Goal: Task Accomplishment & Management: Manage account settings

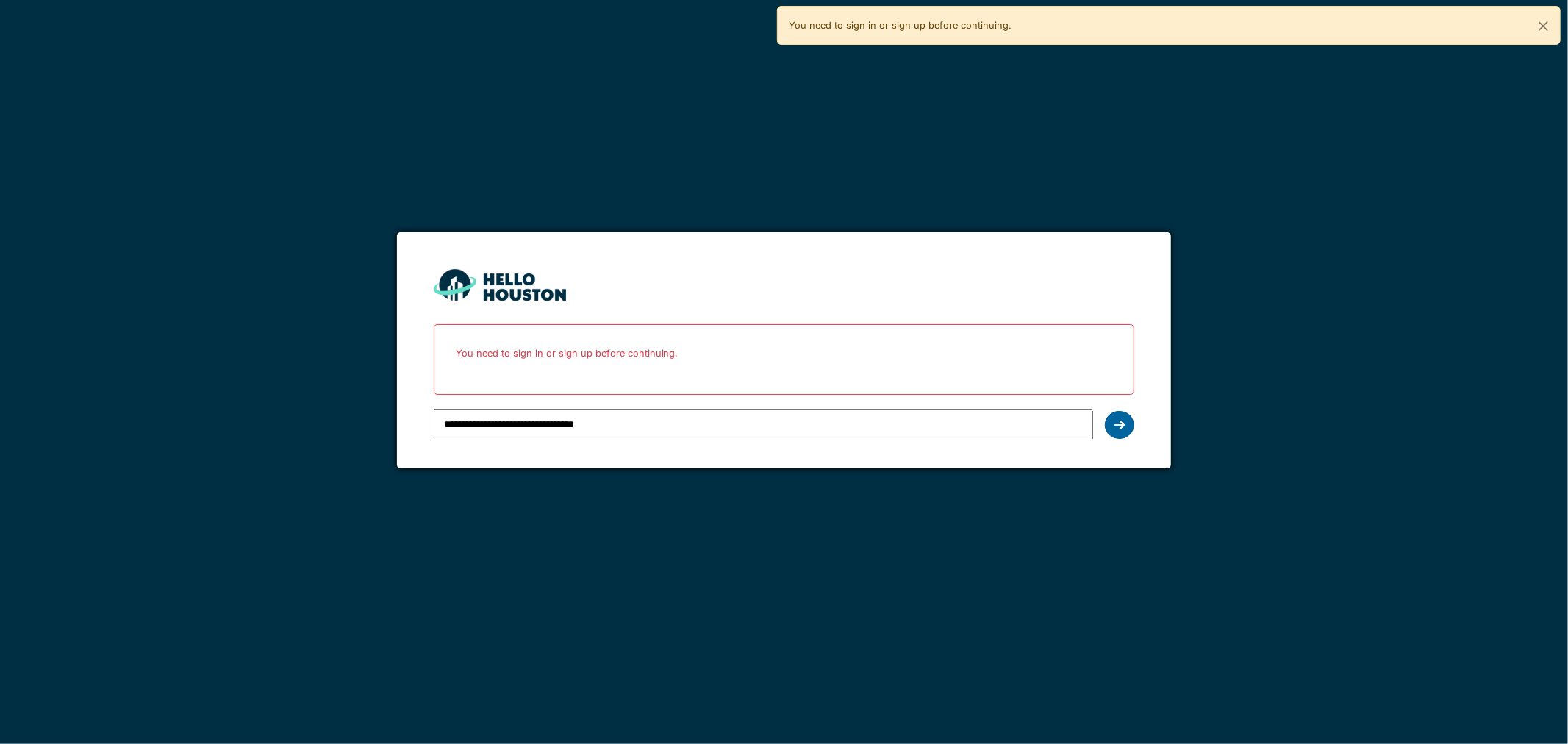
click at [1118, 426] on icon at bounding box center [1120, 425] width 10 height 12
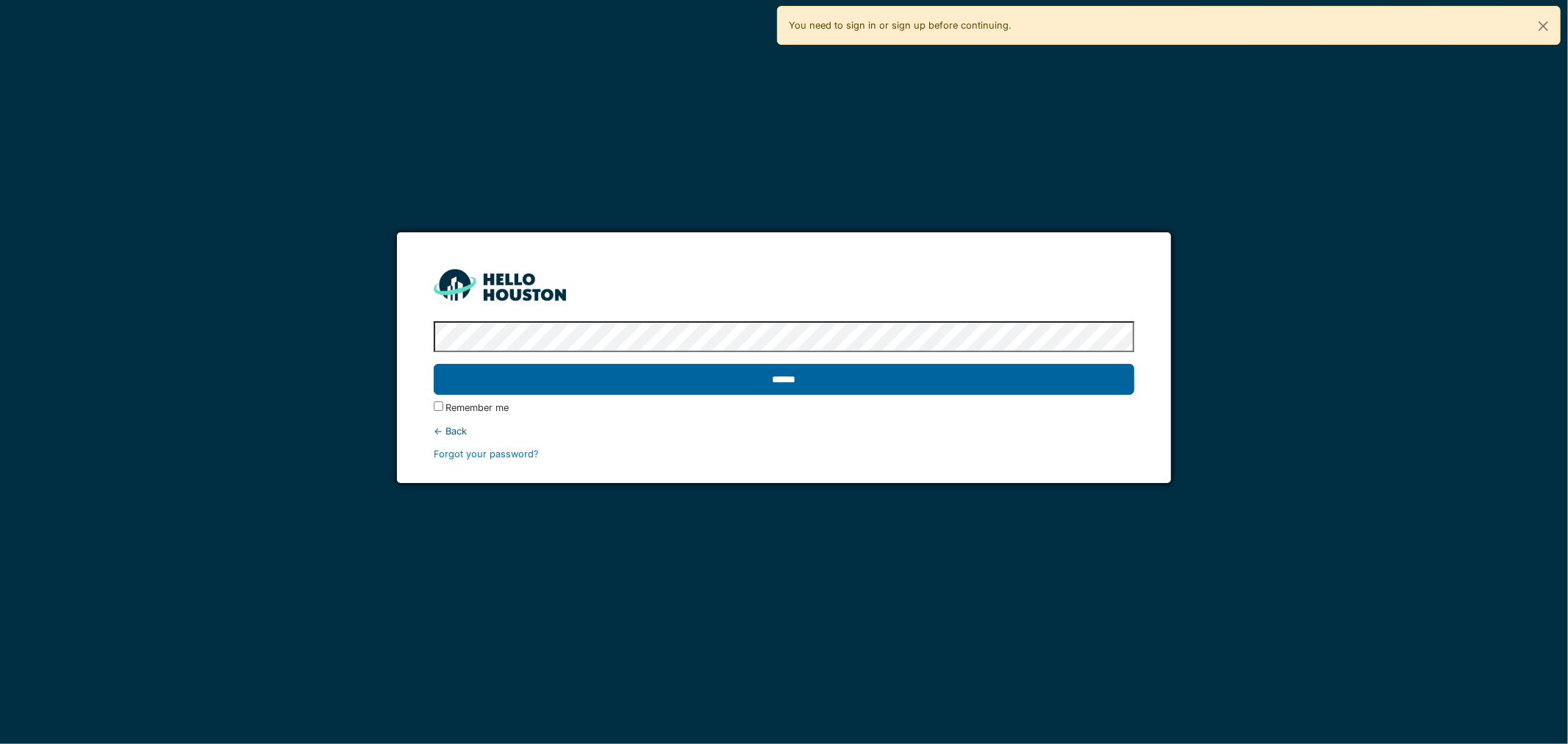
click at [575, 381] on input "******" at bounding box center [784, 379] width 701 height 31
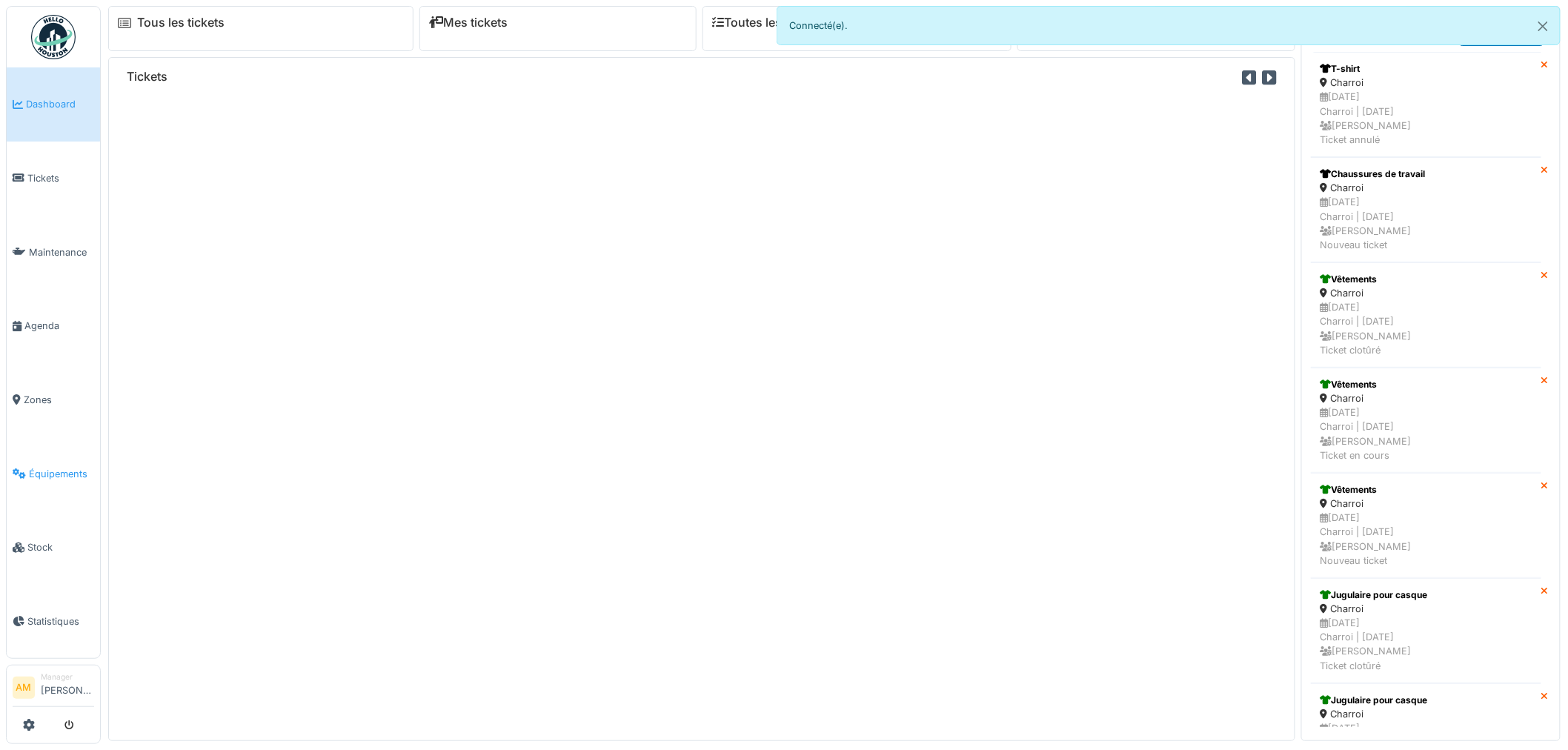
click at [82, 456] on link "Équipements" at bounding box center [53, 473] width 93 height 74
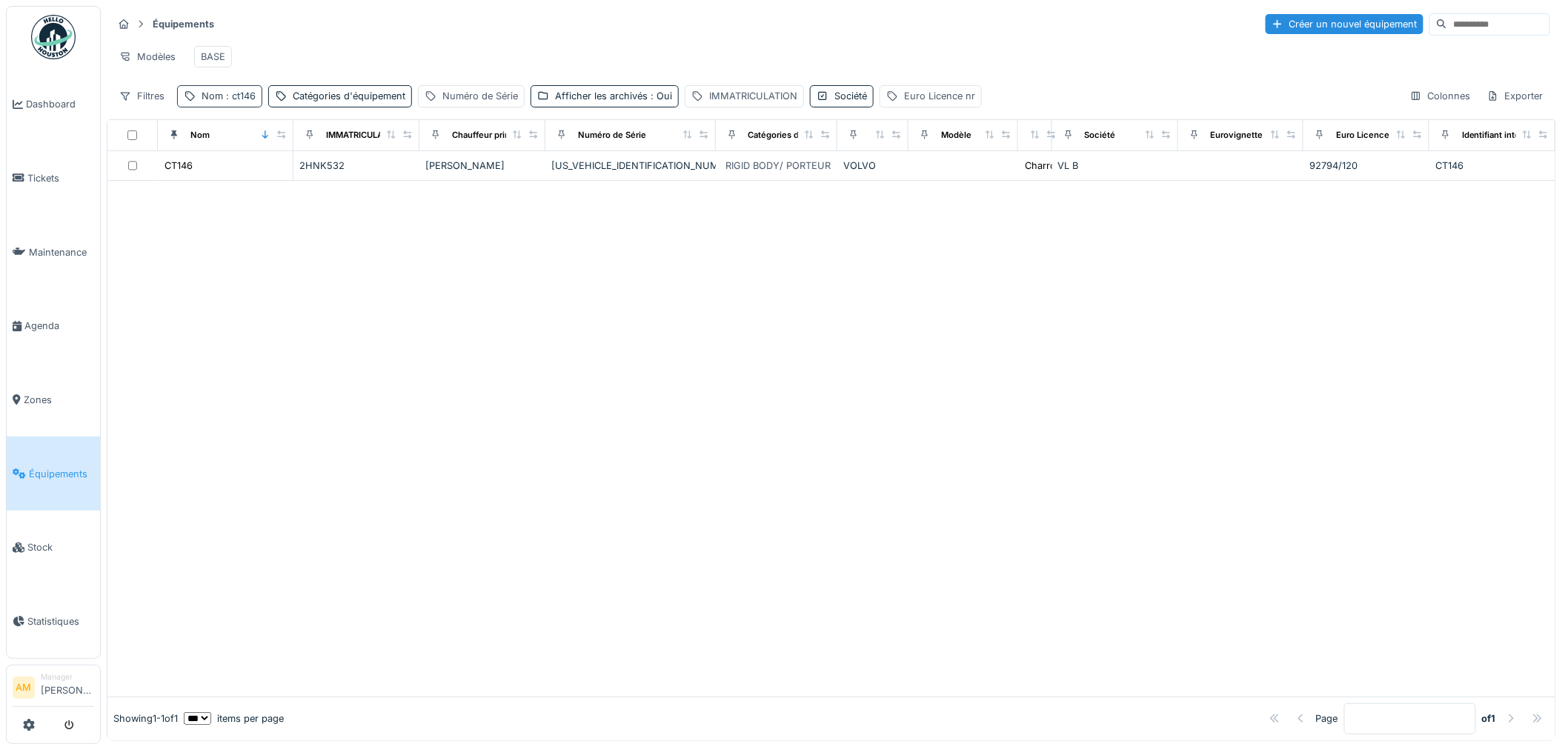
click at [228, 101] on span ": ct146" at bounding box center [239, 96] width 33 height 11
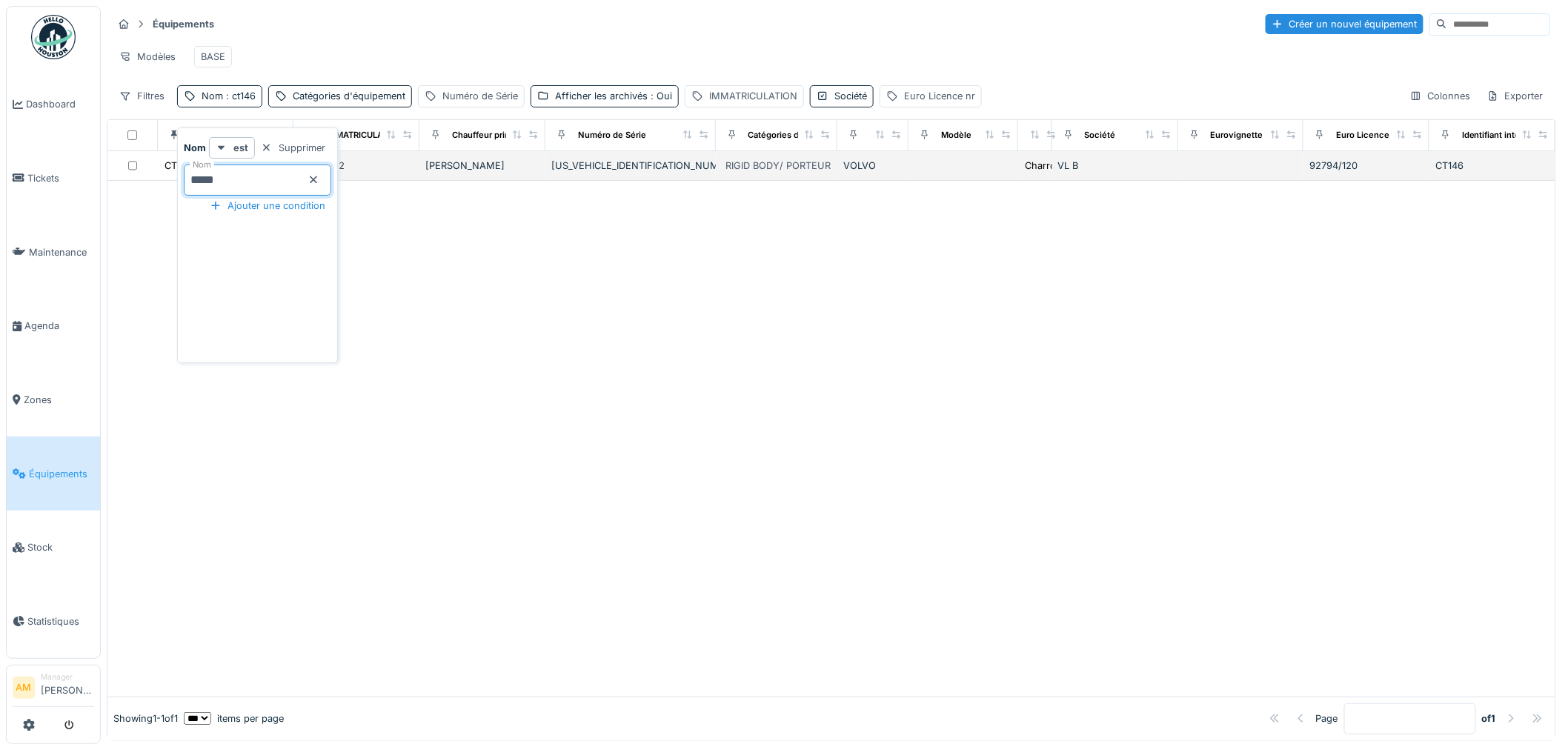
drag, startPoint x: 217, startPoint y: 175, endPoint x: 141, endPoint y: 178, distance: 76.1
click at [141, 178] on body "Dashboard Tickets Maintenance [GEOGRAPHIC_DATA] Zones Équipements Stock Statist…" at bounding box center [784, 375] width 1568 height 750
type input "*****"
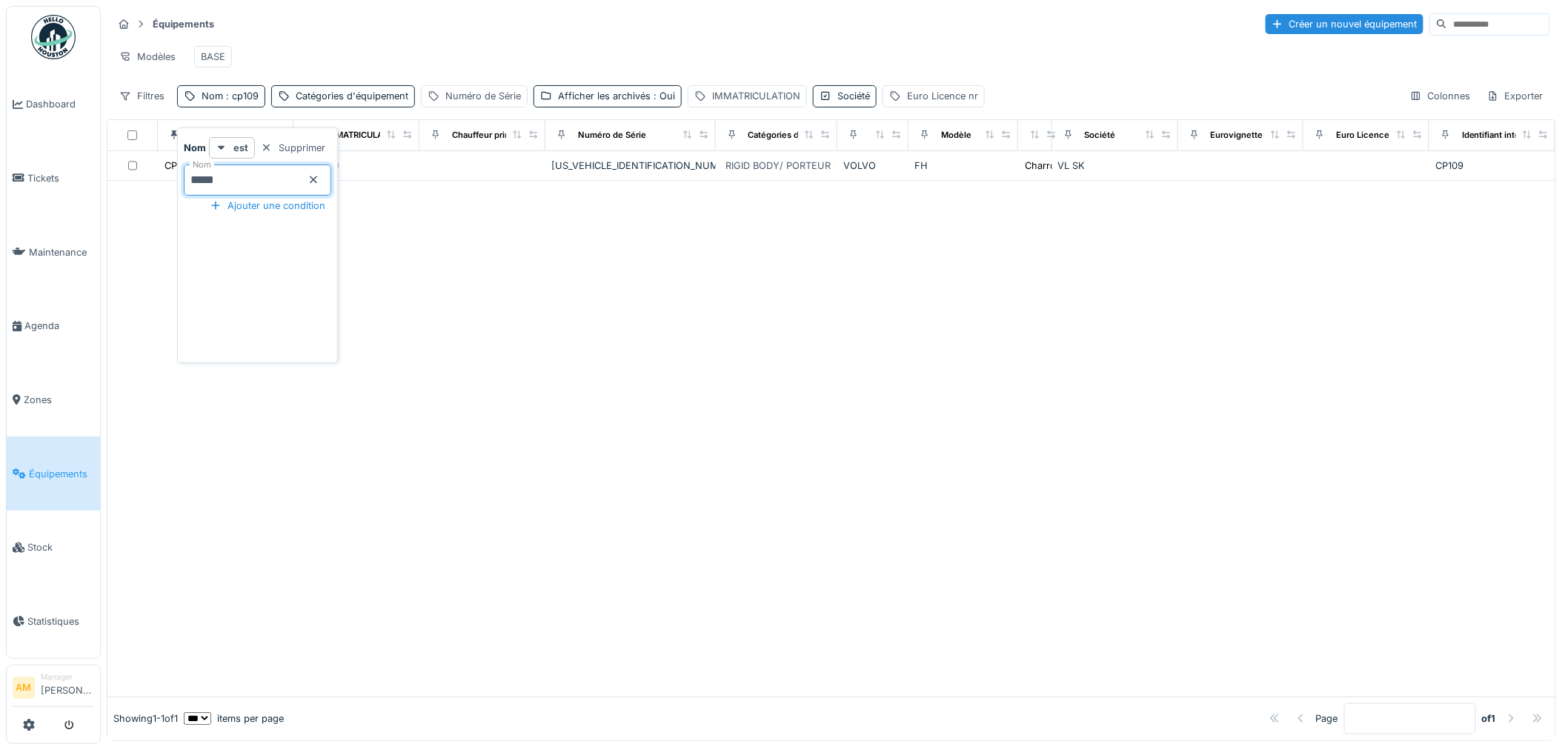
drag, startPoint x: 582, startPoint y: 246, endPoint x: 504, endPoint y: 206, distance: 87.7
click at [573, 242] on div at bounding box center [831, 439] width 1448 height 516
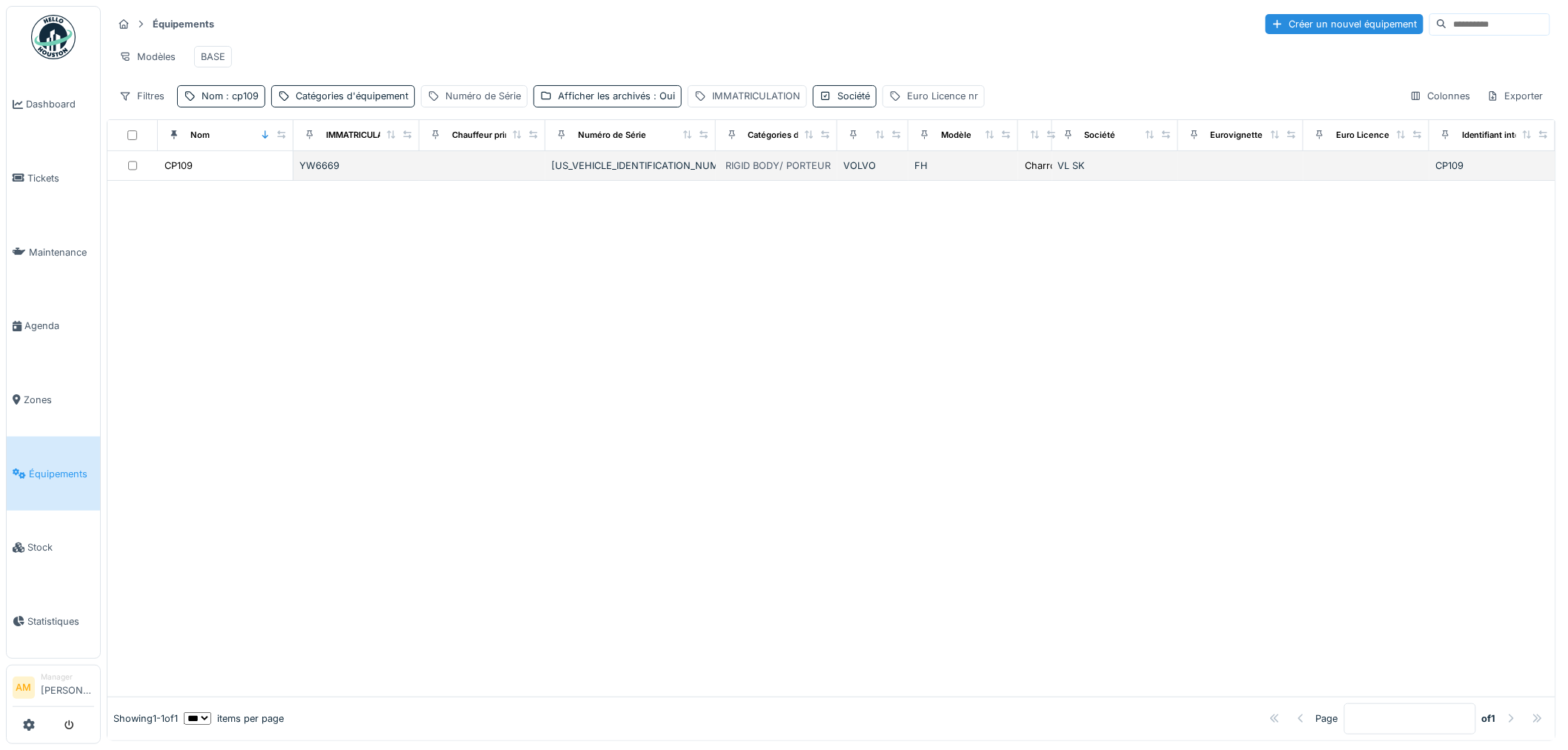
click at [471, 175] on td at bounding box center [482, 166] width 126 height 29
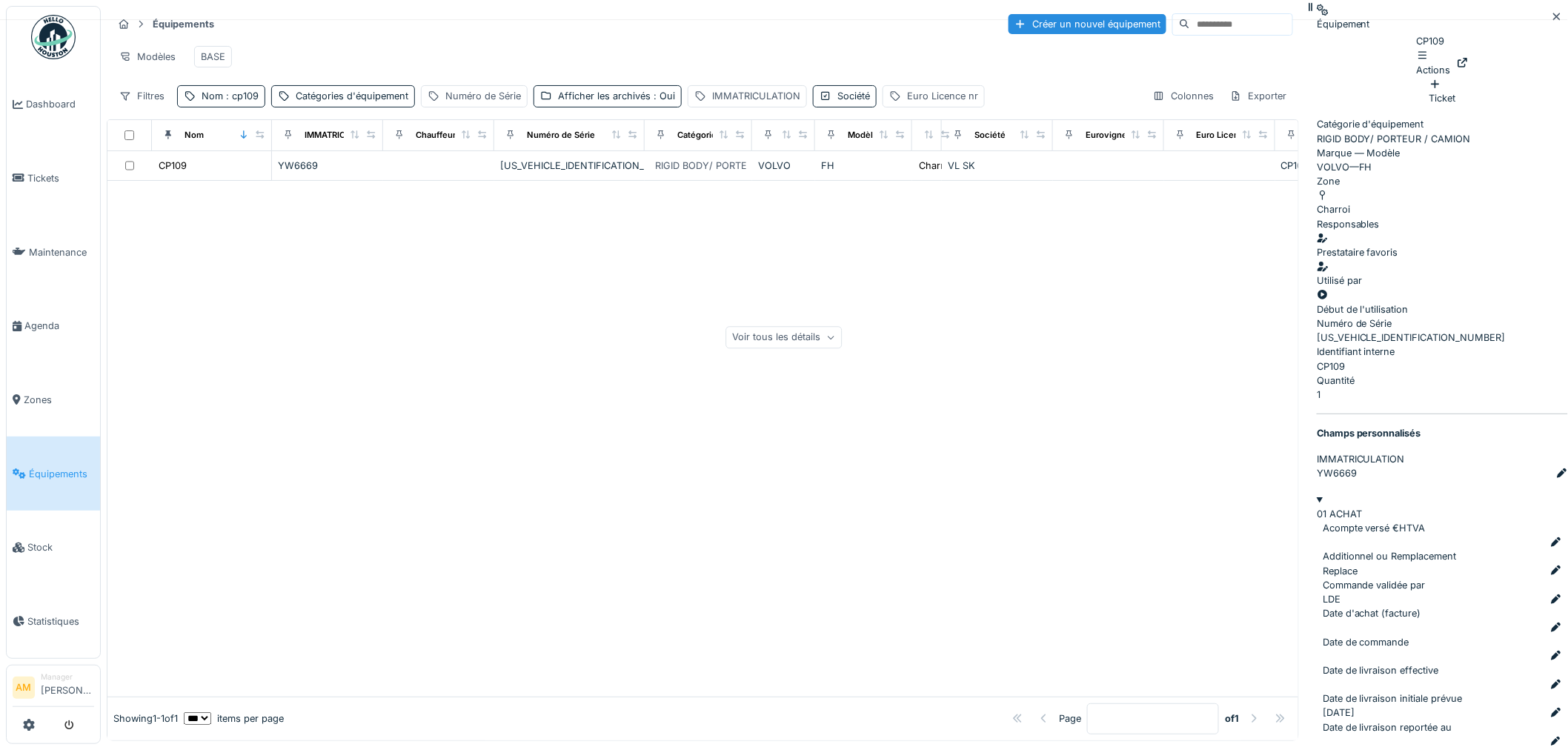
click at [691, 386] on div at bounding box center [702, 439] width 1191 height 516
click at [310, 172] on div "YW6669" at bounding box center [327, 166] width 99 height 14
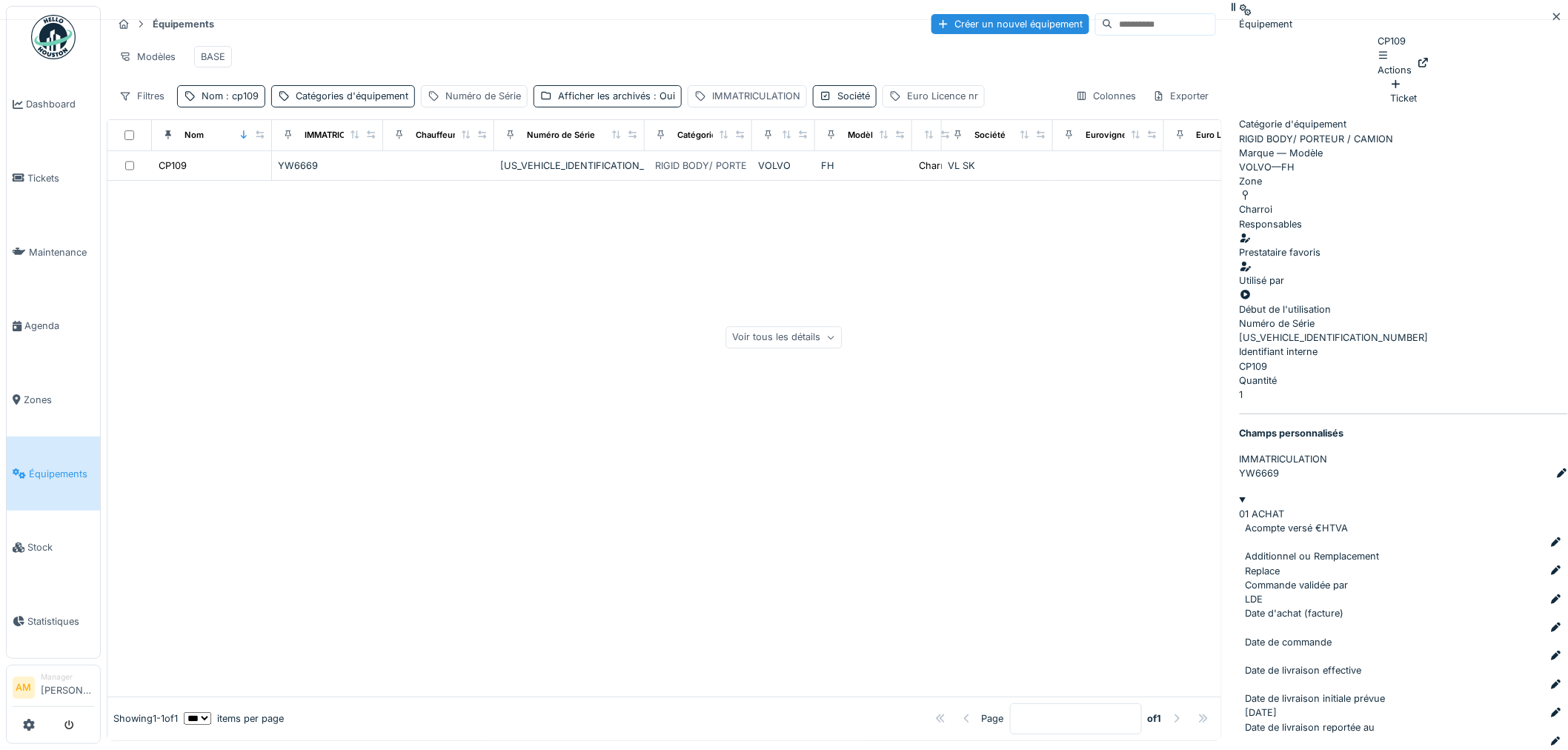
scroll to position [249, 0]
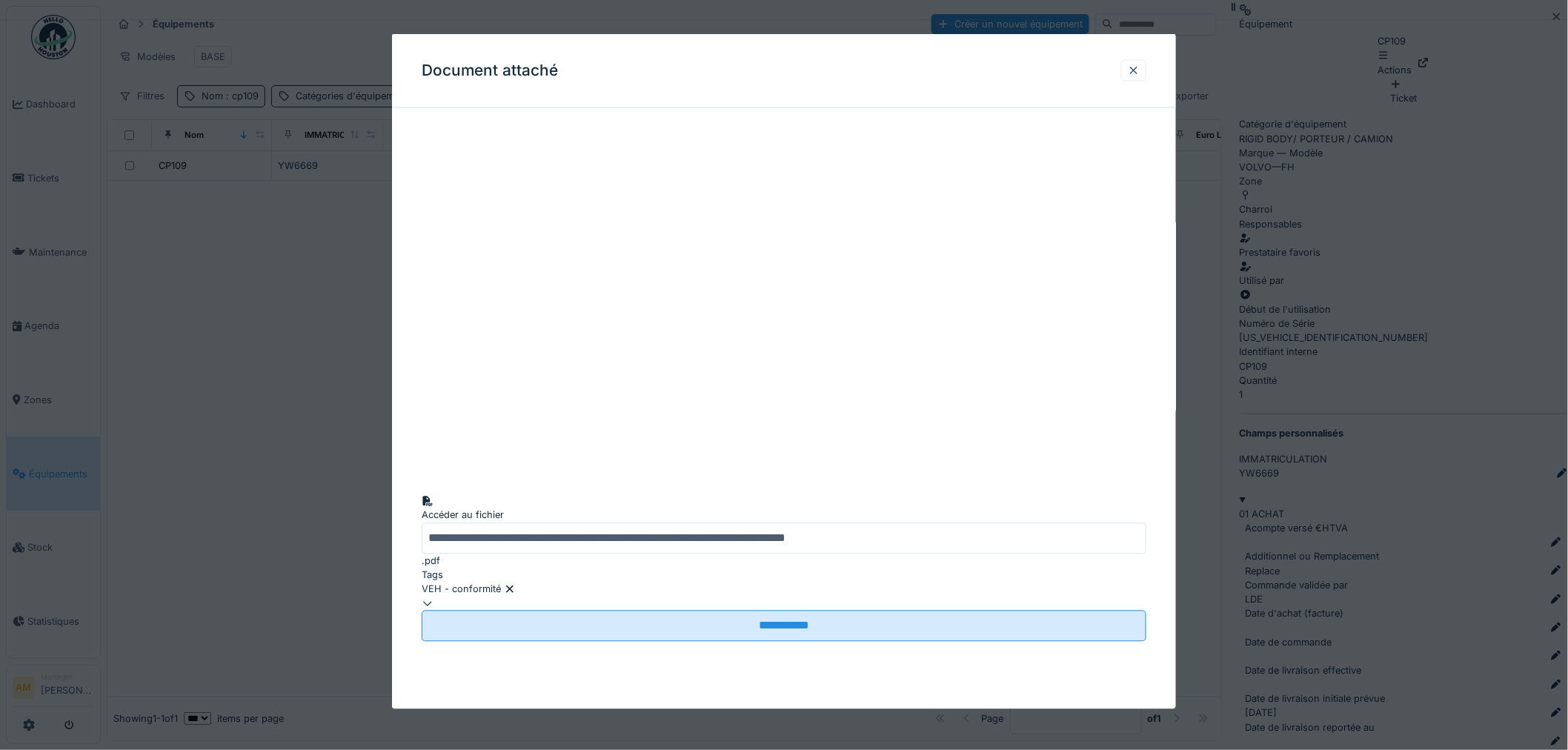
drag, startPoint x: 1139, startPoint y: 68, endPoint x: 1182, endPoint y: 130, distance: 75.5
click at [1139, 71] on div at bounding box center [1134, 70] width 12 height 14
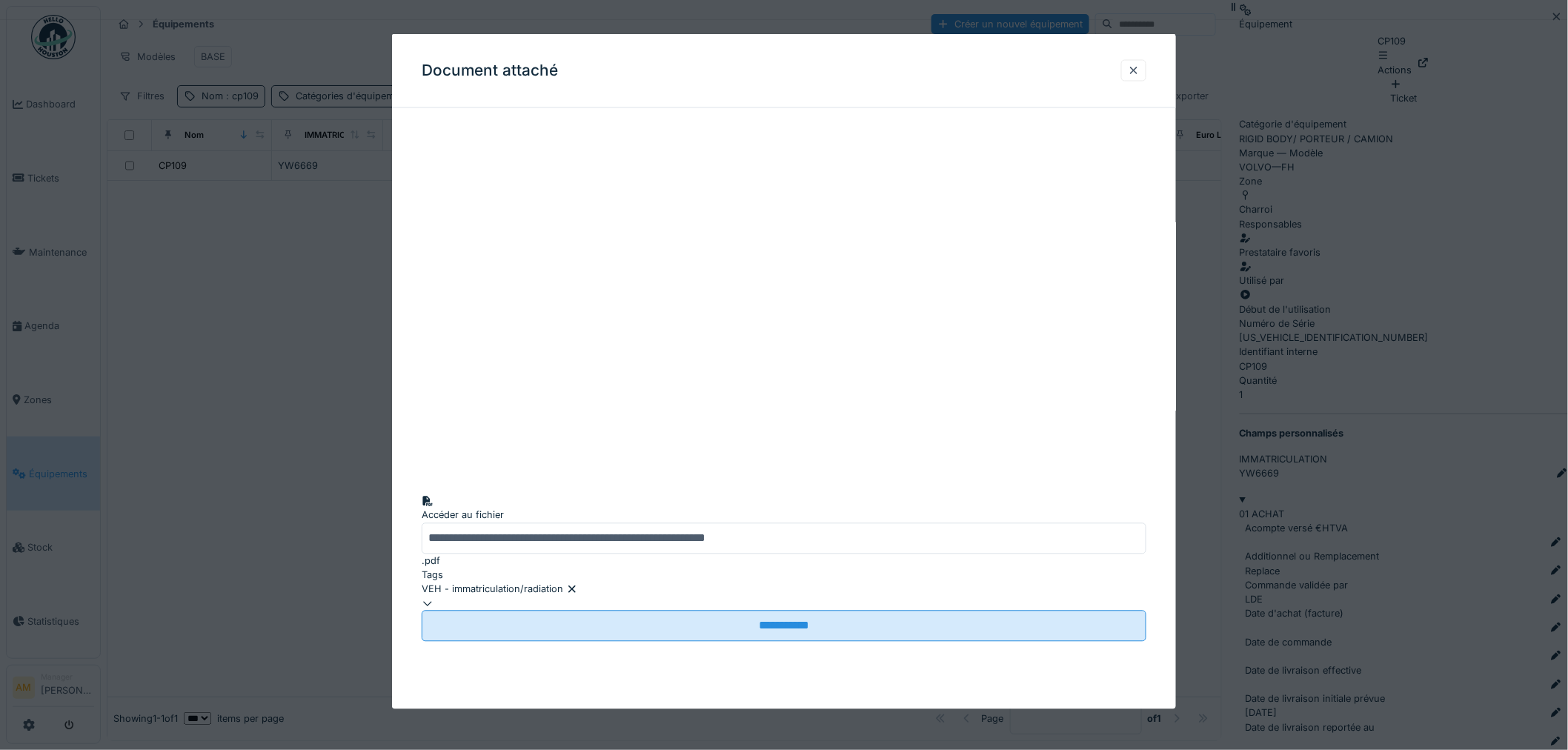
click at [1122, 75] on div "Document attaché" at bounding box center [783, 71] width 784 height 74
click at [1138, 72] on div at bounding box center [1134, 70] width 12 height 14
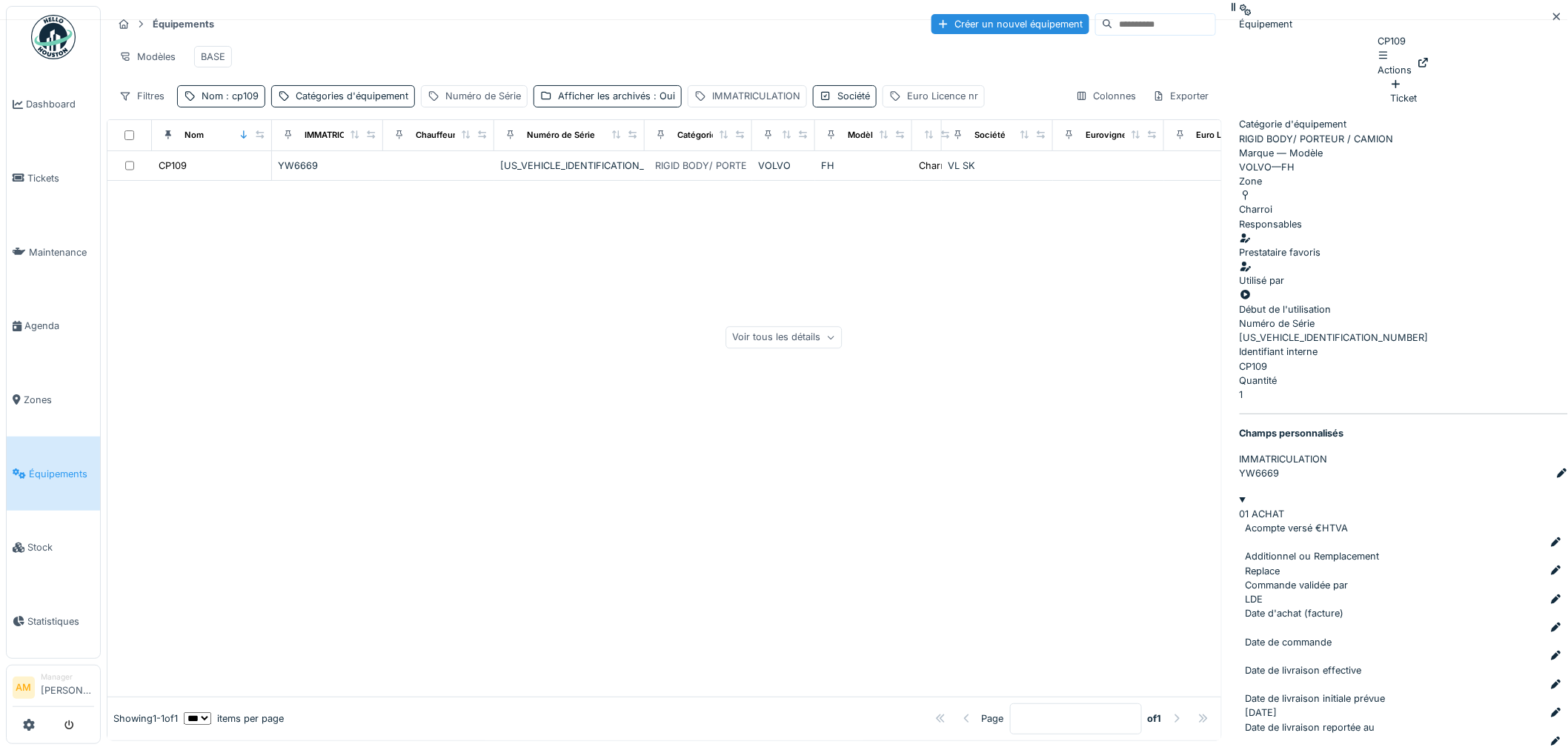
scroll to position [0, 0]
click at [1430, 57] on icon at bounding box center [1424, 62] width 12 height 10
click at [427, 341] on div at bounding box center [664, 439] width 1114 height 516
click at [612, 103] on div "Afficher les archivés : Oui" at bounding box center [616, 96] width 117 height 14
click at [615, 103] on div "Afficher les archivés : Oui" at bounding box center [616, 96] width 117 height 14
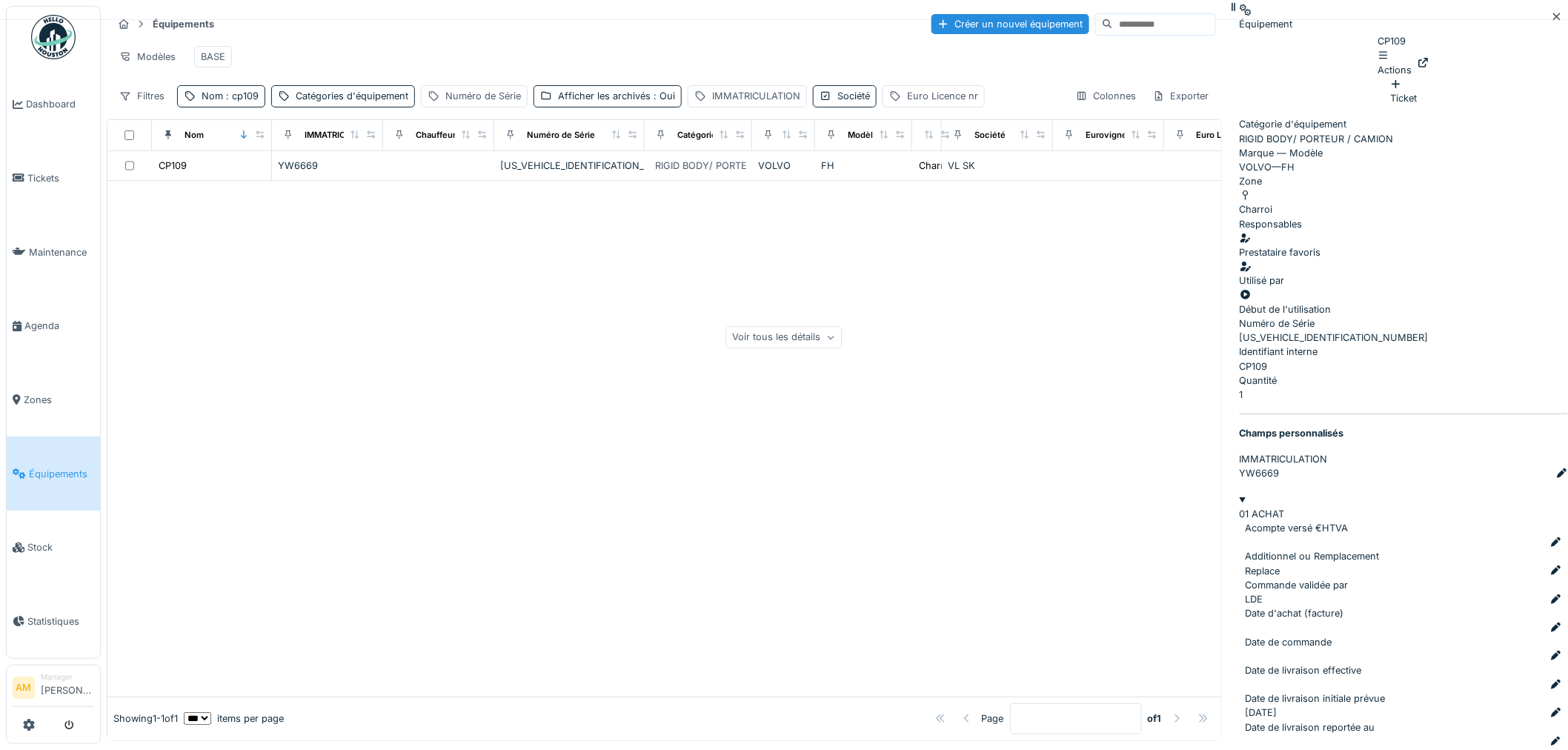
click at [437, 395] on div at bounding box center [664, 439] width 1114 height 516
click at [482, 103] on div "Numéro de Série" at bounding box center [483, 96] width 76 height 14
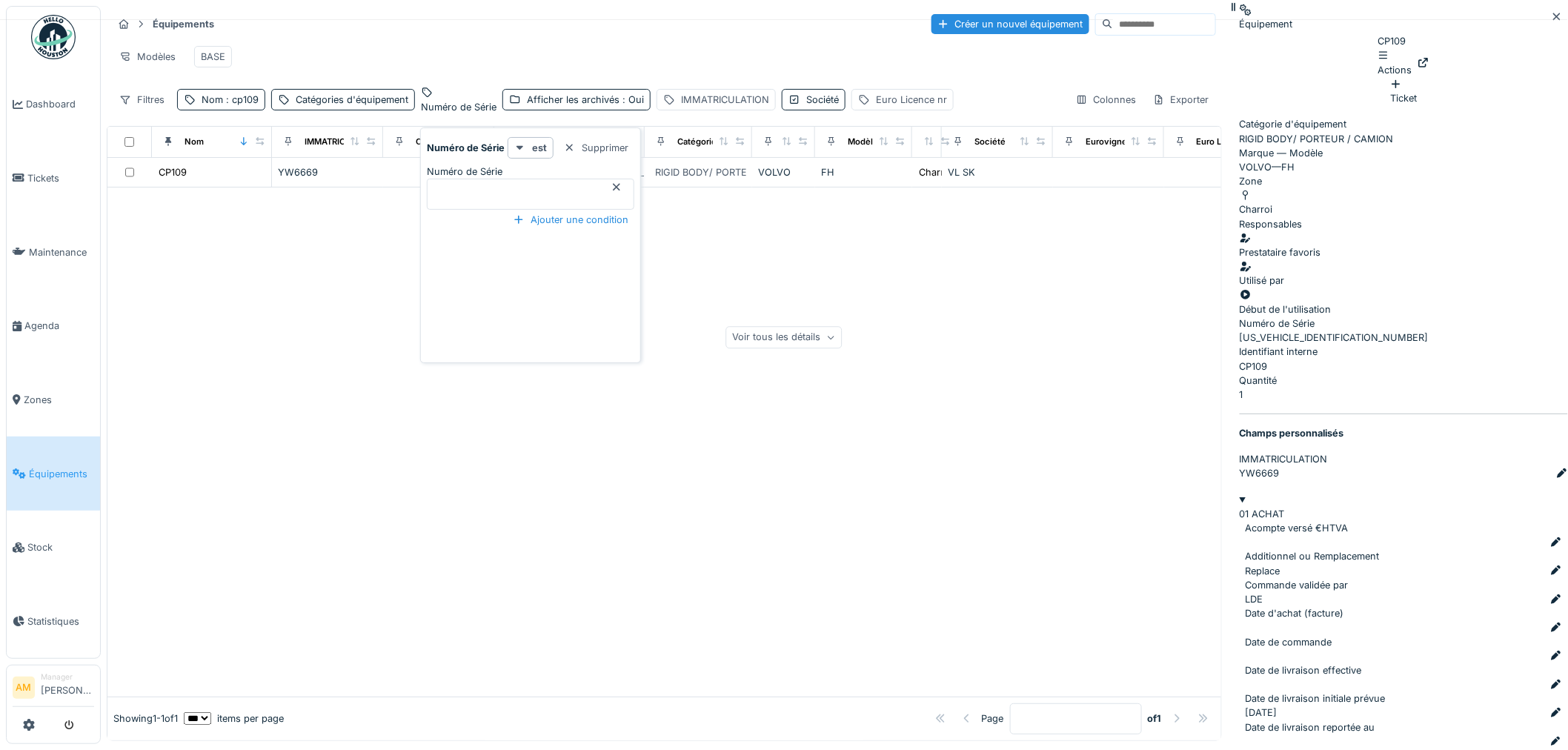
click at [482, 111] on div "Numéro de Série" at bounding box center [459, 107] width 76 height 14
click at [484, 111] on div "Numéro de Série" at bounding box center [459, 107] width 76 height 14
click at [475, 176] on label "Numéro de Série" at bounding box center [465, 172] width 76 height 14
click at [475, 178] on Série_gwODE "Numéro de Série" at bounding box center [531, 194] width 207 height 31
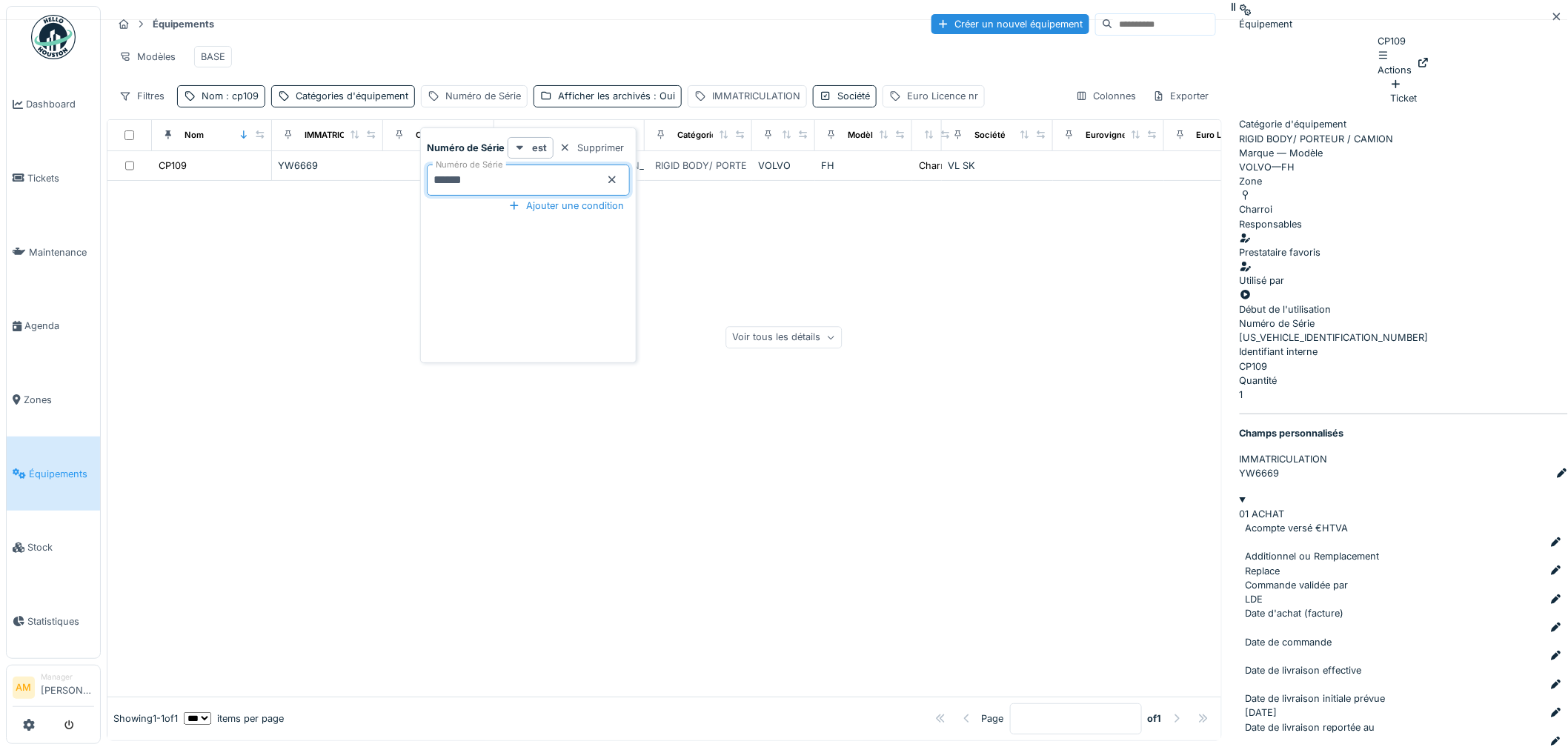
type Série_gwODE "******"
click at [845, 382] on div at bounding box center [664, 439] width 1114 height 516
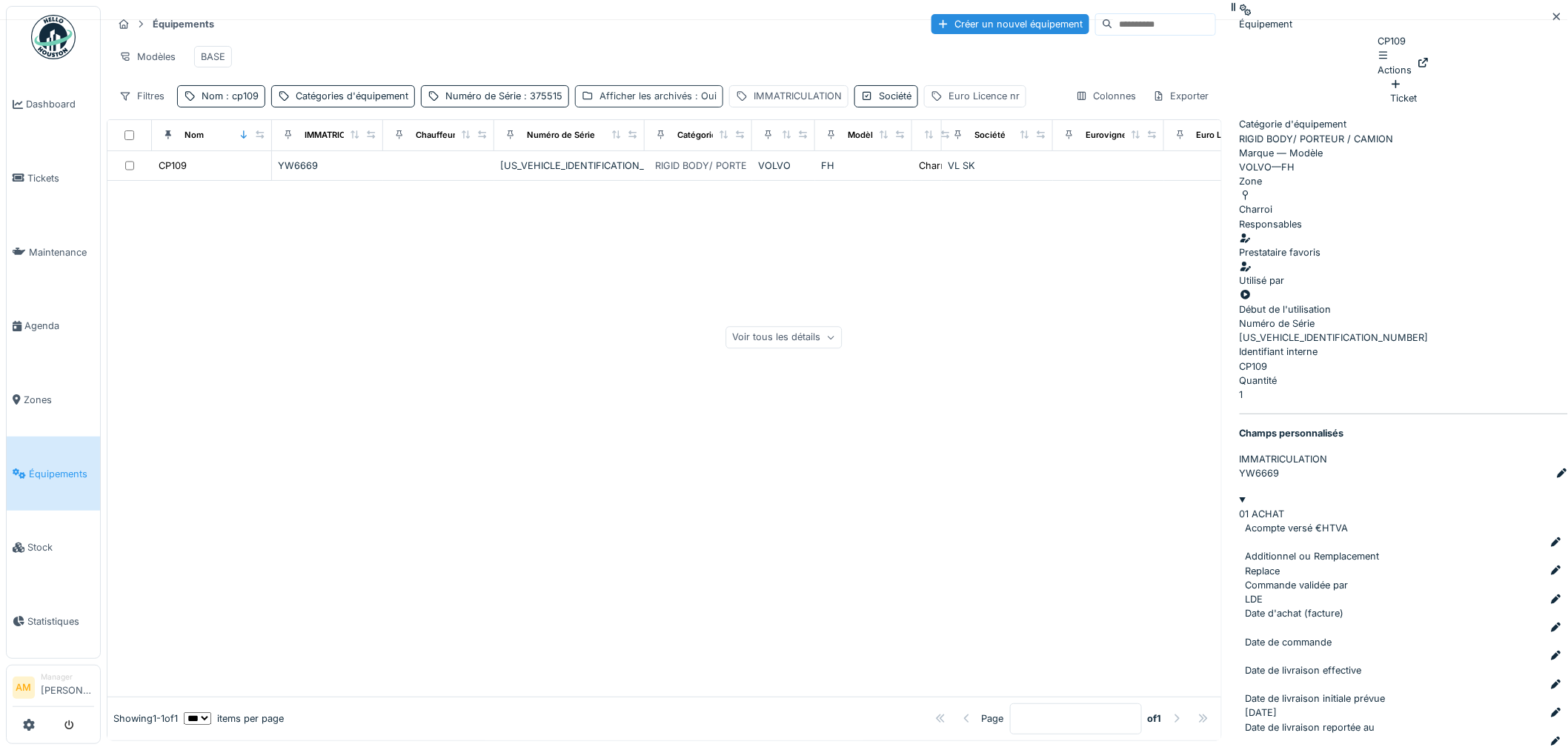
click at [635, 103] on div "Afficher les archivés : Oui" at bounding box center [658, 96] width 117 height 14
click at [583, 176] on icon at bounding box center [584, 174] width 9 height 8
click at [674, 51] on div "Modèles BASE" at bounding box center [664, 57] width 1103 height 33
click at [250, 101] on span ": cp109" at bounding box center [240, 96] width 36 height 11
drag, startPoint x: 253, startPoint y: 181, endPoint x: 12, endPoint y: 204, distance: 242.1
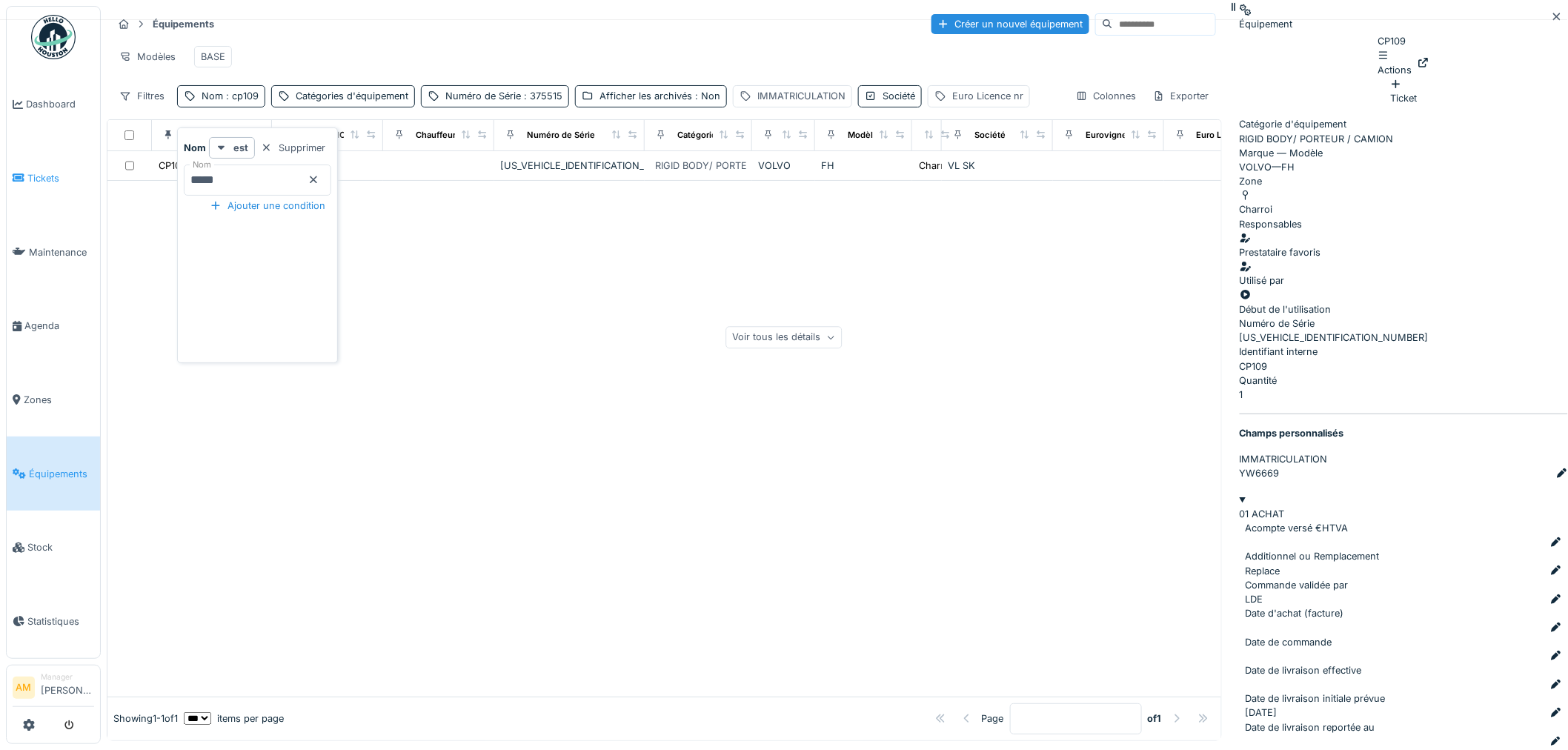
click at [12, 204] on body "Dashboard Tickets Maintenance [GEOGRAPHIC_DATA] Zones Équipements Stock Statist…" at bounding box center [784, 375] width 1568 height 750
click at [525, 446] on div at bounding box center [664, 439] width 1114 height 516
click at [606, 107] on div "Afficher les archivés : Non" at bounding box center [615, 96] width 152 height 21
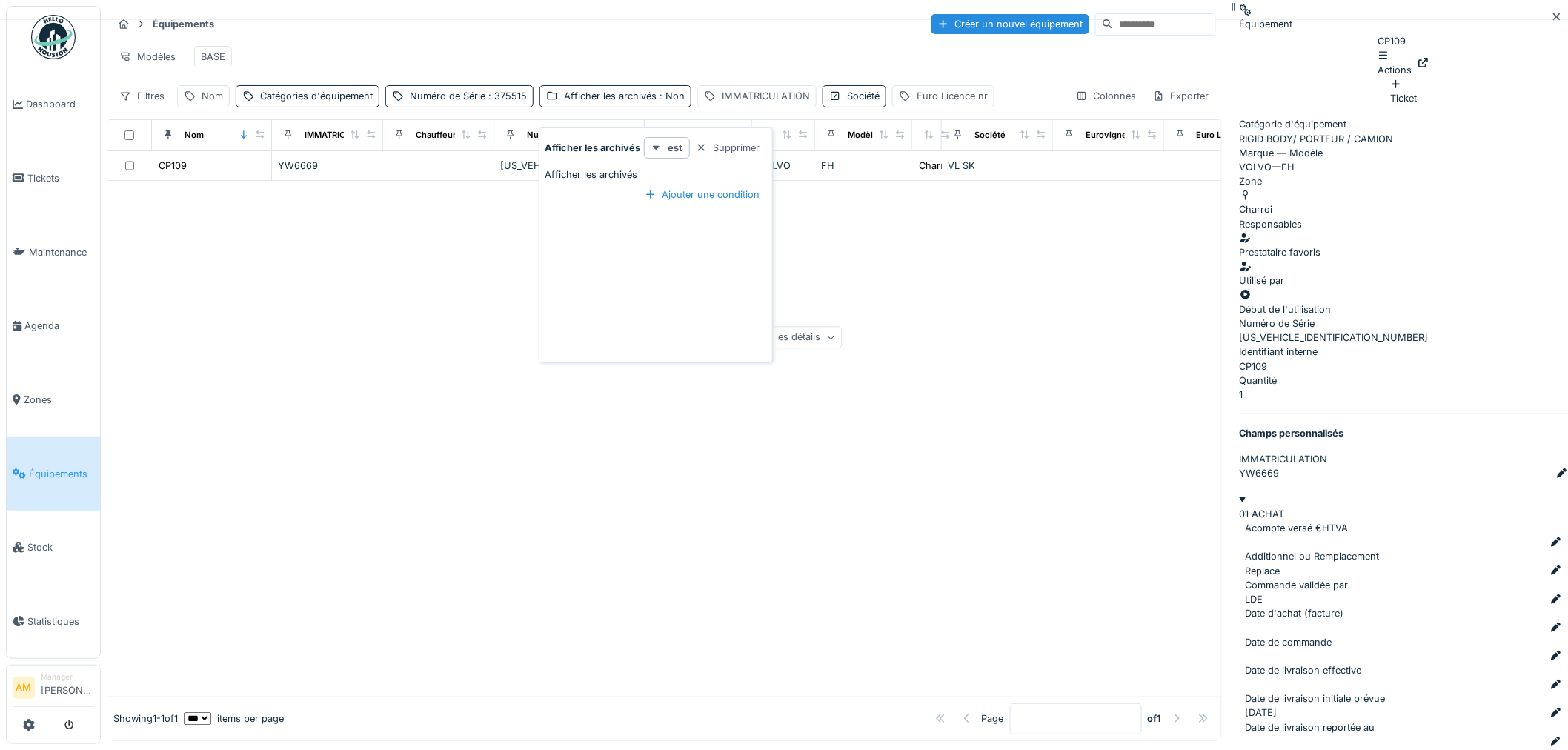
click at [551, 168] on div at bounding box center [655, 168] width 221 height 0
click at [482, 300] on div at bounding box center [664, 439] width 1114 height 516
click at [635, 103] on div "Afficher les archivés : Oui" at bounding box center [622, 96] width 117 height 14
click at [584, 285] on div at bounding box center [664, 439] width 1114 height 516
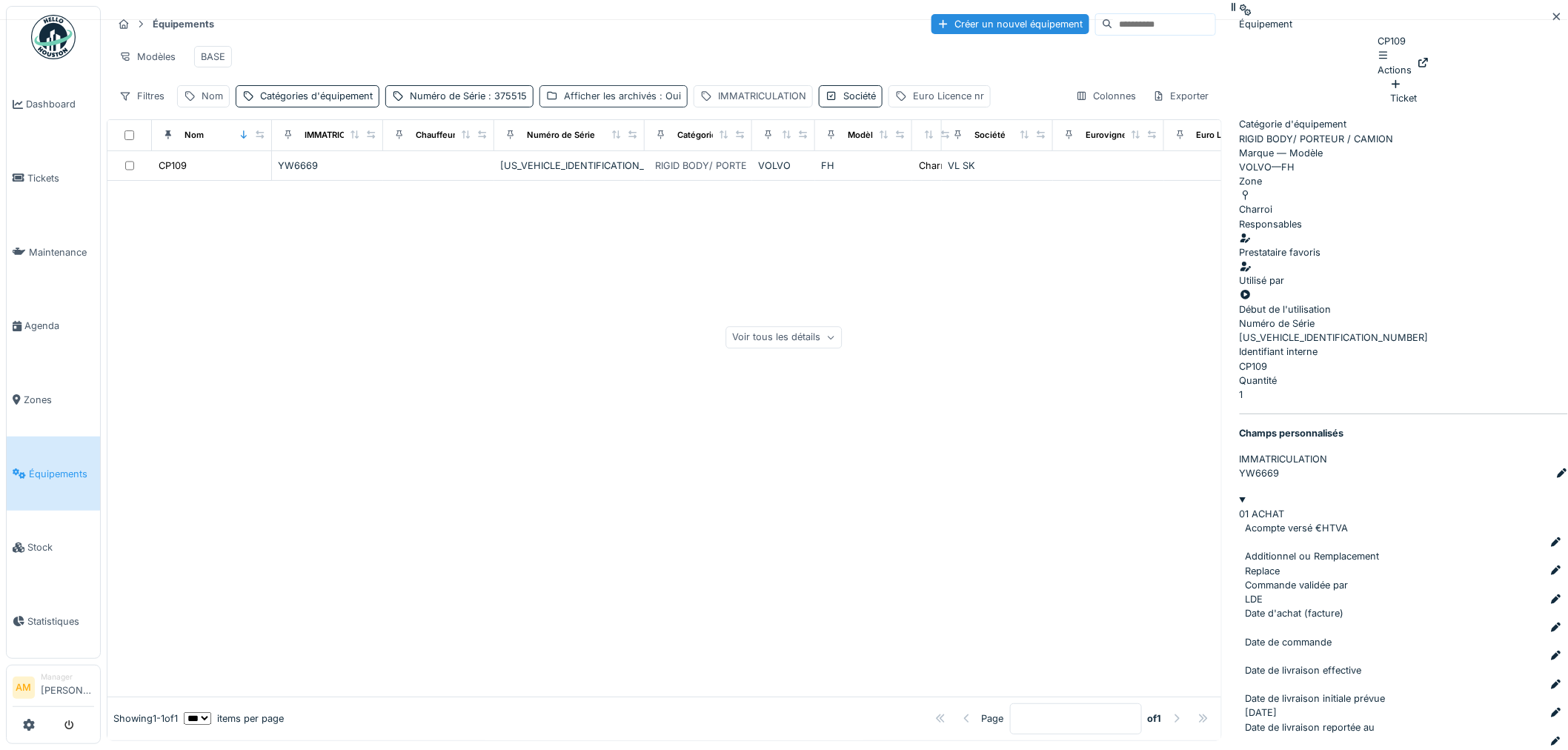
click at [583, 103] on div "Afficher les archivés : Oui" at bounding box center [622, 96] width 117 height 14
click at [549, 179] on div at bounding box center [655, 175] width 221 height 14
click at [427, 320] on div at bounding box center [664, 439] width 1114 height 516
click at [587, 103] on div "Afficher les archivés : Non" at bounding box center [624, 96] width 121 height 14
click at [550, 168] on div at bounding box center [655, 168] width 221 height 0
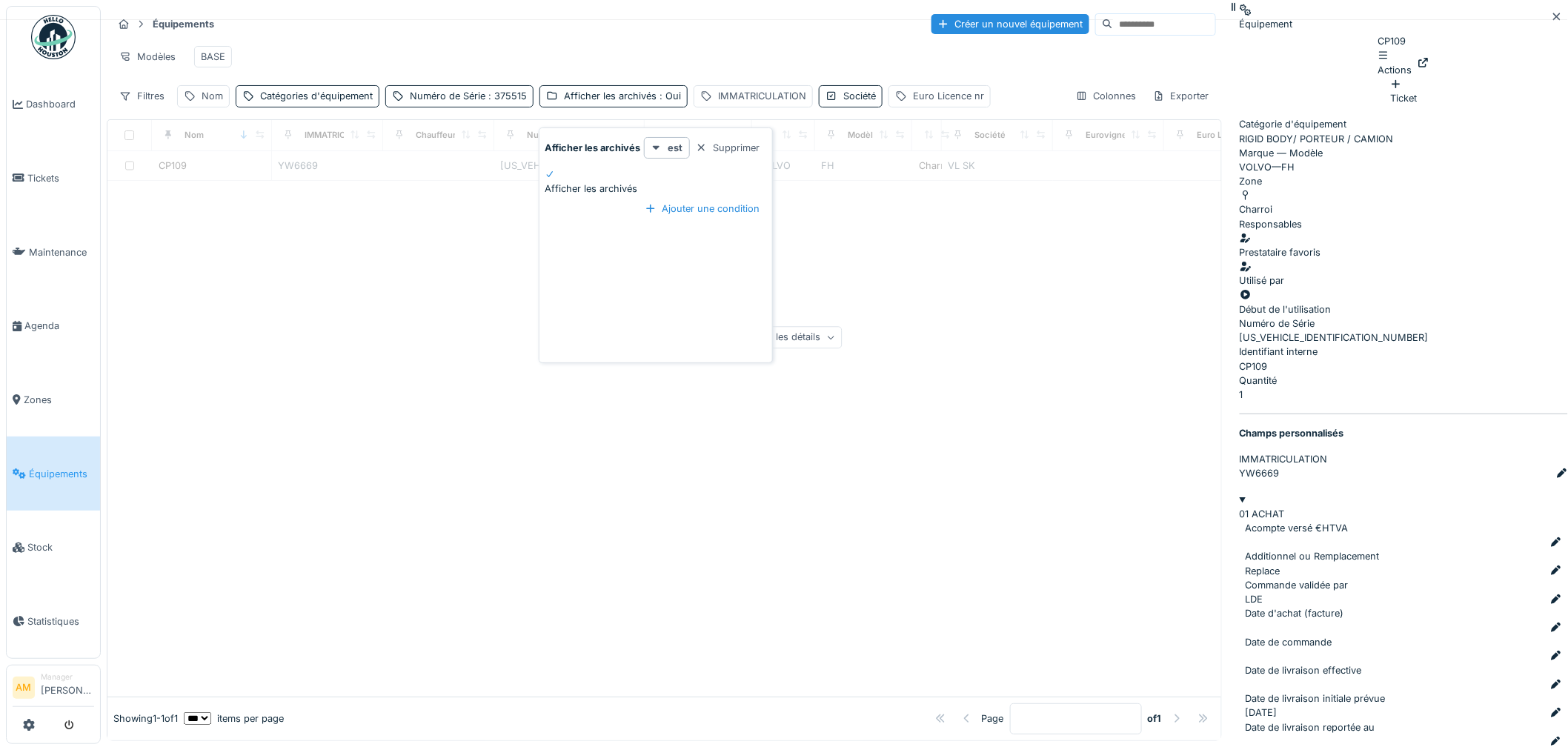
click at [420, 315] on div at bounding box center [664, 439] width 1114 height 516
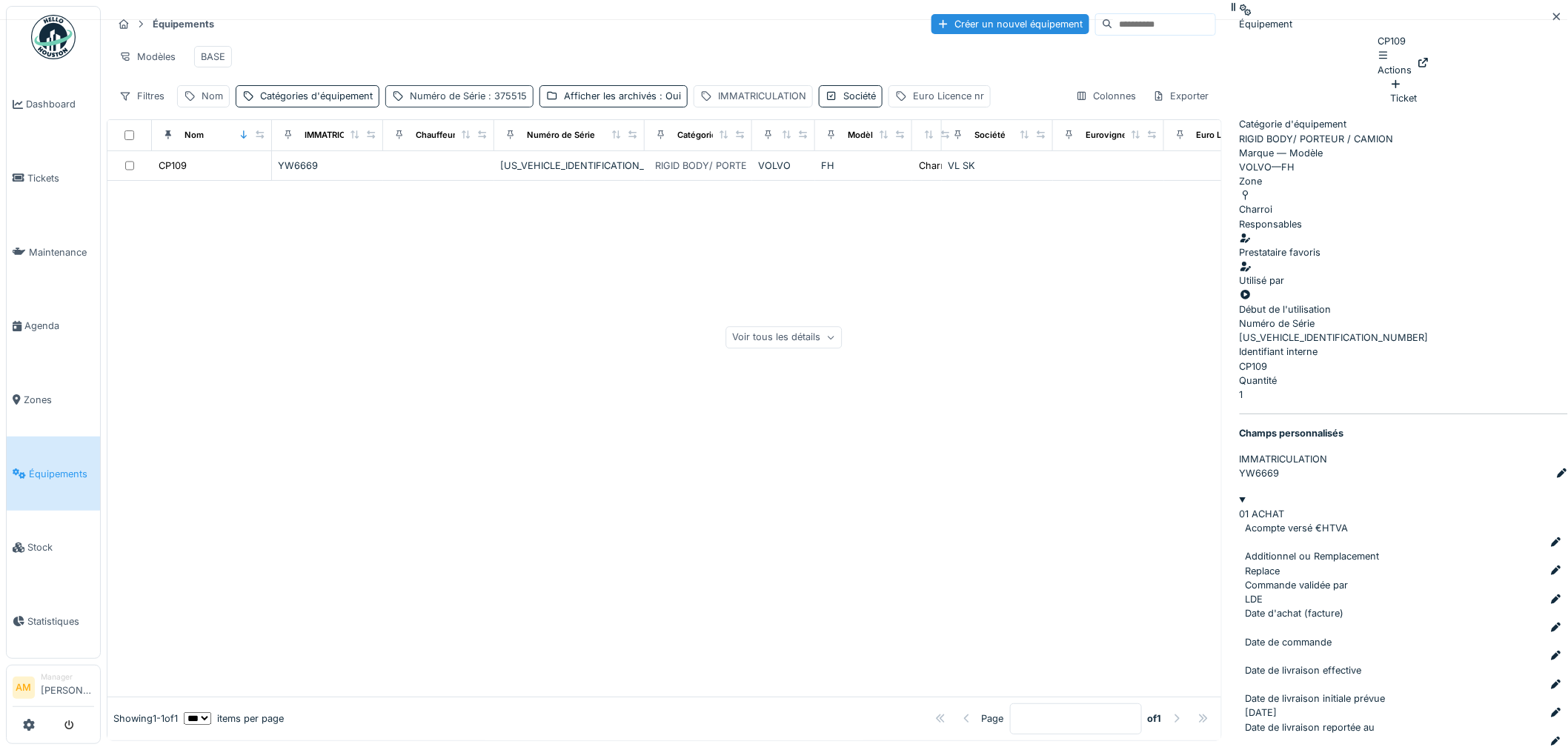
click at [456, 103] on div "Numéro de Série : 375515" at bounding box center [468, 96] width 117 height 14
click at [455, 103] on div "Numéro de Série : 375515" at bounding box center [468, 96] width 117 height 14
click at [319, 330] on div at bounding box center [664, 439] width 1114 height 516
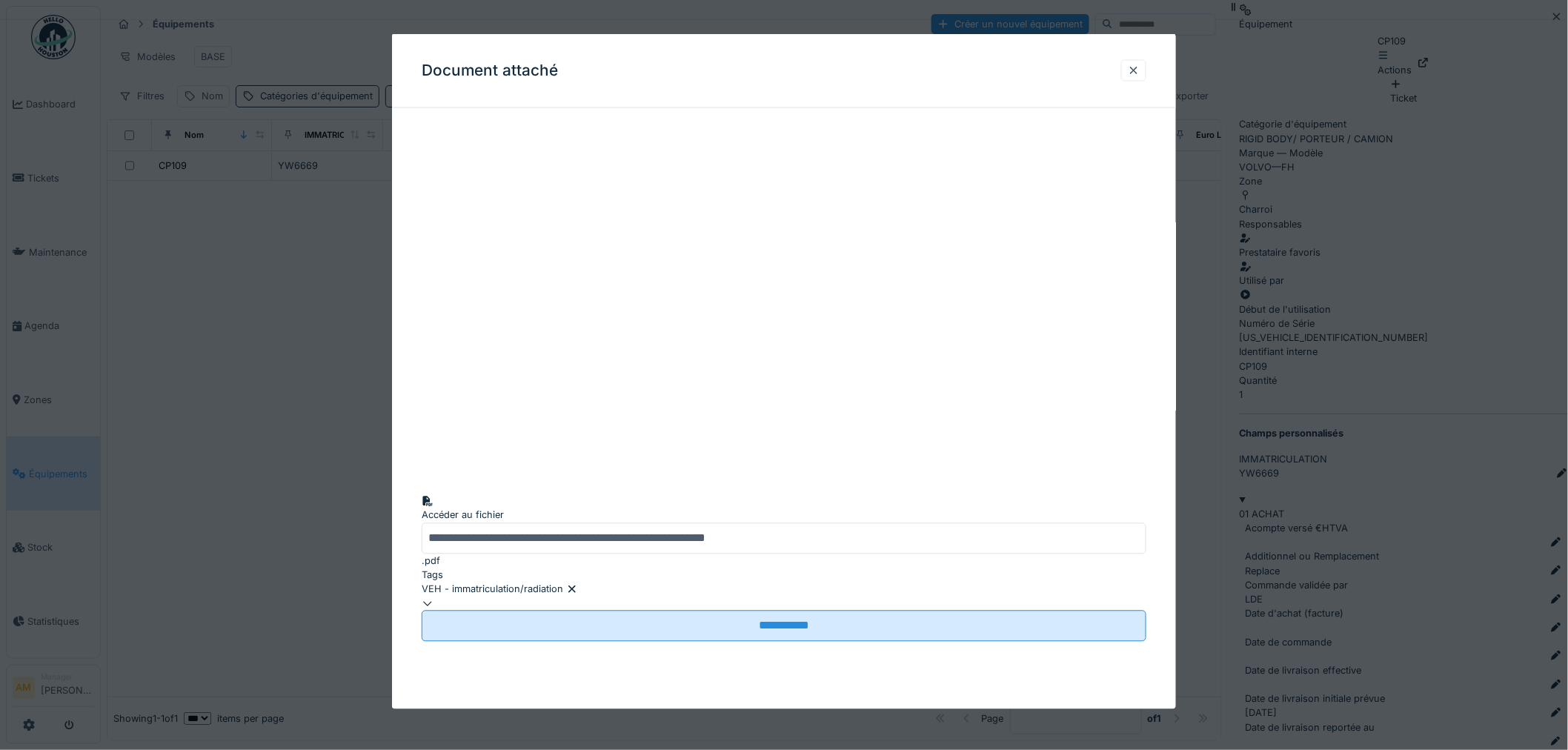
click at [1388, 372] on div at bounding box center [784, 375] width 1568 height 750
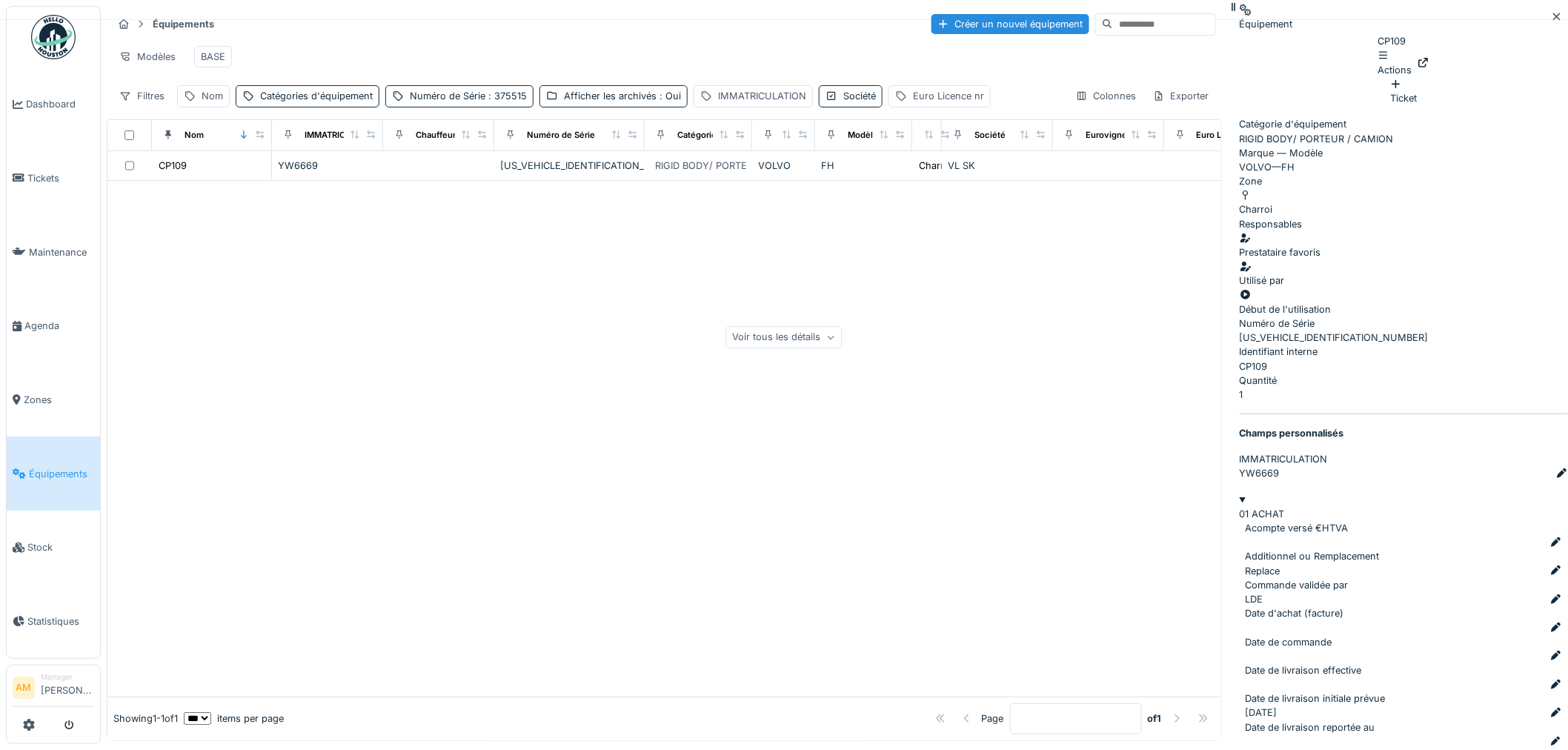
scroll to position [249, 0]
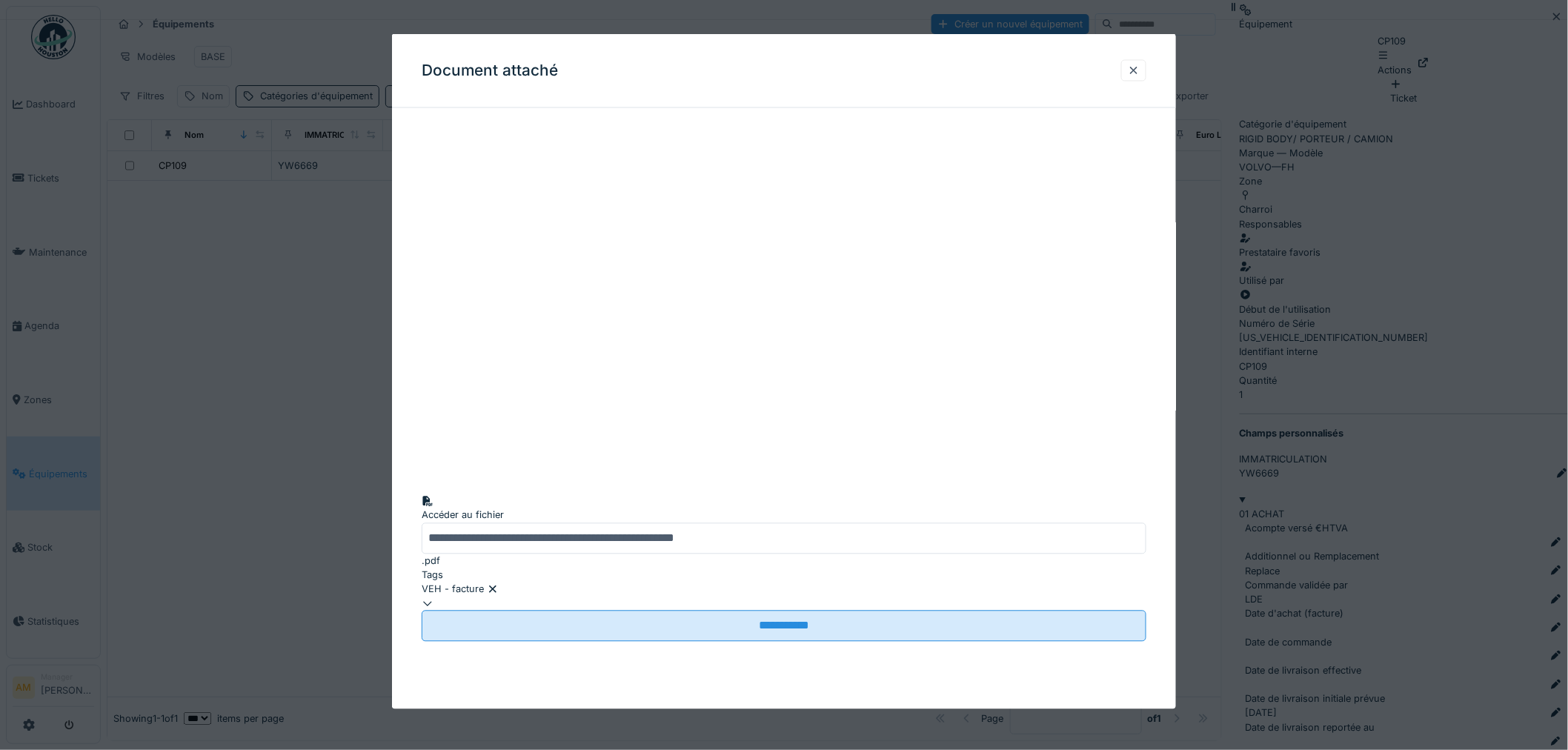
click at [1379, 489] on div at bounding box center [784, 375] width 1568 height 750
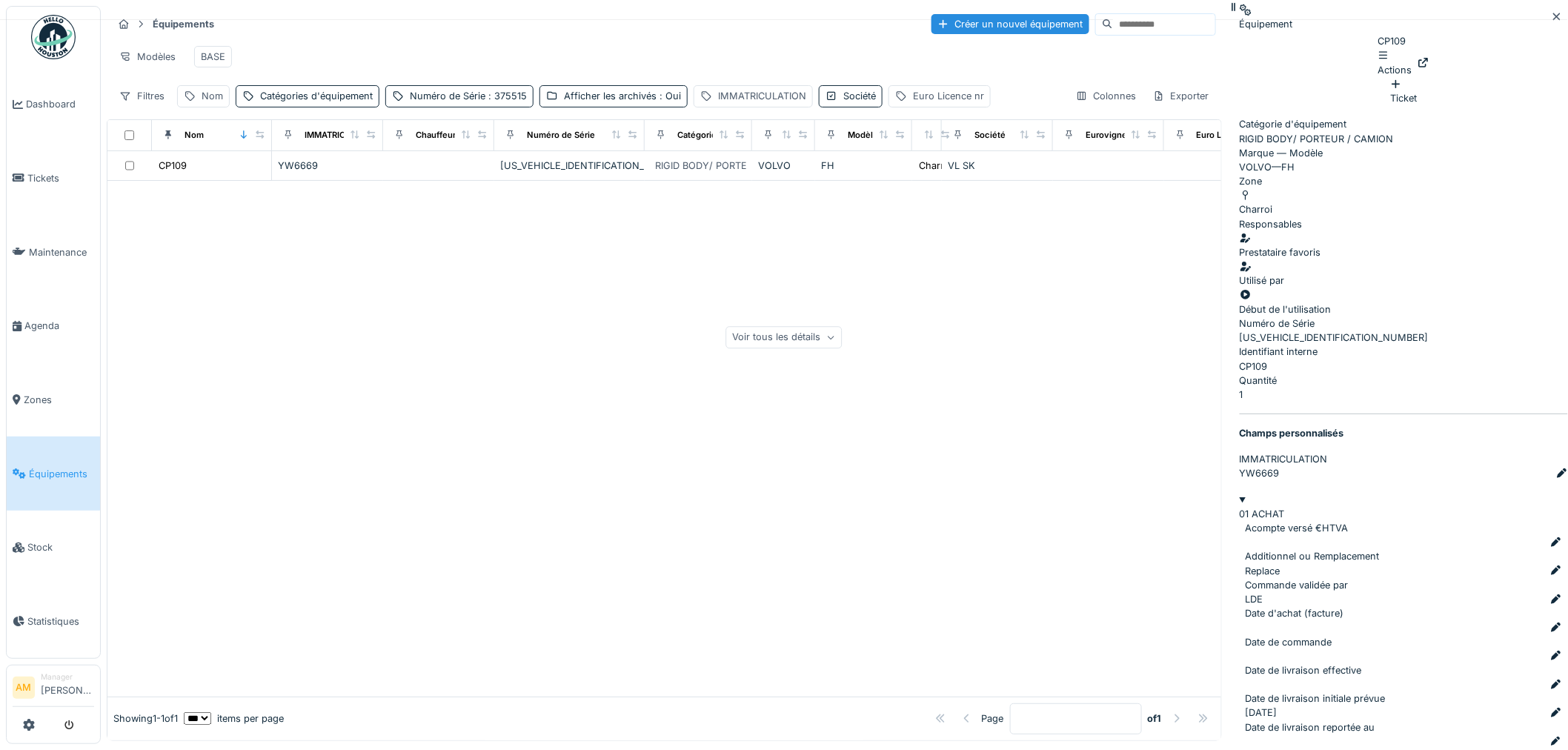
scroll to position [12, 0]
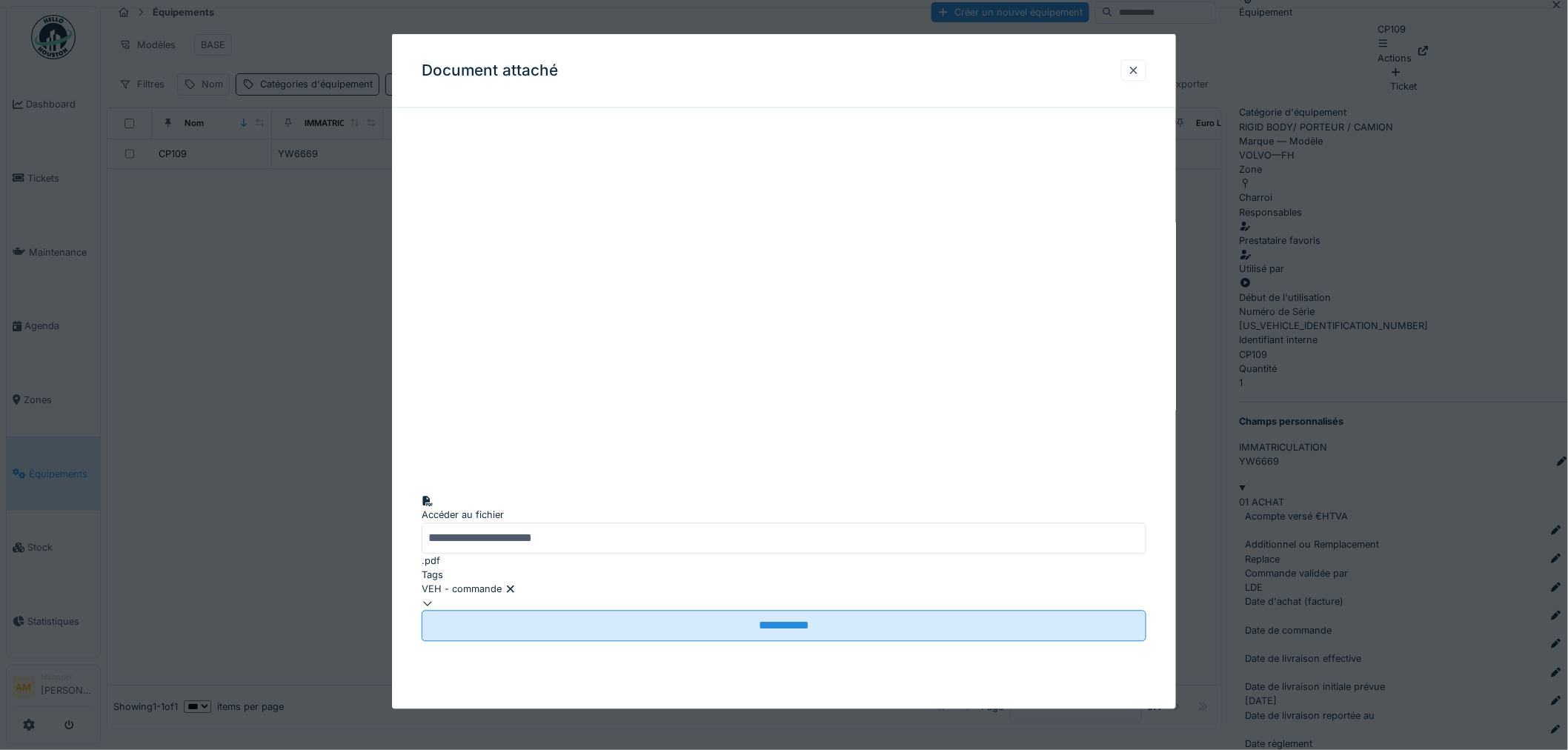
click at [1394, 589] on div at bounding box center [784, 375] width 1568 height 750
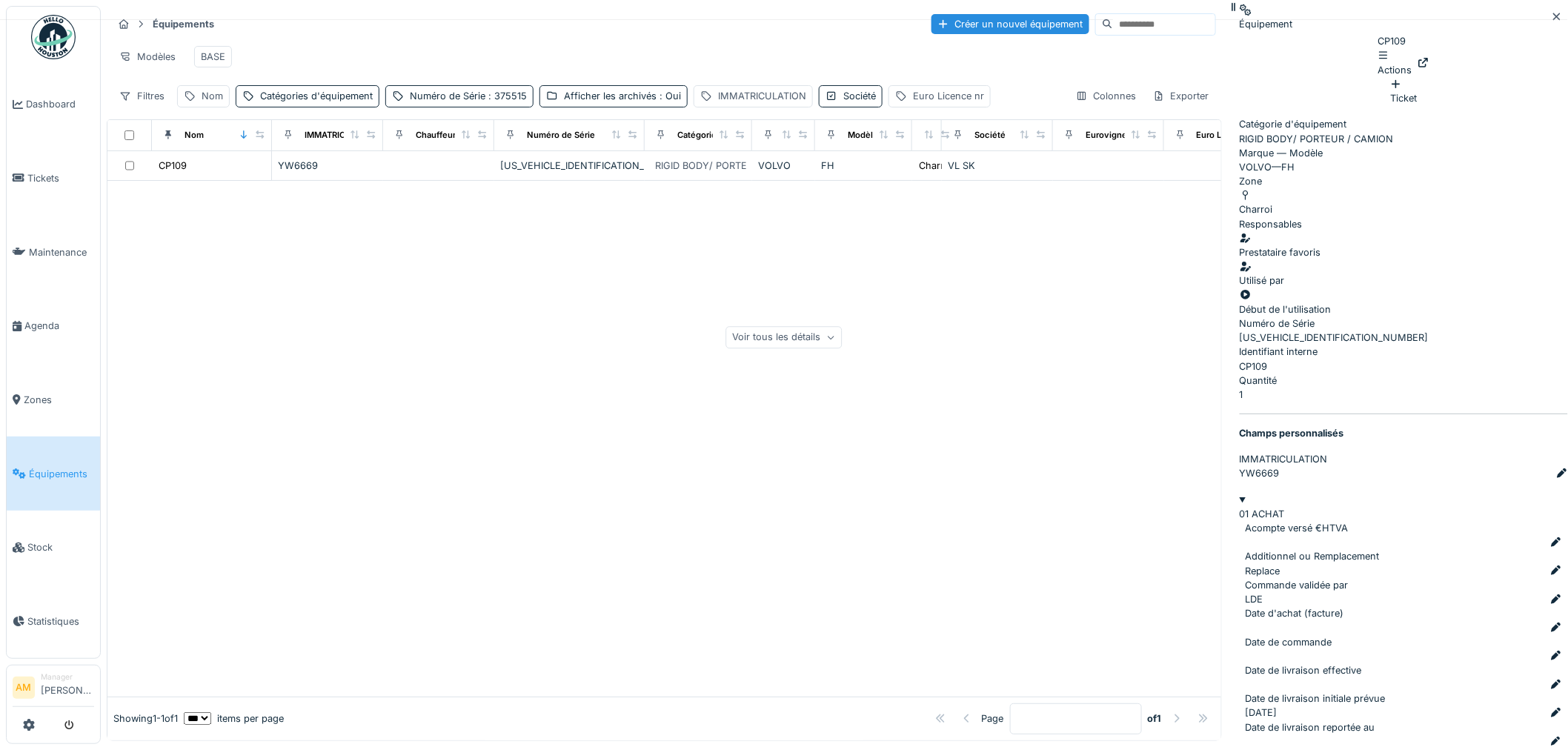
scroll to position [167, 0]
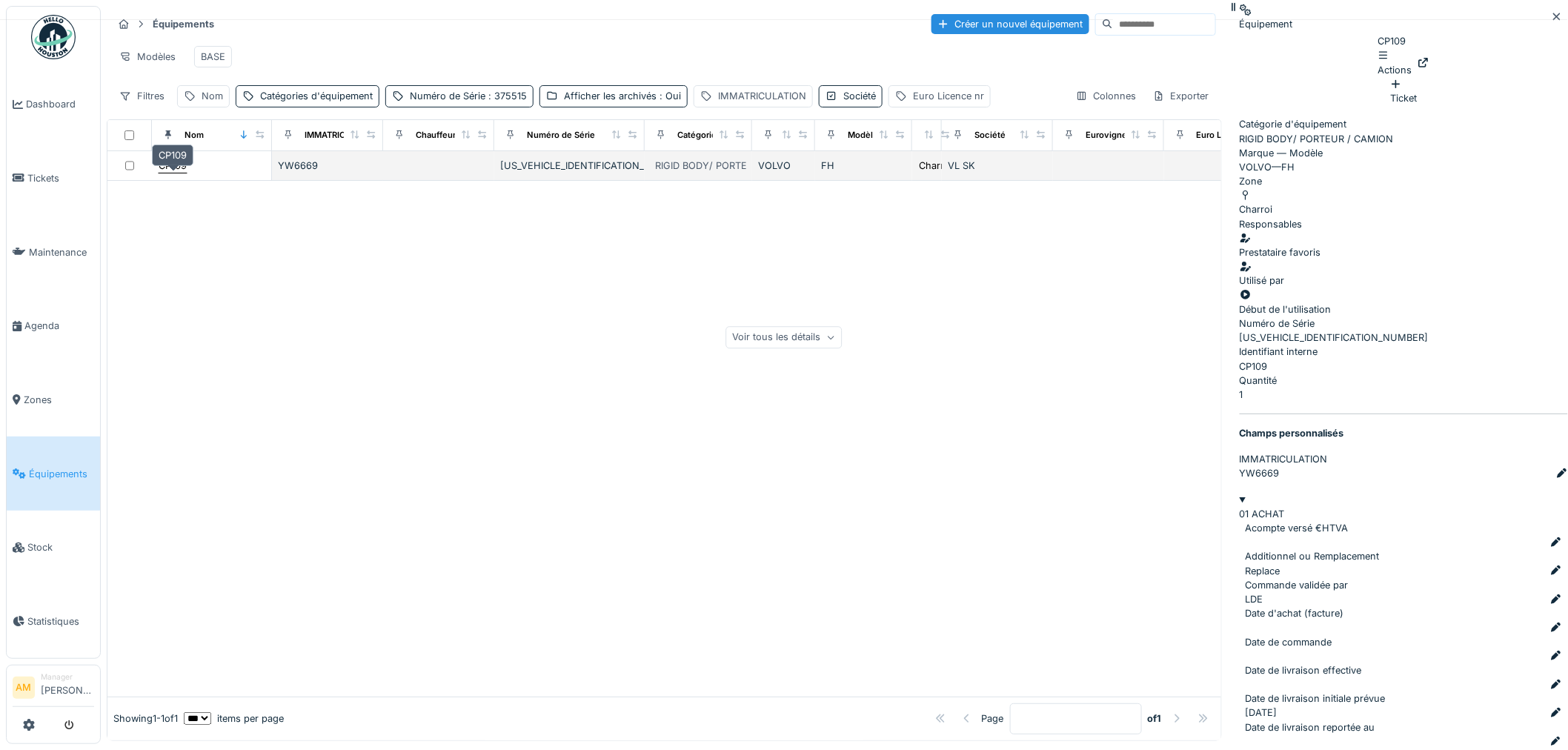
click at [170, 172] on div "CP109" at bounding box center [172, 166] width 28 height 14
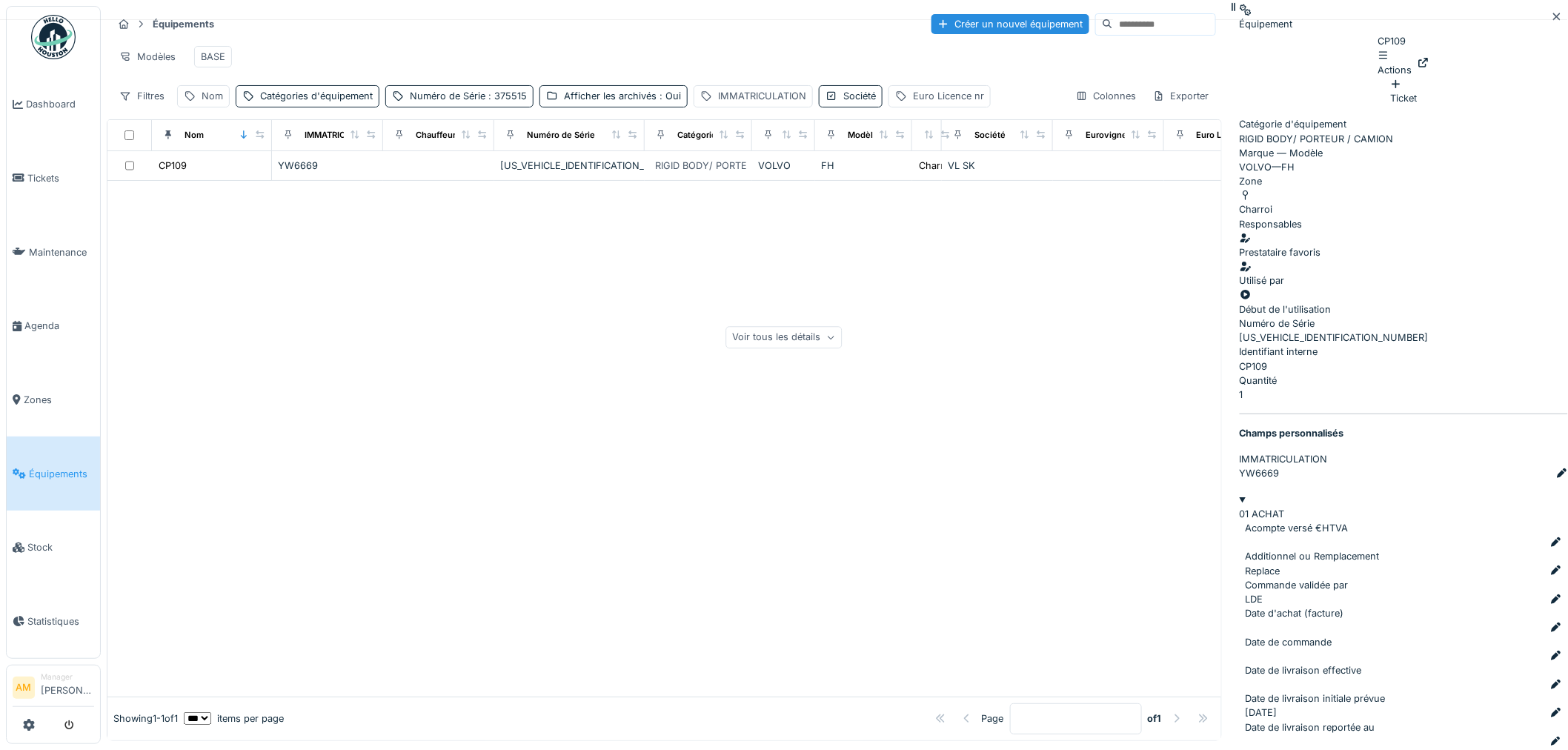
scroll to position [578, 0]
drag, startPoint x: 242, startPoint y: 265, endPoint x: 210, endPoint y: 210, distance: 63.6
click at [231, 253] on div at bounding box center [664, 439] width 1114 height 516
click at [461, 103] on div "Numéro de Série : 375515" at bounding box center [468, 96] width 117 height 14
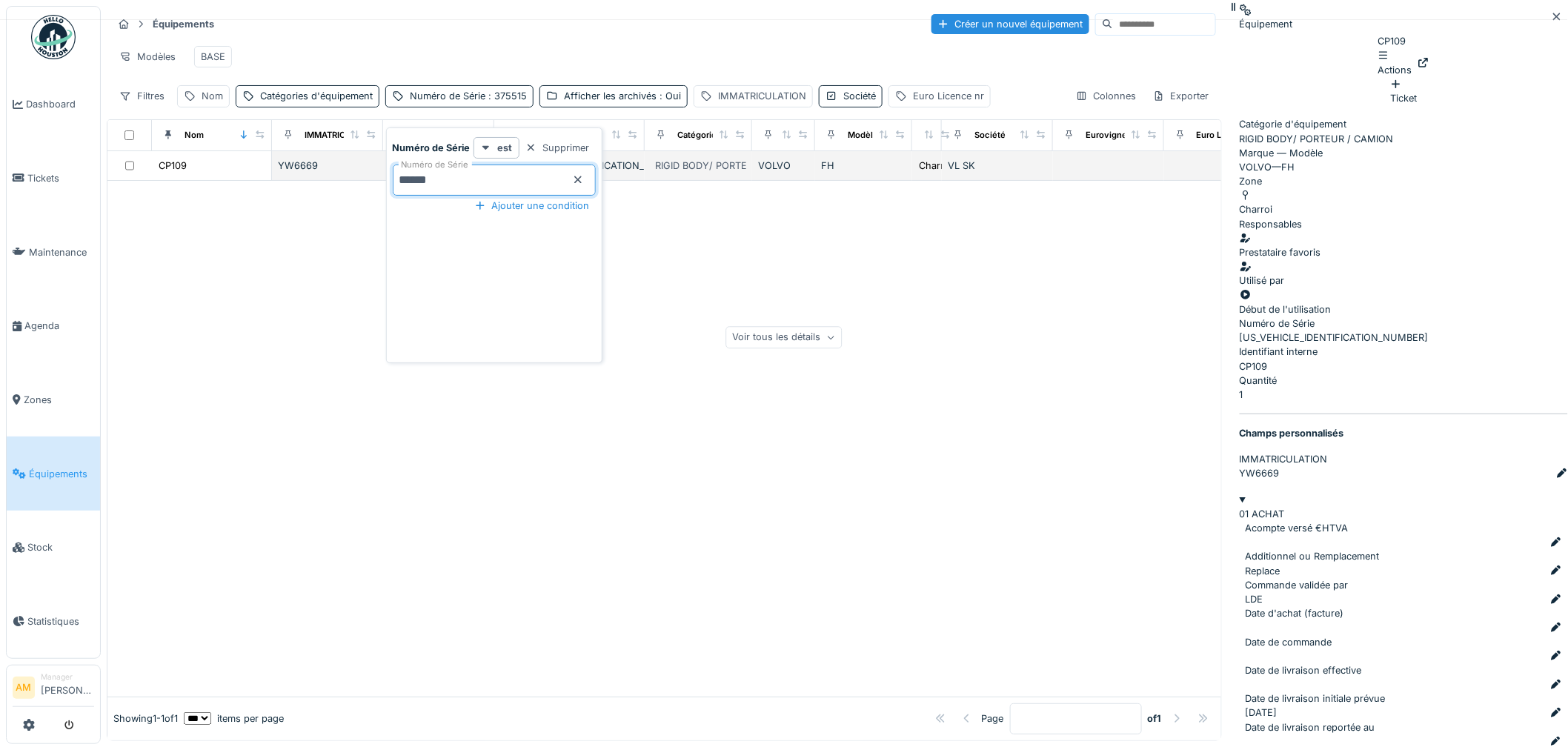
drag, startPoint x: 469, startPoint y: 184, endPoint x: 346, endPoint y: 193, distance: 123.3
click at [346, 193] on body "Dashboard Tickets Maintenance [GEOGRAPHIC_DATA] Zones Équipements Stock Statist…" at bounding box center [784, 375] width 1568 height 750
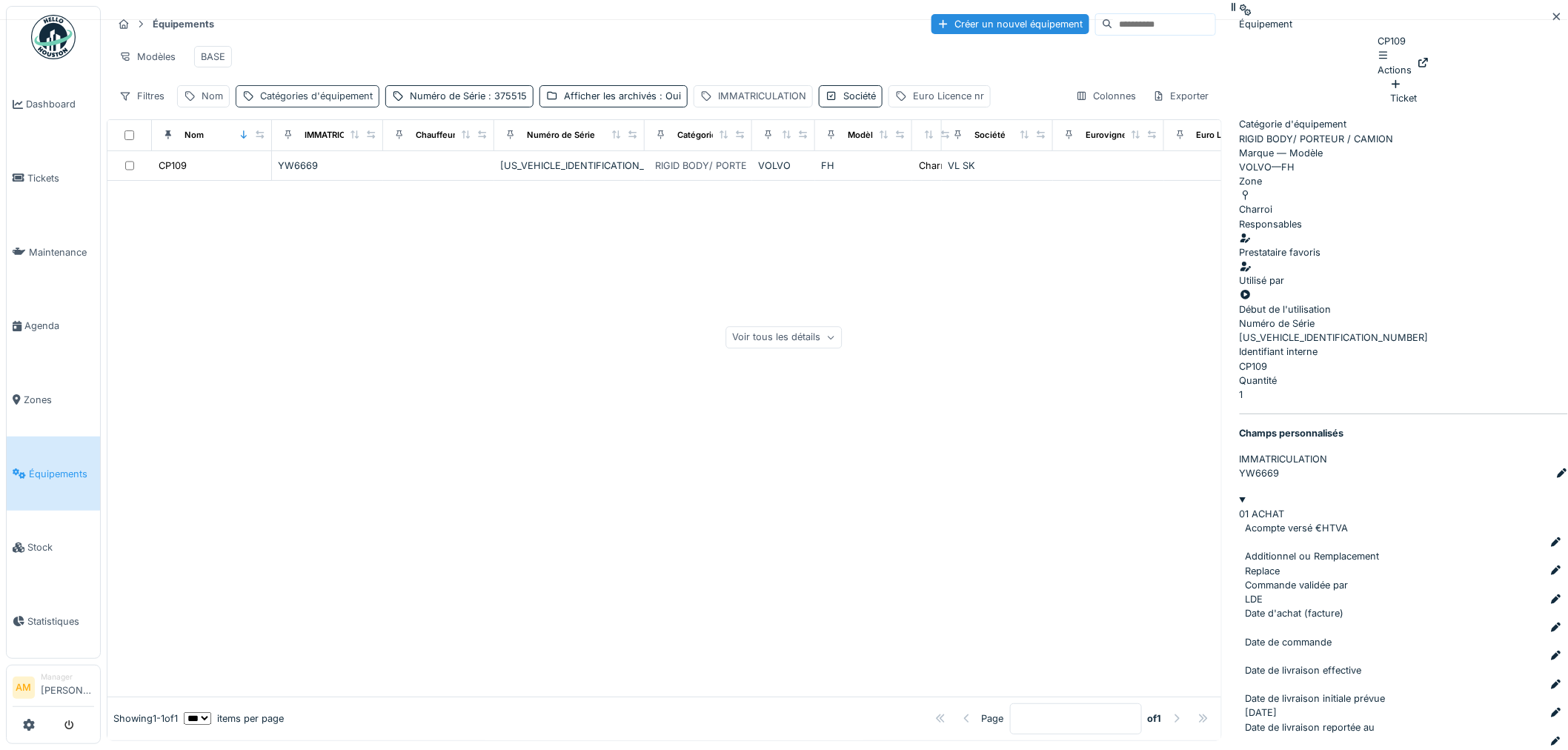
click at [336, 103] on div "Catégories d'équipement" at bounding box center [316, 96] width 113 height 14
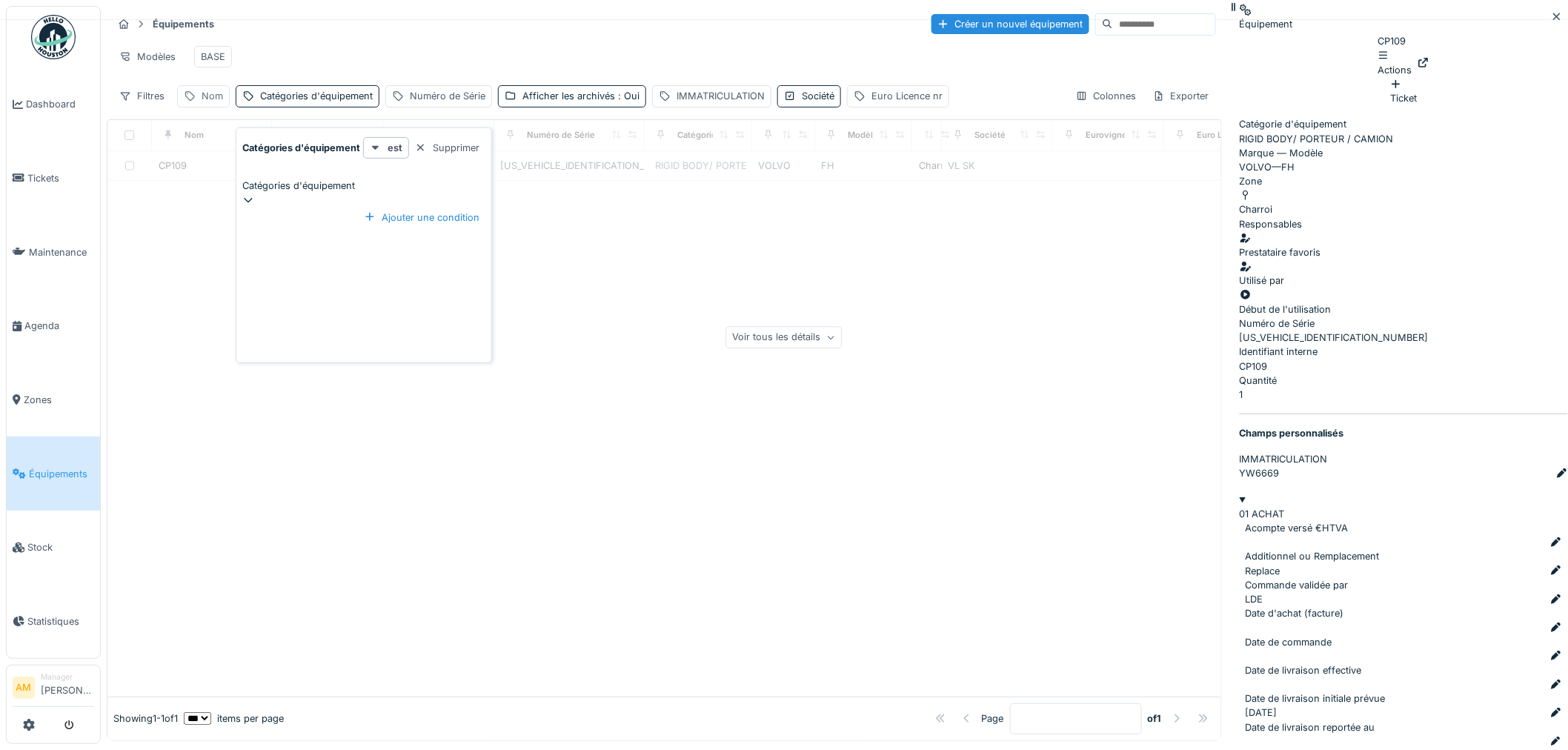
click at [211, 103] on div "Nom" at bounding box center [212, 96] width 21 height 14
click at [205, 178] on label "Nom" at bounding box center [194, 172] width 21 height 14
click at [212, 180] on input "Nom" at bounding box center [260, 194] width 153 height 31
type input "*****"
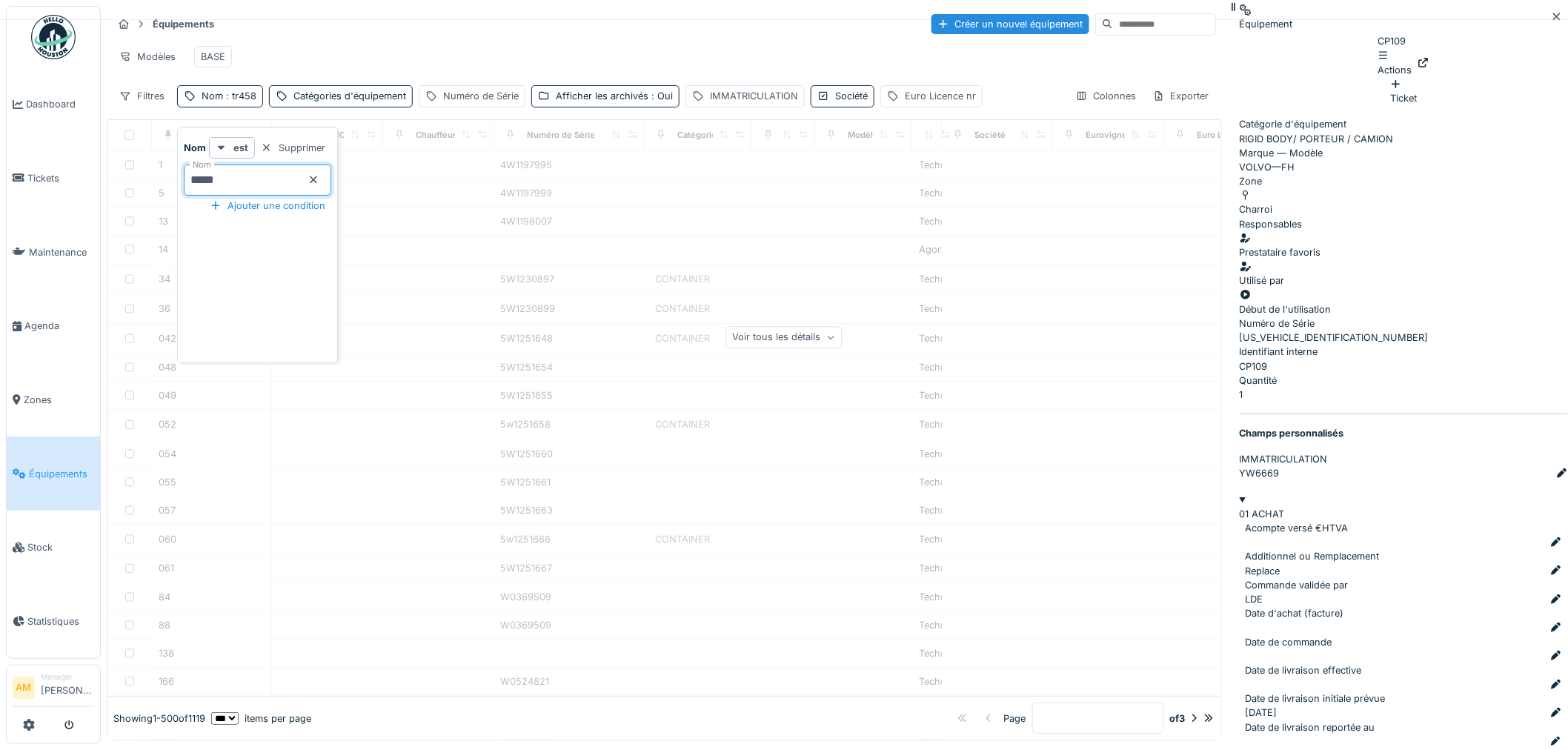
click at [359, 19] on div "Équipements Créer un nouvel équipement" at bounding box center [664, 24] width 1103 height 24
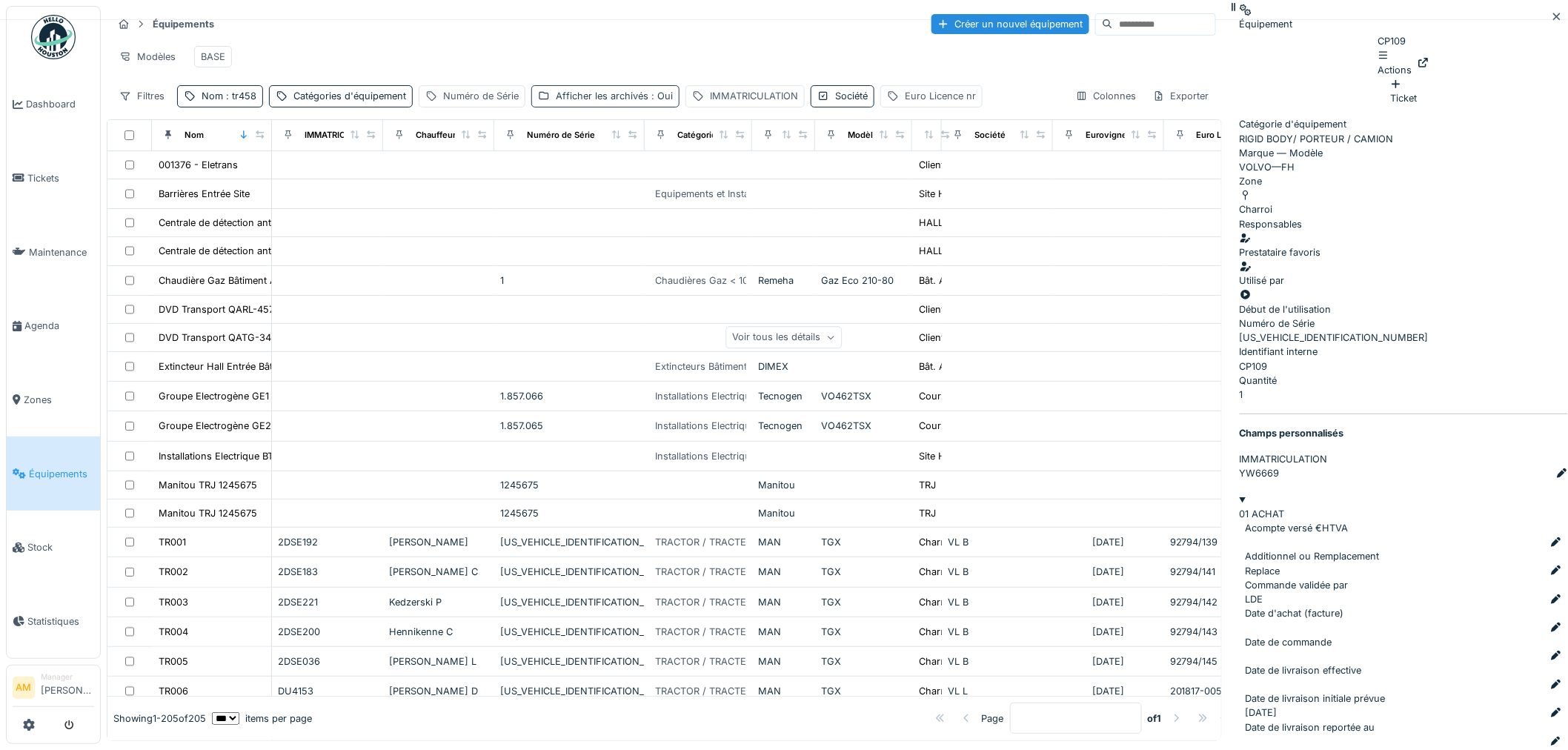
click at [635, 103] on div "Afficher les archivés : Oui" at bounding box center [614, 96] width 117 height 14
click at [565, 52] on div "Modèles BASE" at bounding box center [664, 57] width 1103 height 33
click at [225, 101] on span ": tr458" at bounding box center [240, 96] width 33 height 11
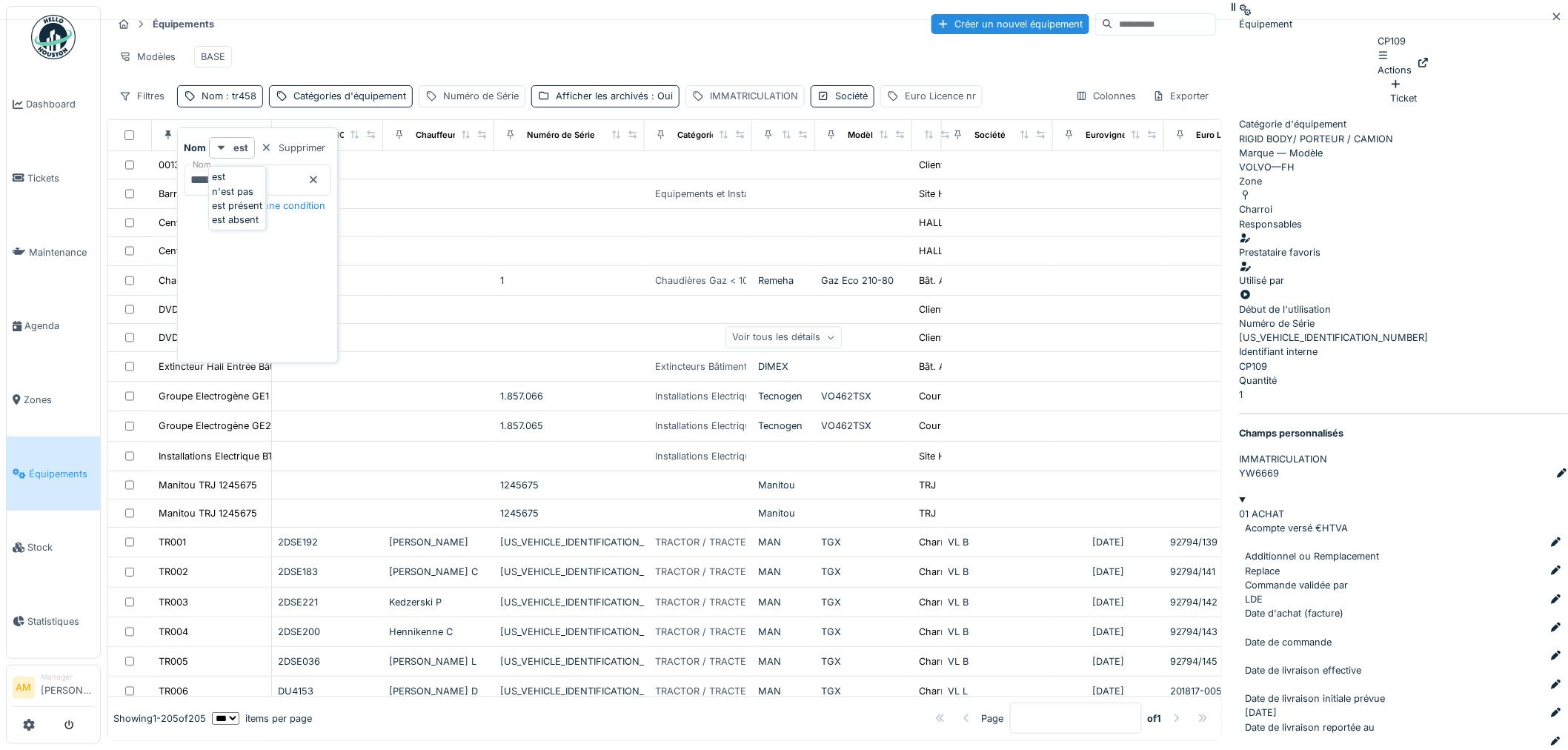
click at [240, 39] on div "Équipements Créer un nouvel équipement Modèles BASE Filtres Nom : tr458 Catégor…" at bounding box center [664, 60] width 1115 height 107
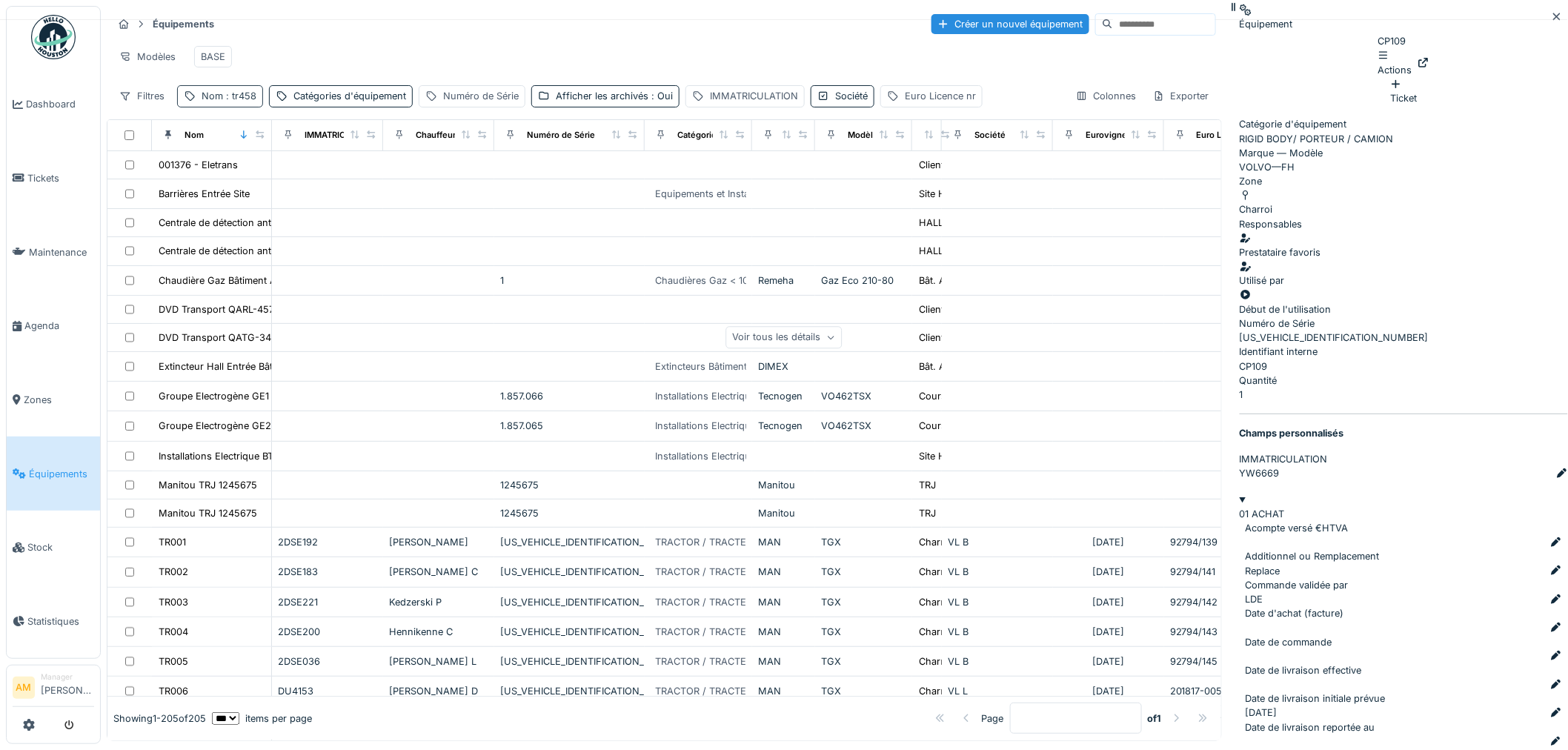
click at [231, 101] on span ": tr458" at bounding box center [240, 96] width 33 height 11
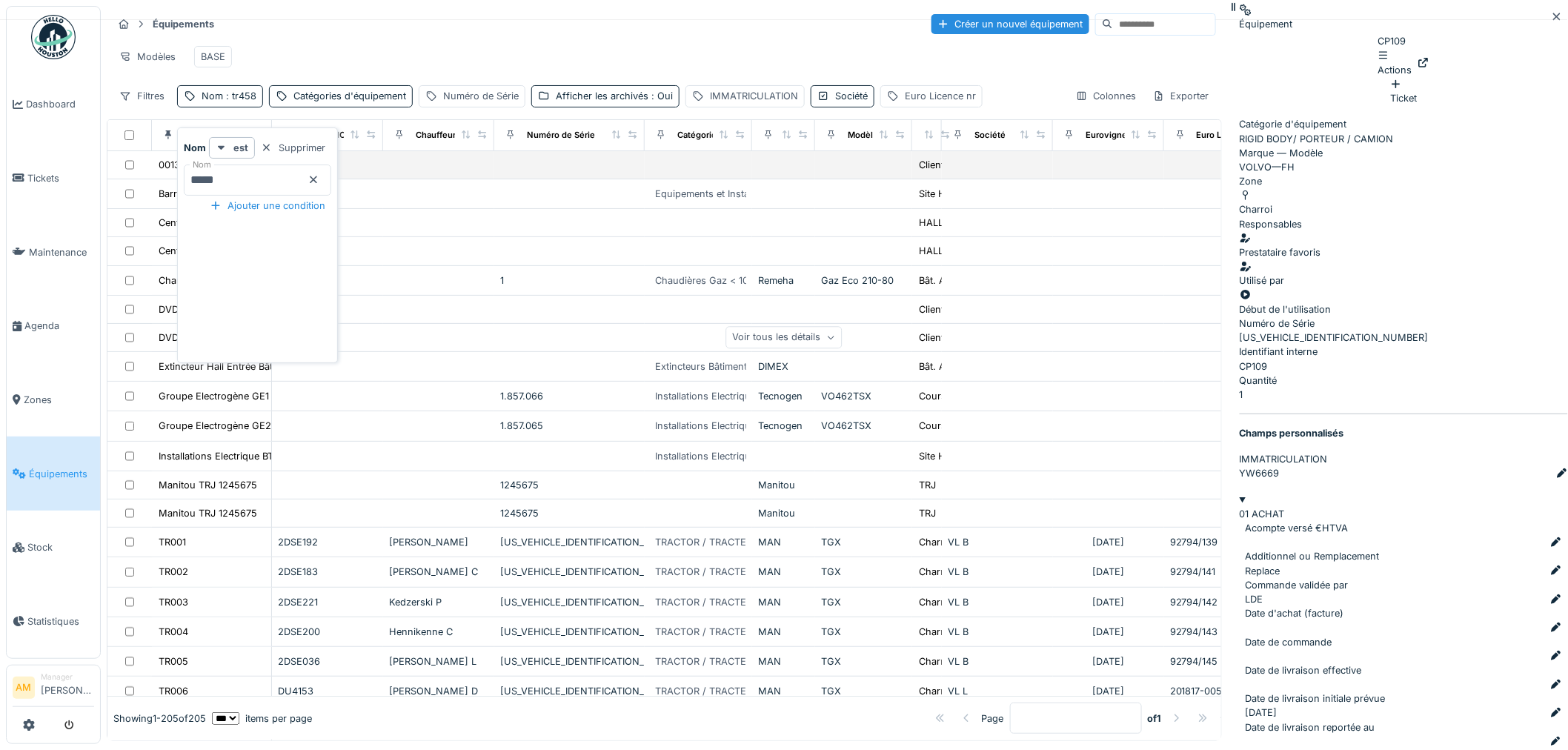
drag, startPoint x: 237, startPoint y: 175, endPoint x: 111, endPoint y: 178, distance: 126.0
click at [114, 178] on body "Dashboard Tickets Maintenance [GEOGRAPHIC_DATA] Zones Équipements Stock Statist…" at bounding box center [784, 375] width 1568 height 750
type input "*****"
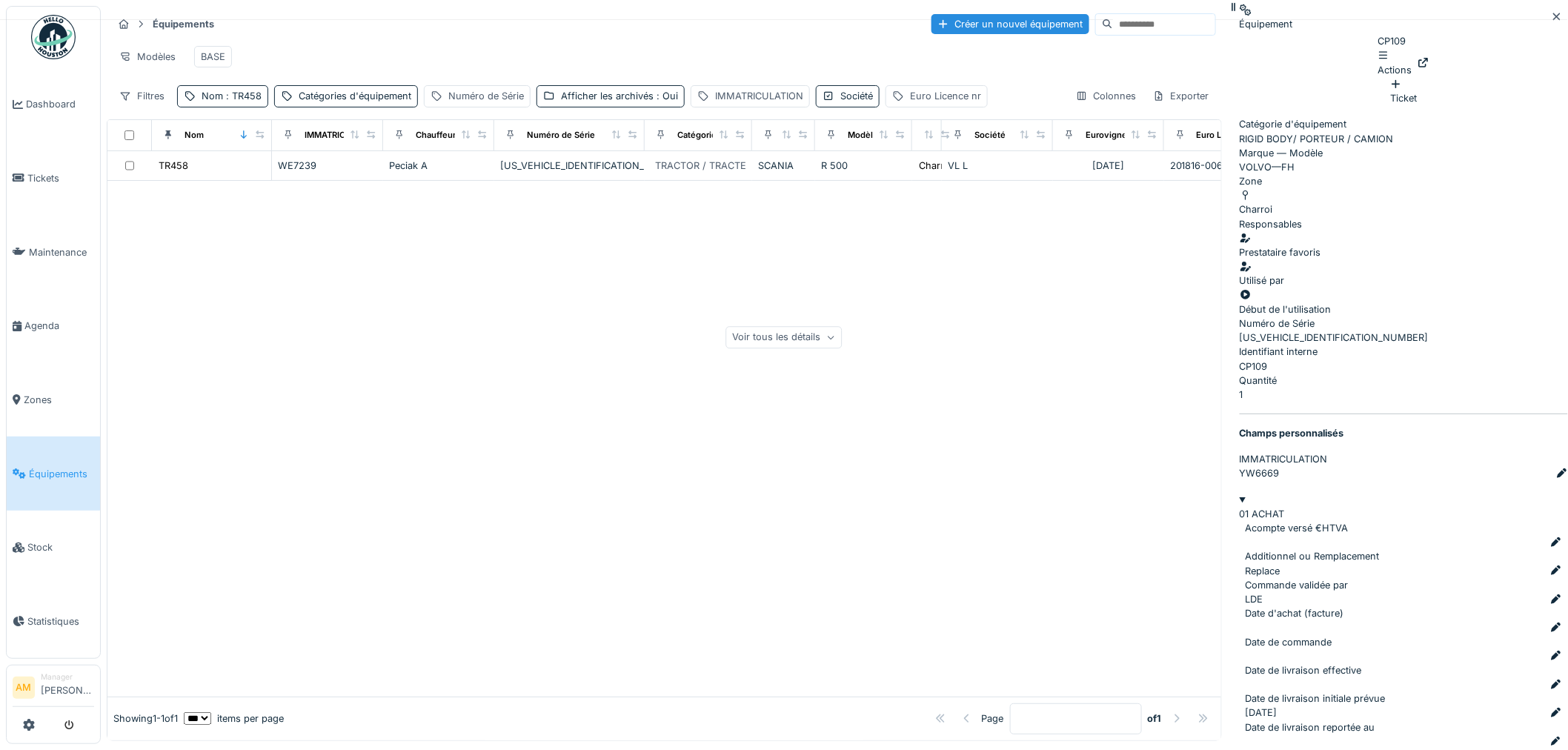
click at [405, 67] on div "Modèles BASE" at bounding box center [664, 57] width 1103 height 33
drag, startPoint x: 468, startPoint y: 295, endPoint x: 467, endPoint y: 283, distance: 12.0
click at [469, 293] on div at bounding box center [664, 439] width 1114 height 516
click at [329, 172] on div "WE7239" at bounding box center [327, 166] width 99 height 14
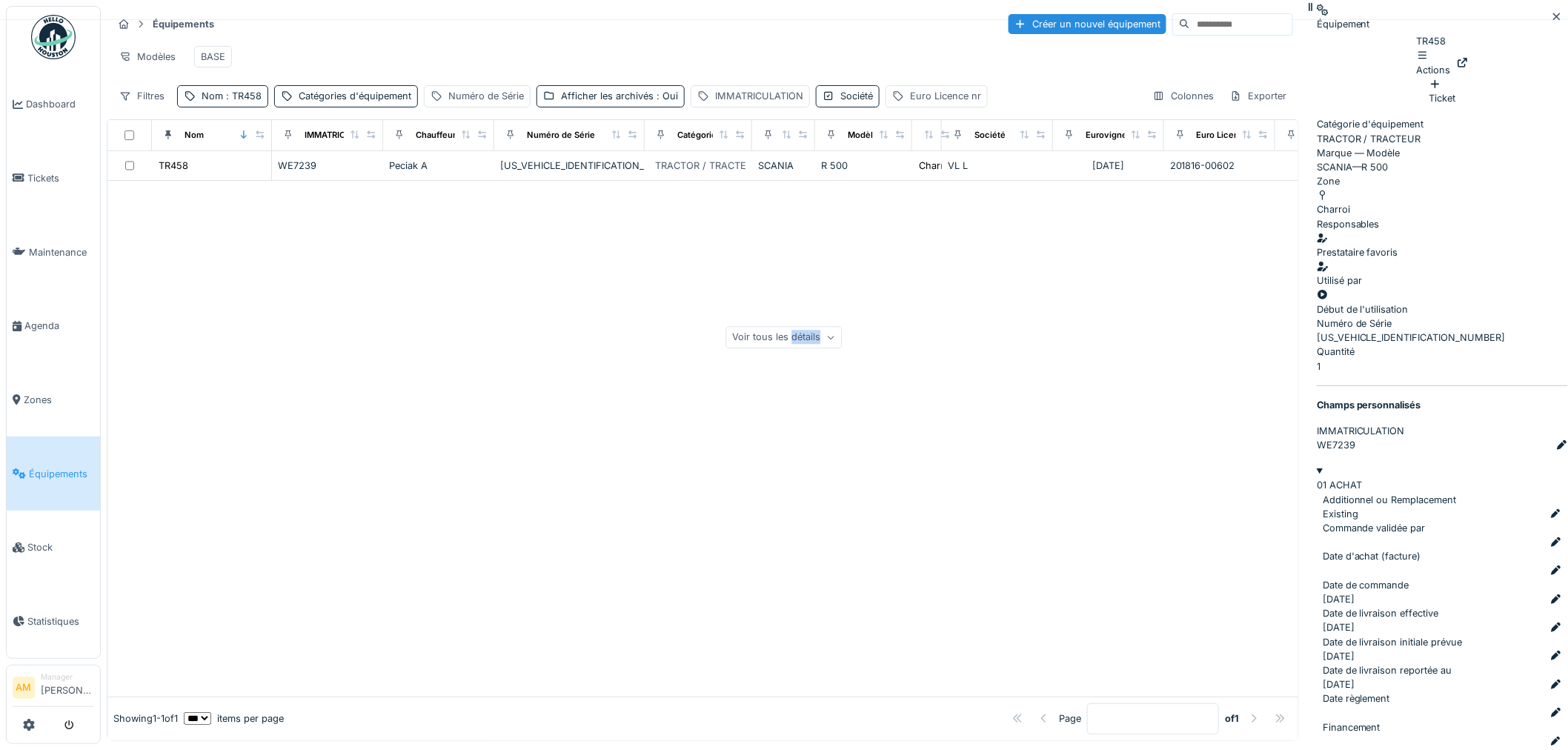
click at [842, 327] on div "Voir tous les détails" at bounding box center [785, 337] width 116 height 21
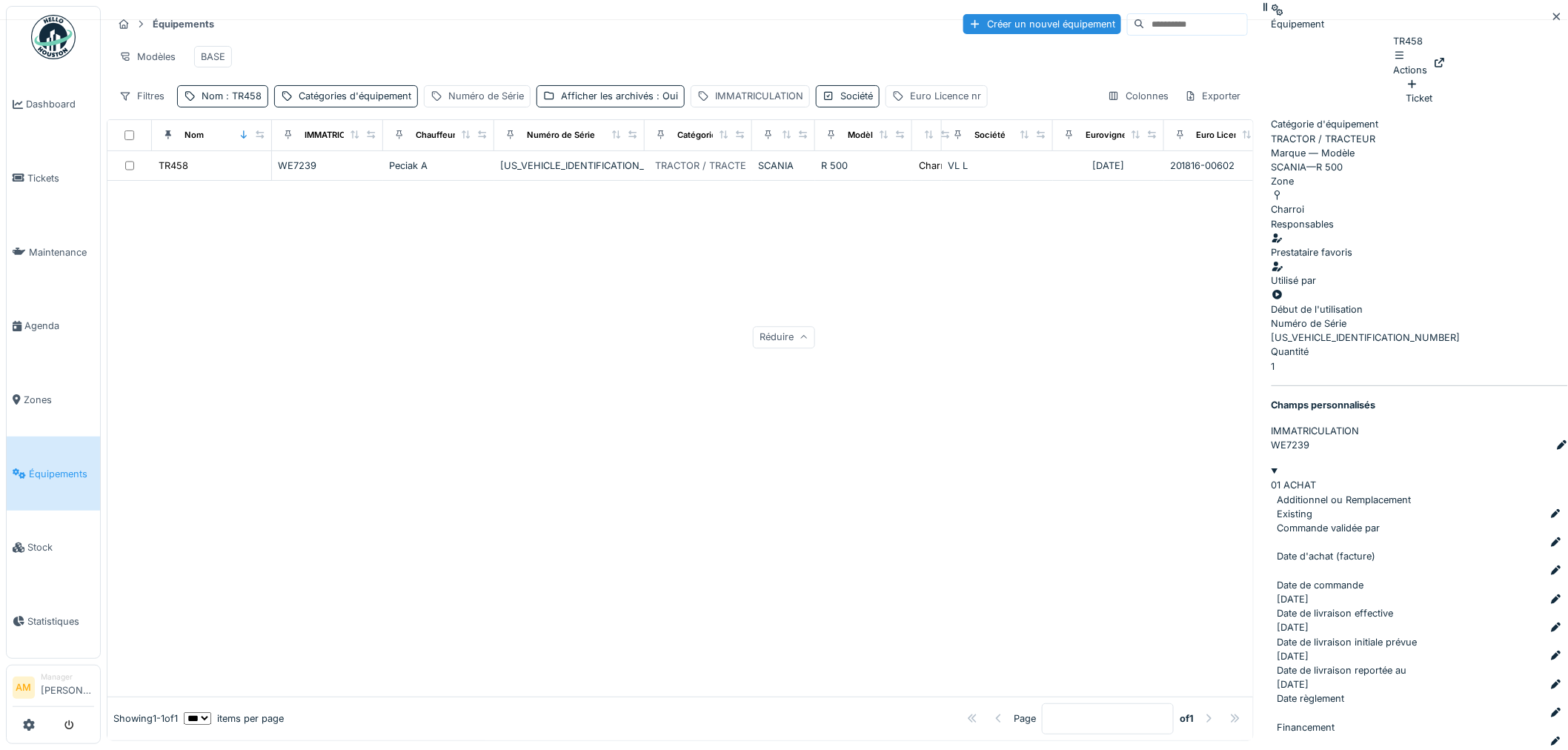
scroll to position [2778, 0]
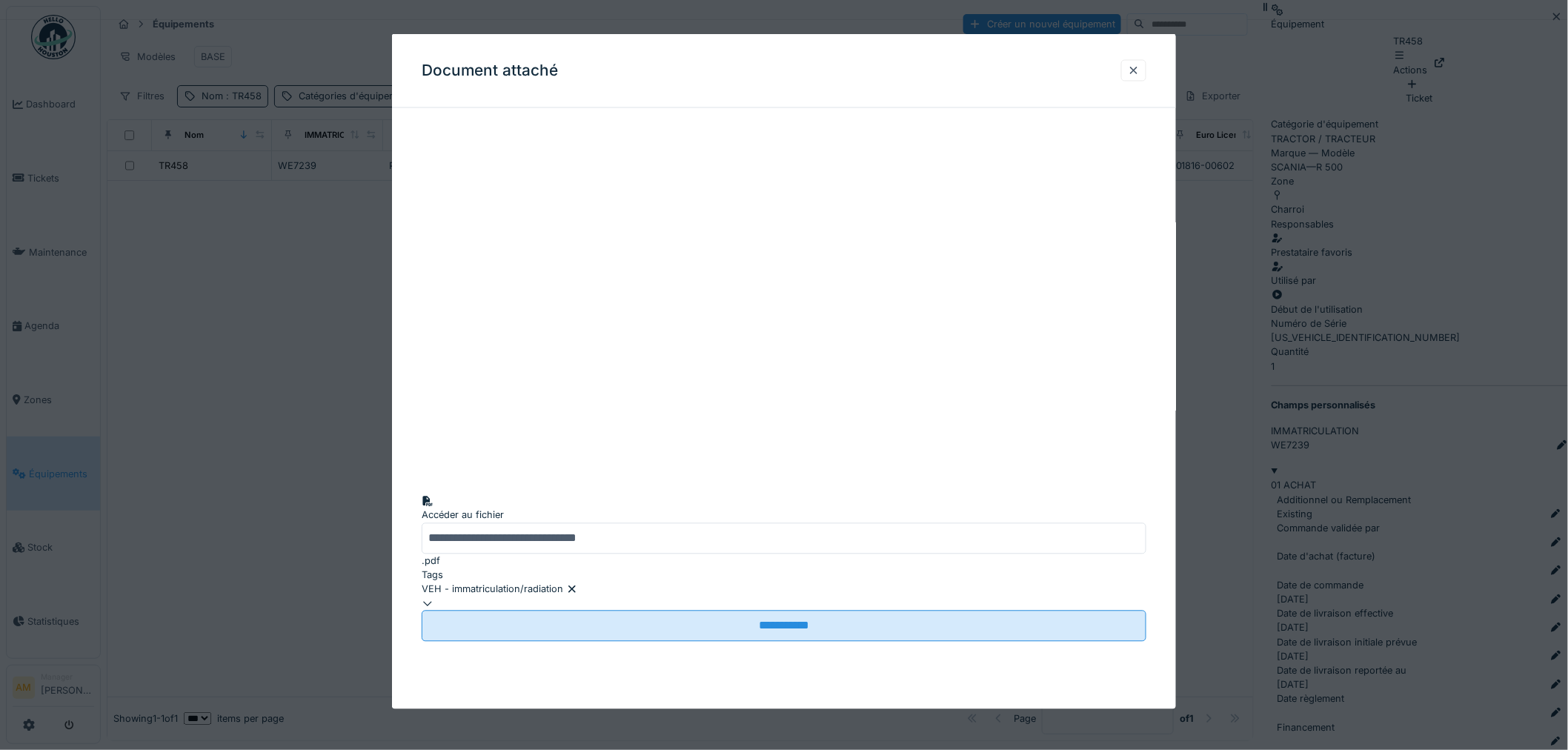
click at [1389, 414] on div at bounding box center [784, 375] width 1568 height 750
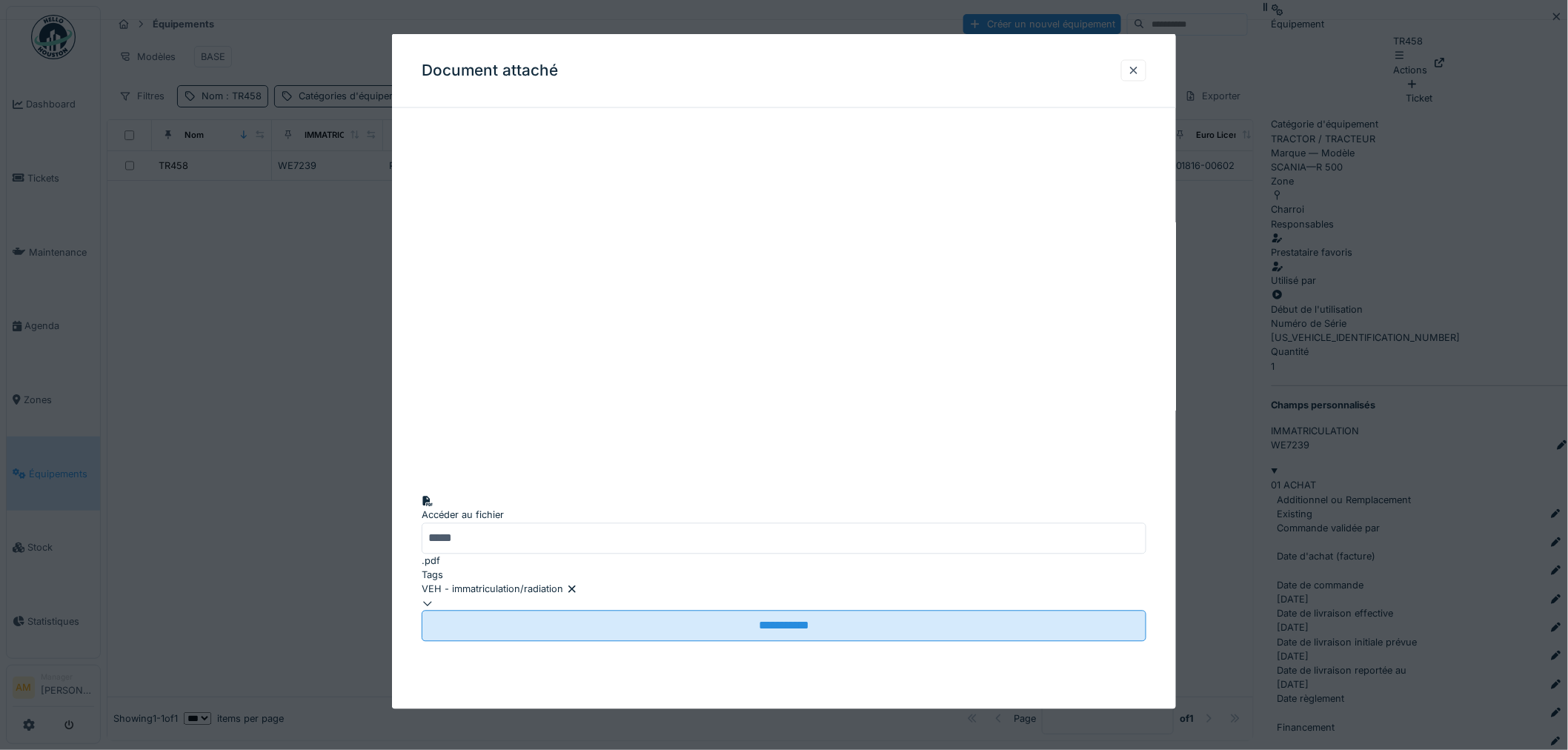
click at [1392, 417] on div at bounding box center [784, 375] width 1568 height 750
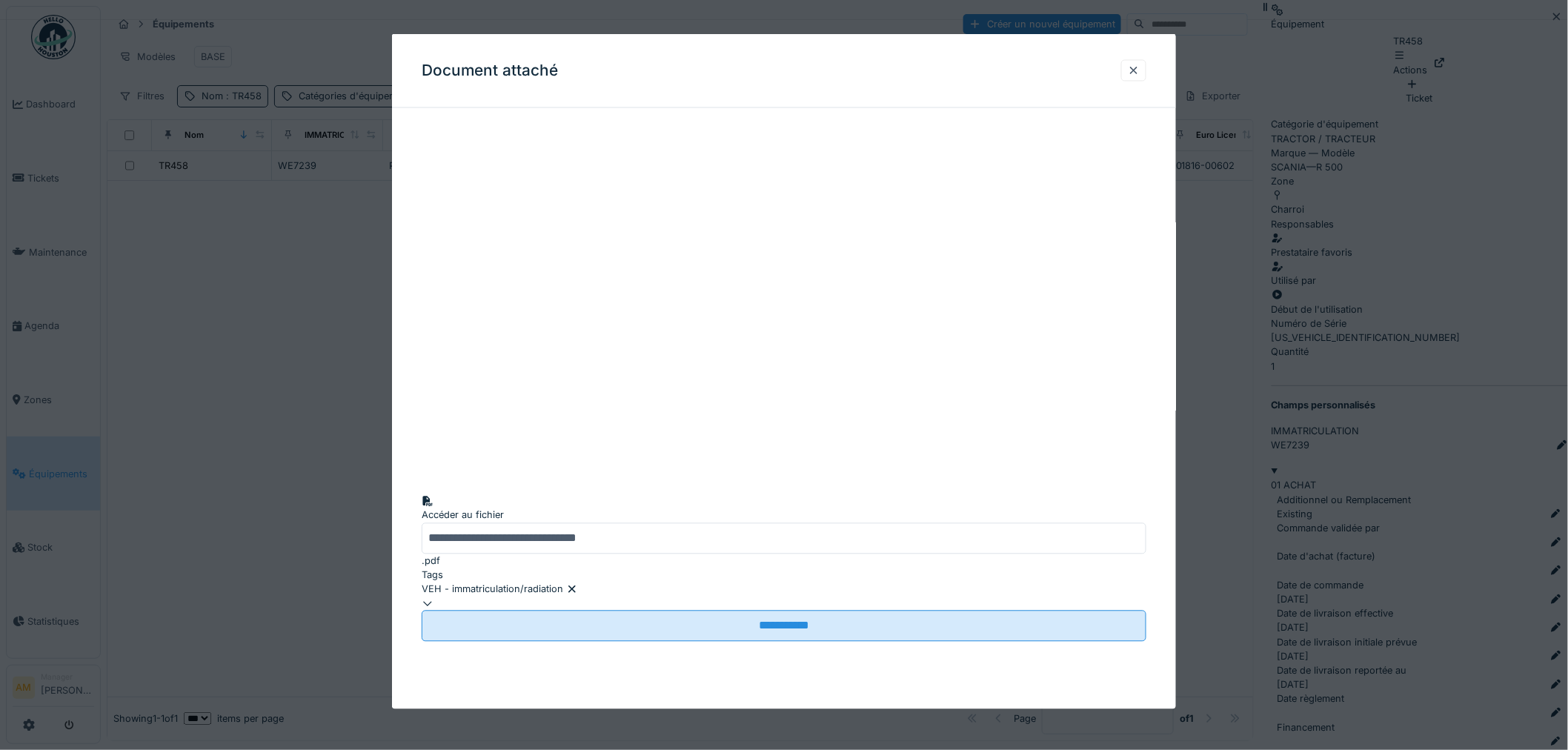
click at [1394, 419] on div at bounding box center [784, 375] width 1568 height 750
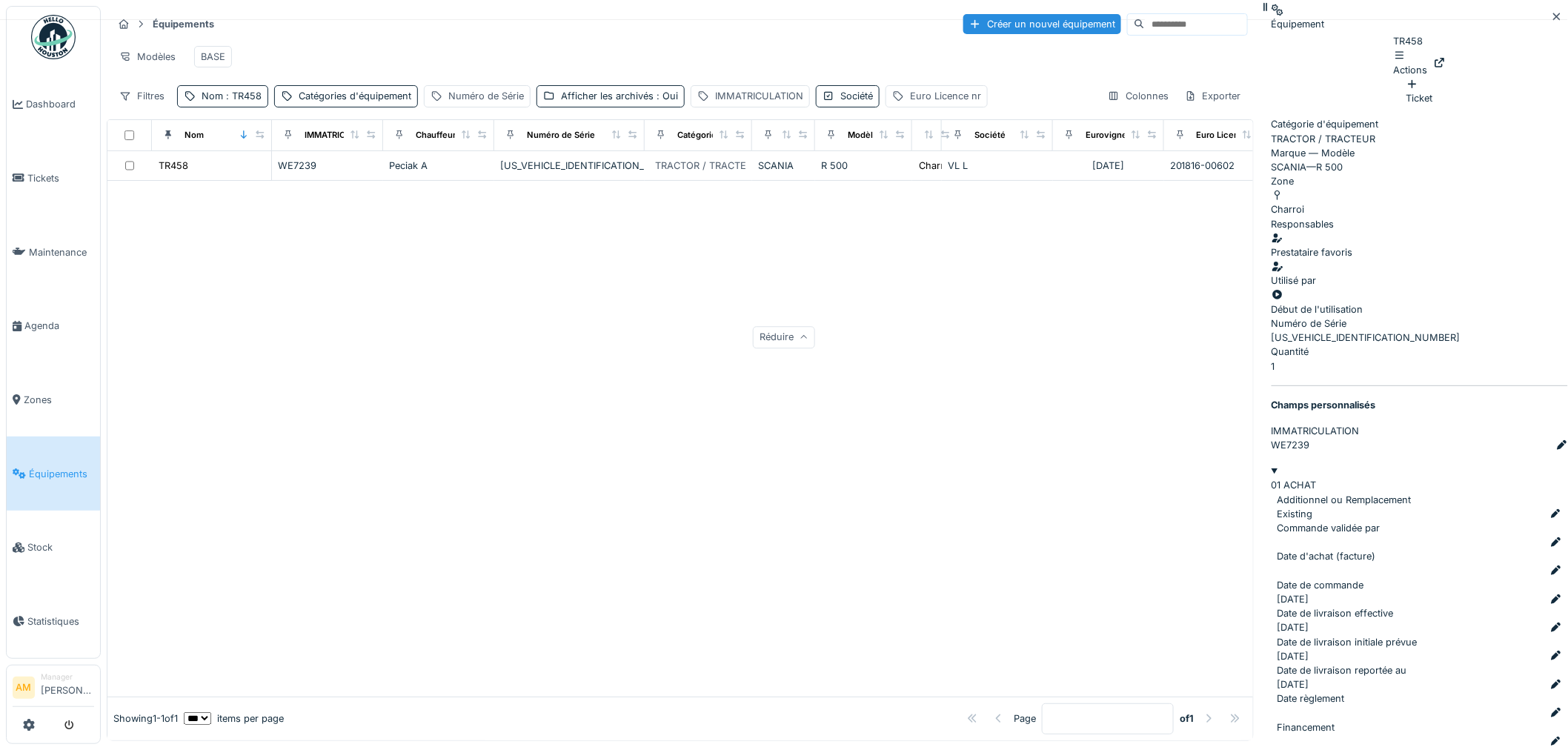
scroll to position [3026, 0]
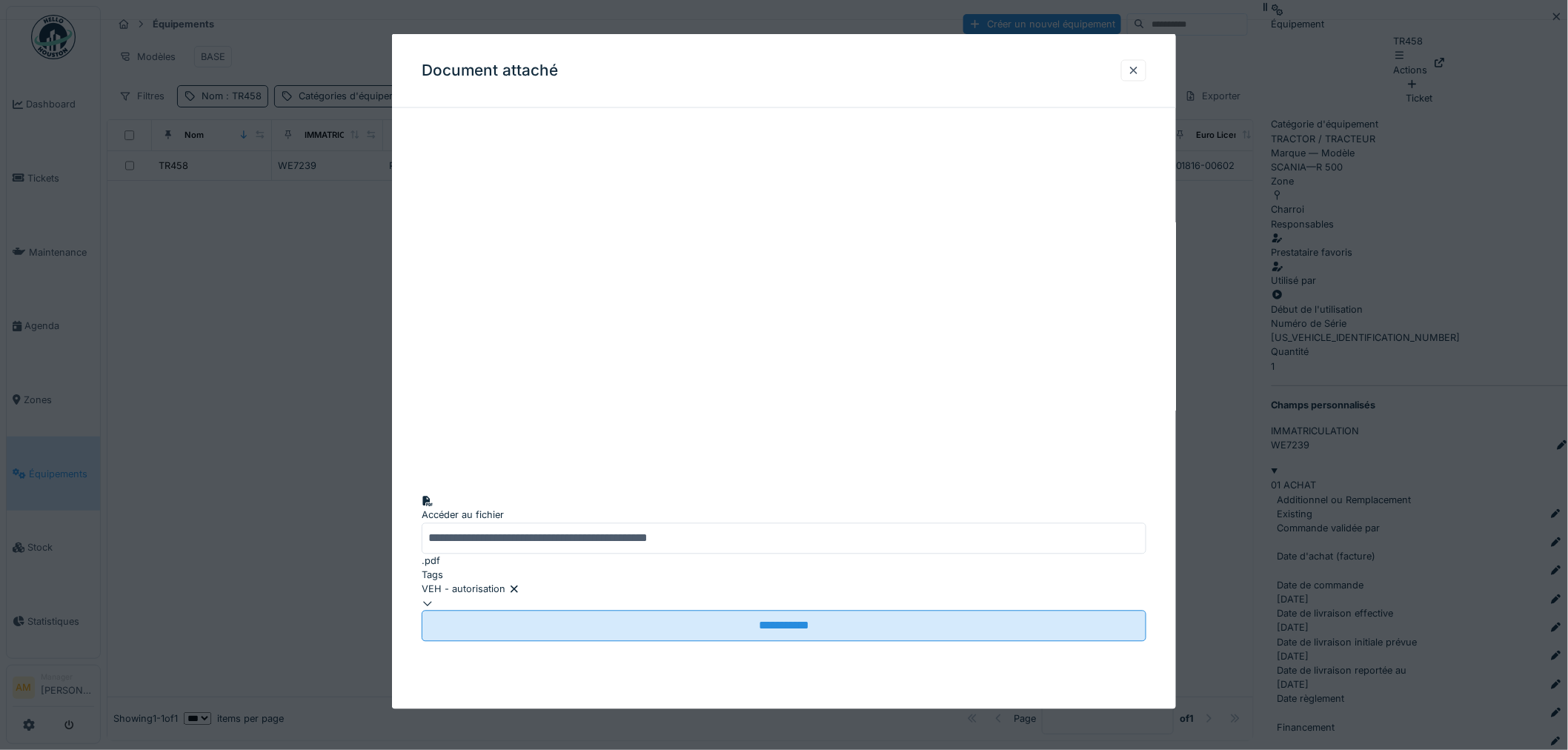
click at [1374, 421] on div at bounding box center [784, 375] width 1568 height 750
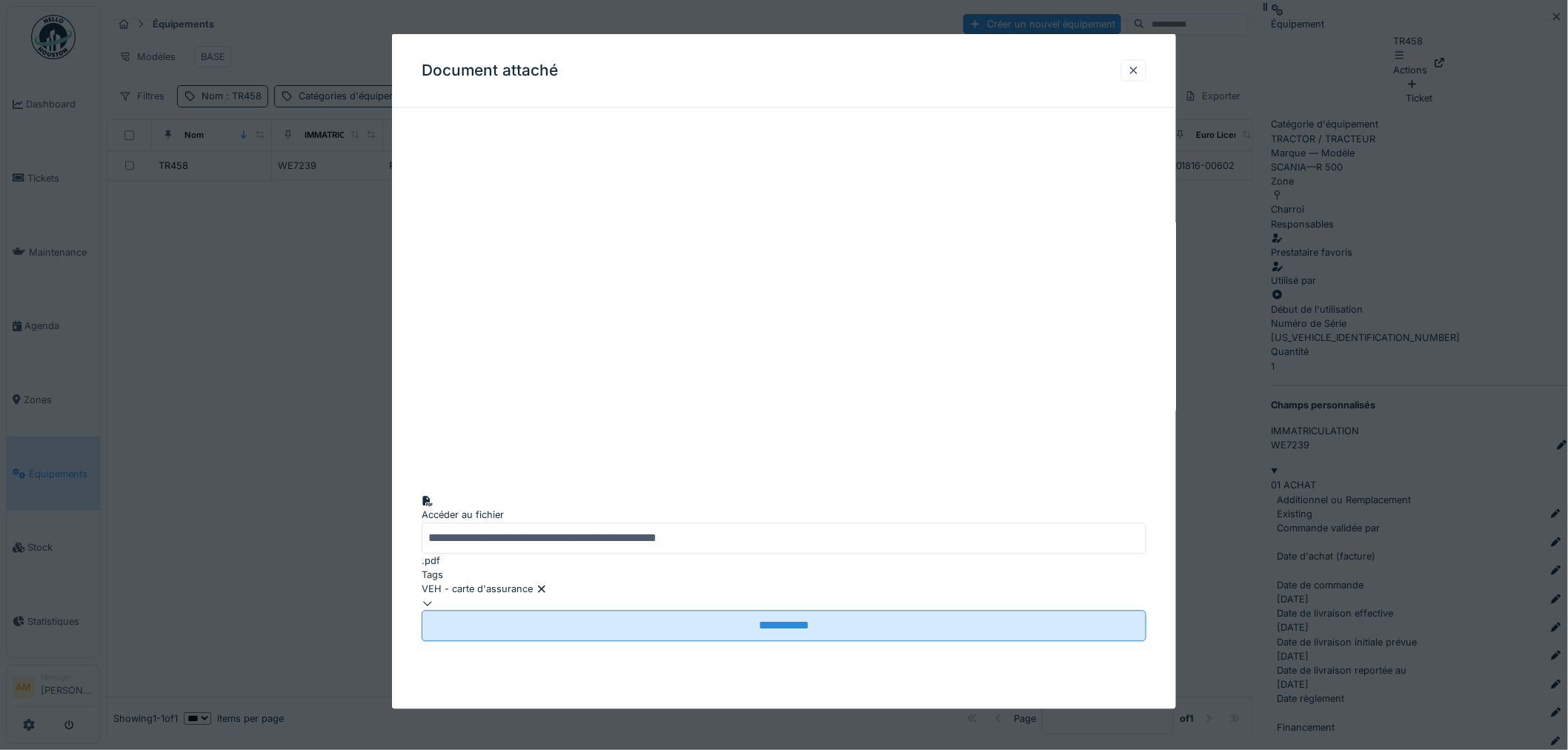
click at [1405, 538] on div at bounding box center [784, 375] width 1568 height 750
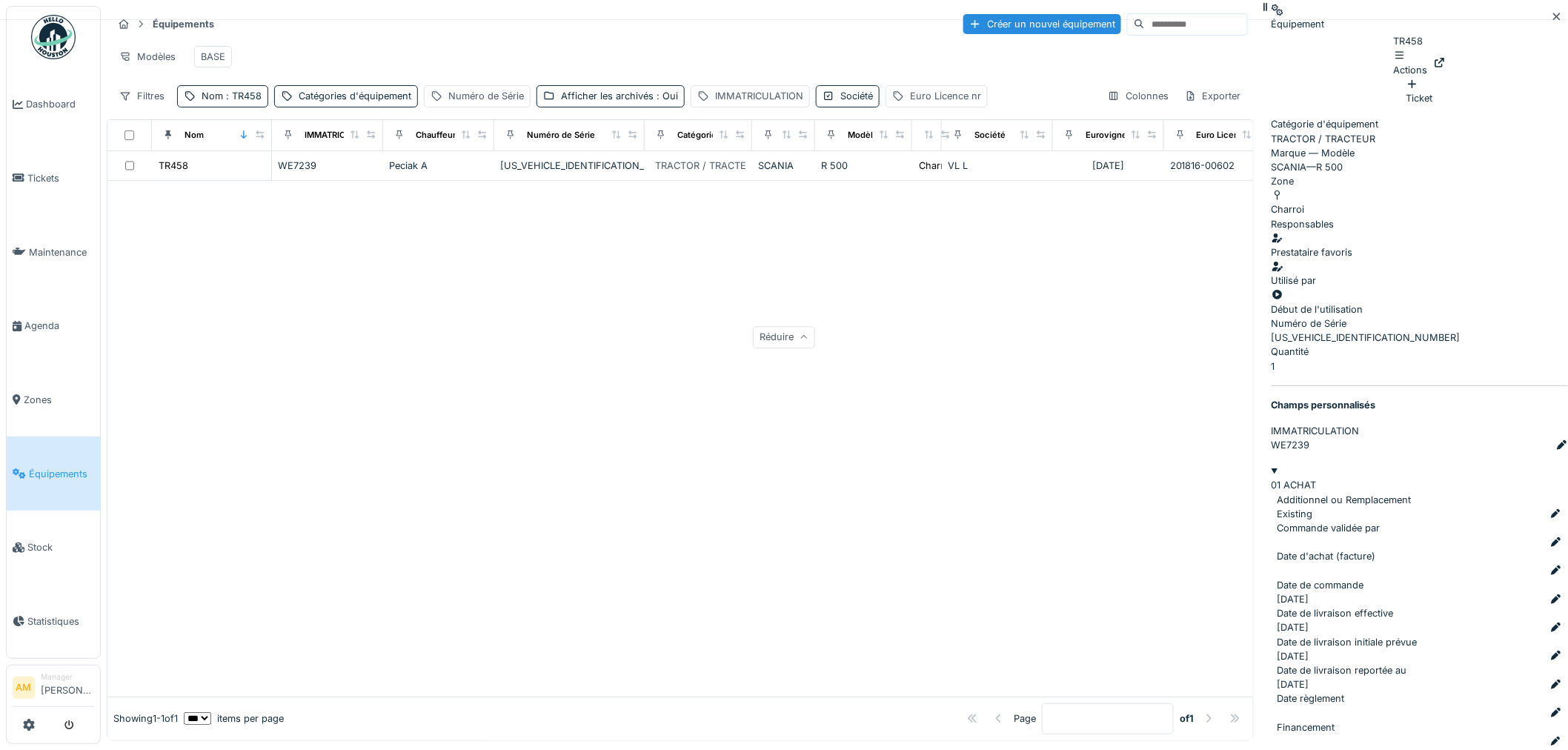
scroll to position [4353, 0]
drag, startPoint x: 705, startPoint y: 442, endPoint x: 694, endPoint y: 440, distance: 11.2
click at [702, 448] on div at bounding box center [680, 439] width 1145 height 516
click at [541, 334] on div at bounding box center [680, 439] width 1145 height 516
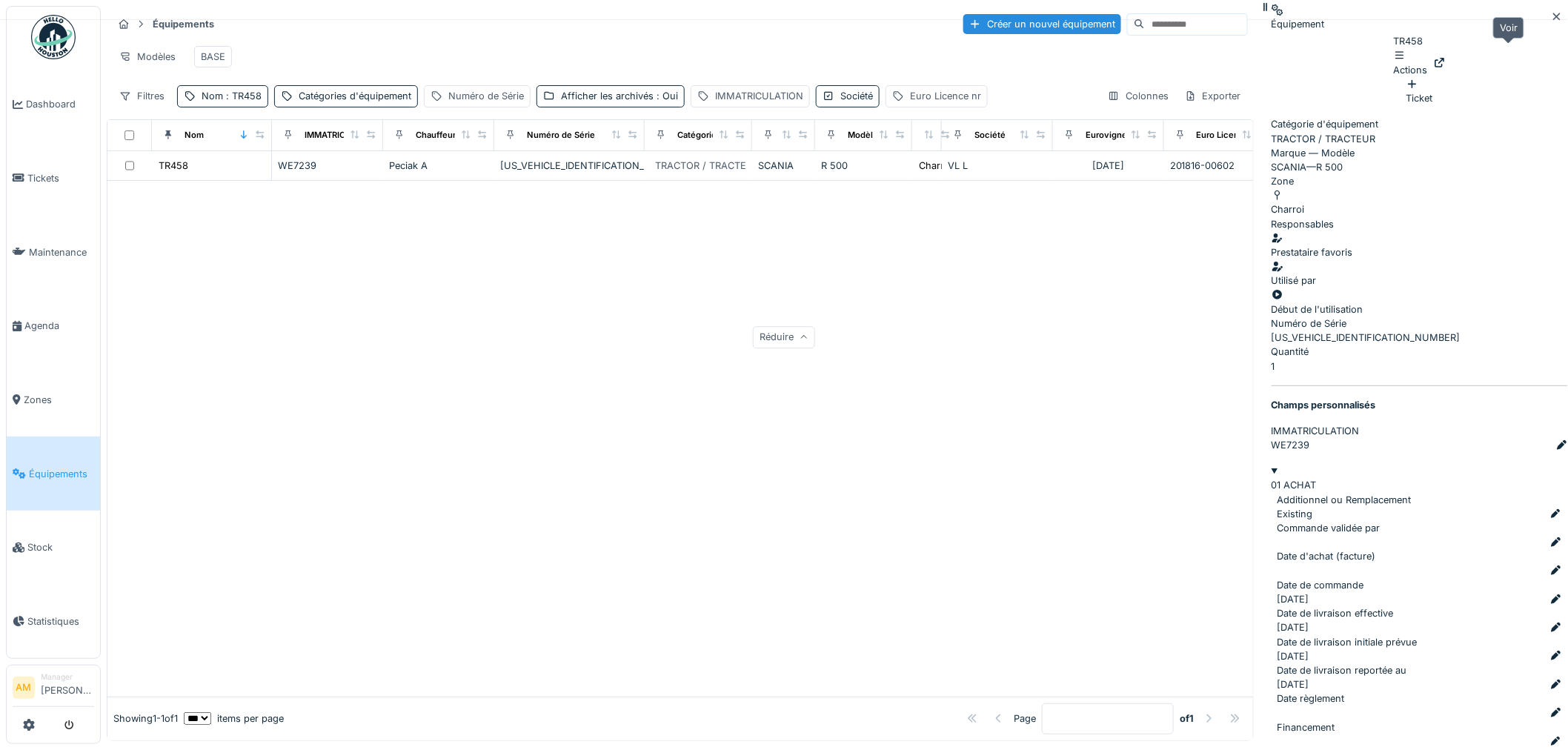
click at [1446, 57] on icon at bounding box center [1440, 62] width 12 height 10
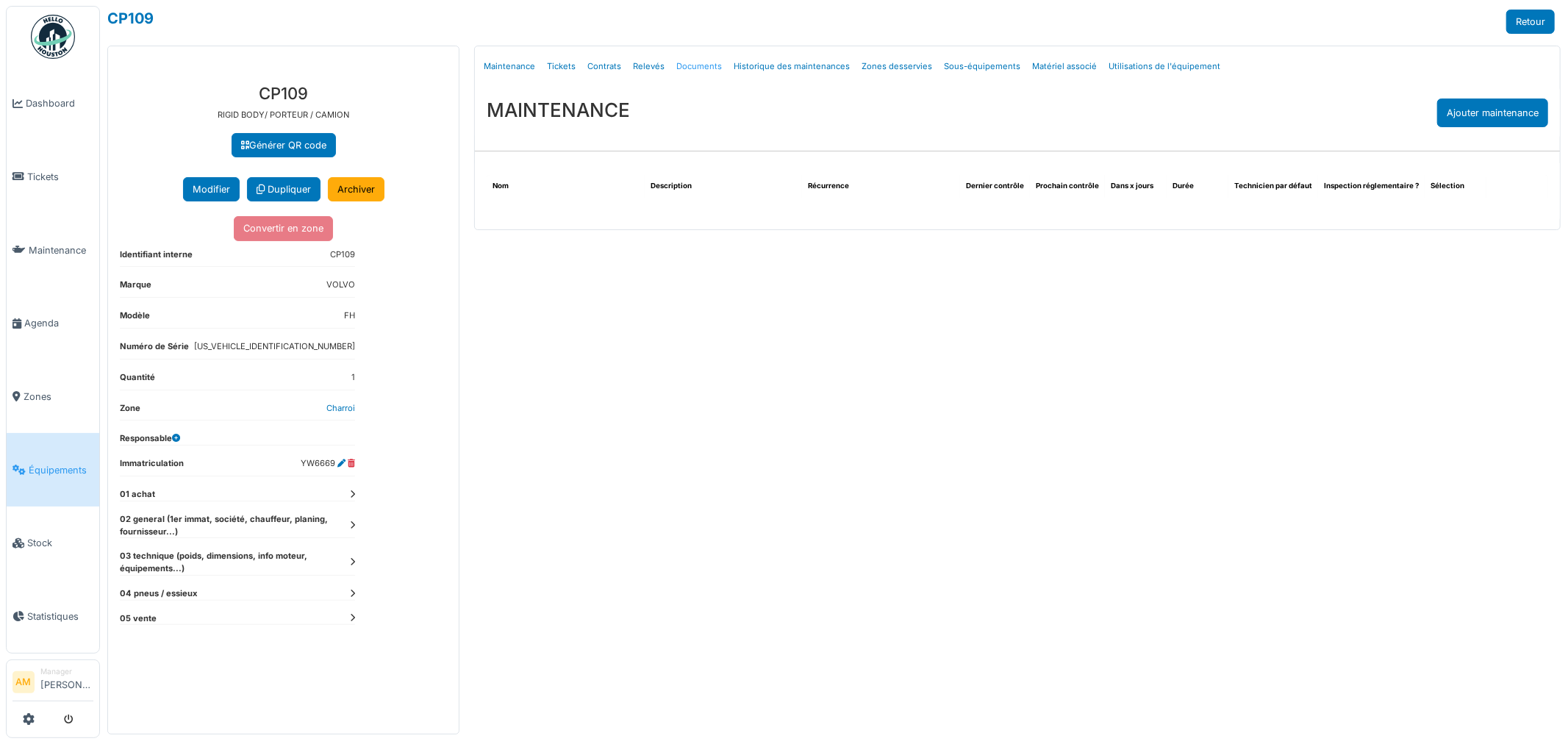
click at [696, 70] on link "Documents" at bounding box center [699, 67] width 57 height 34
select select "***"
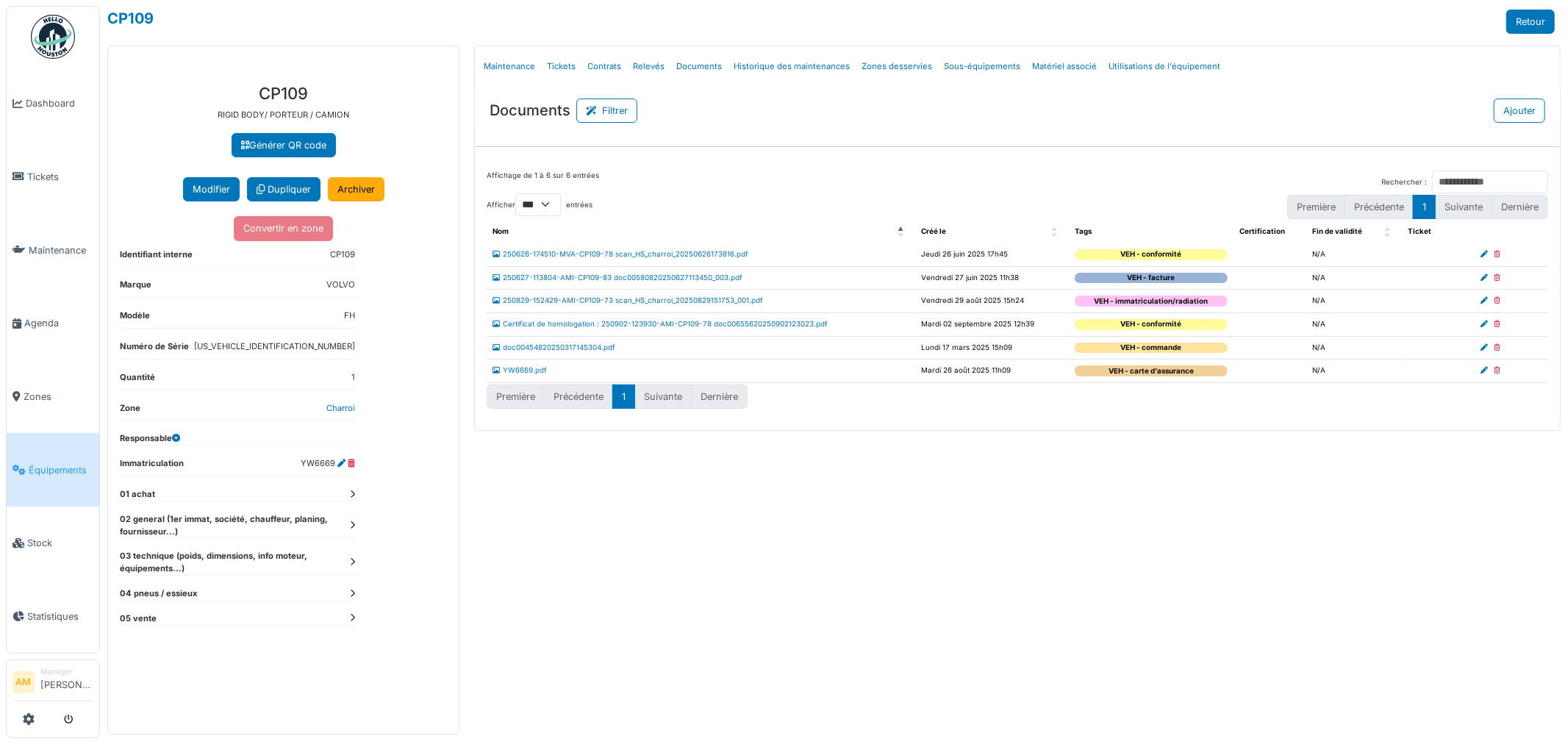
select select "***"
click at [1517, 114] on button "Ajouter" at bounding box center [1519, 110] width 52 height 24
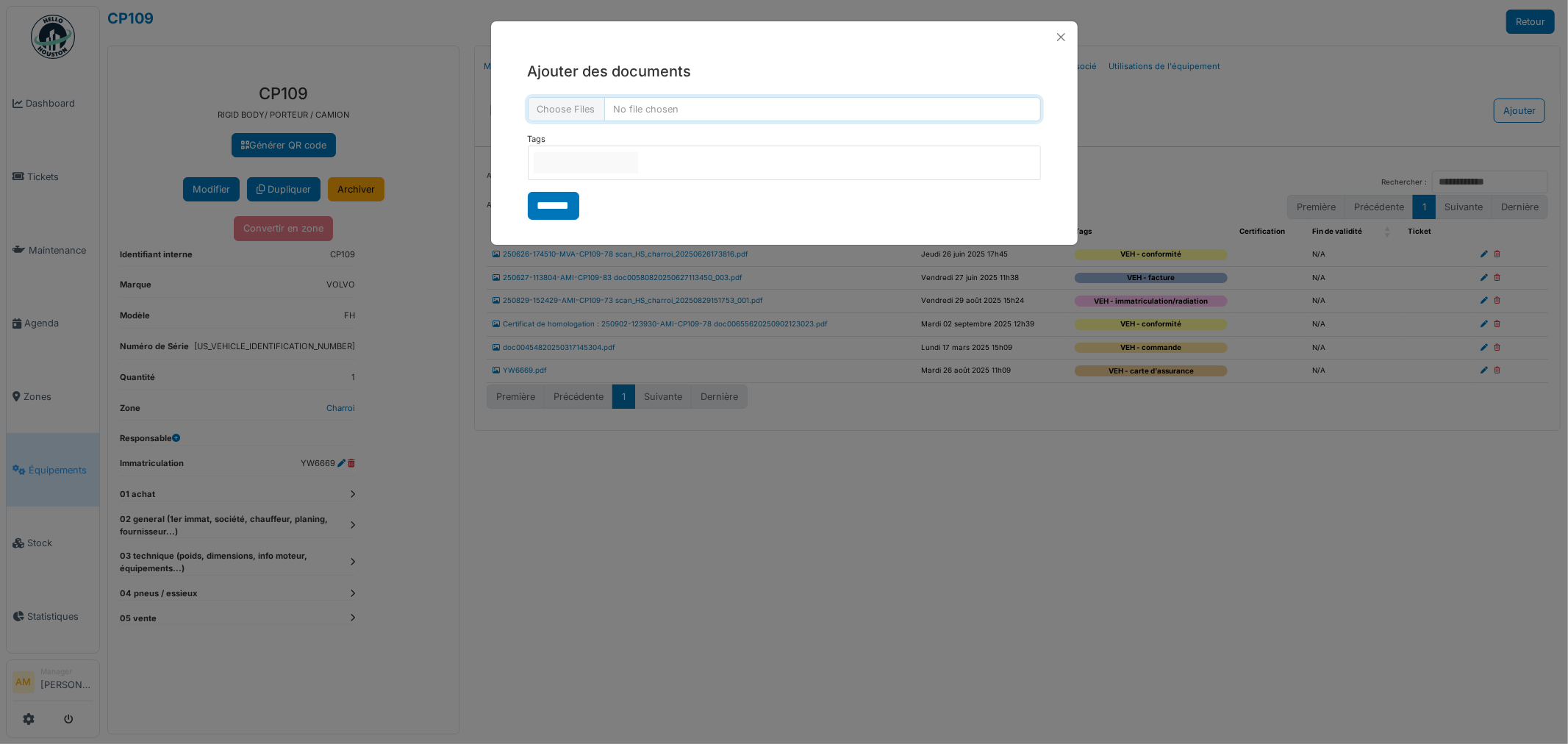
click at [673, 114] on input "file" at bounding box center [784, 109] width 513 height 24
type input "**********"
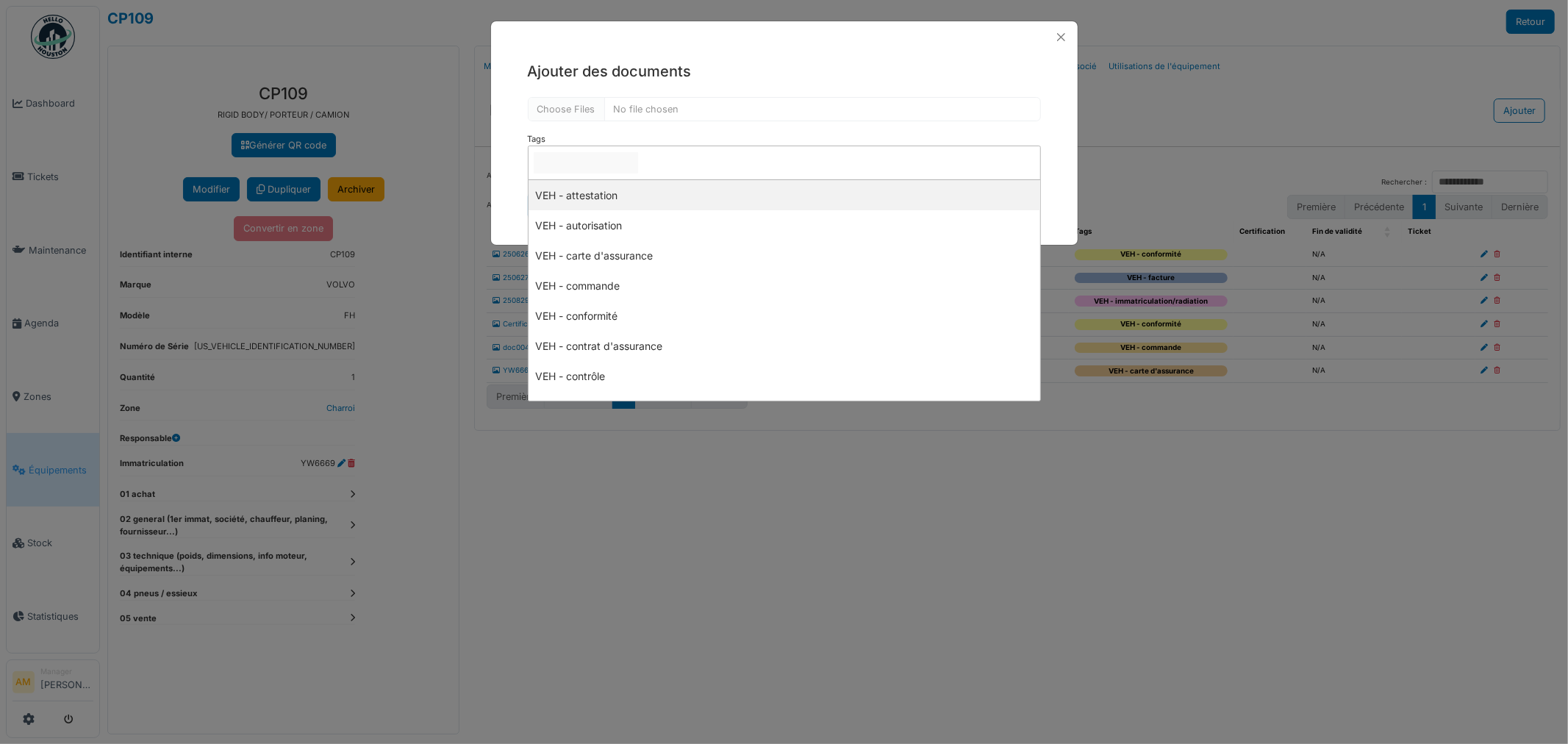
click at [607, 158] on input "null" at bounding box center [586, 163] width 104 height 21
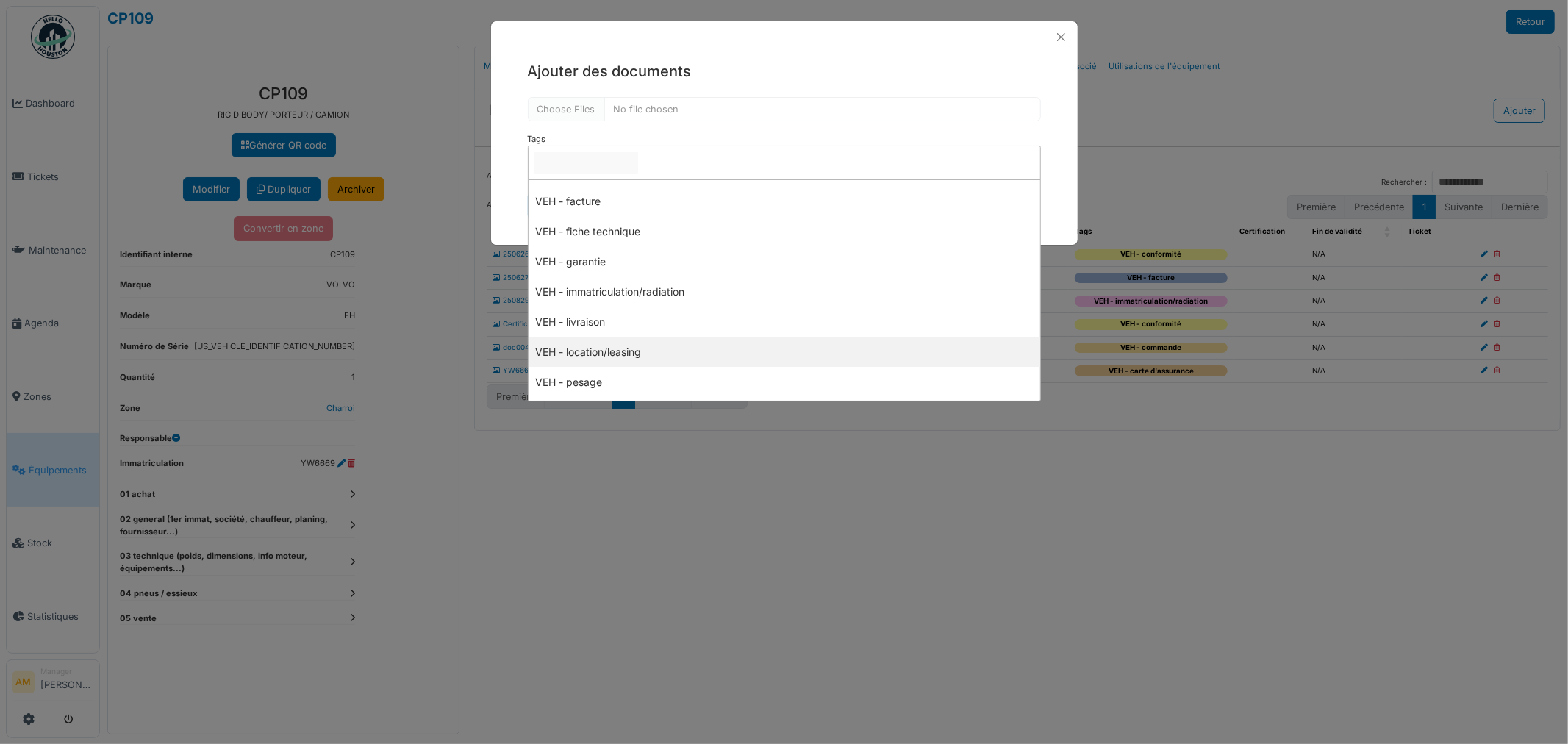
scroll to position [326, 0]
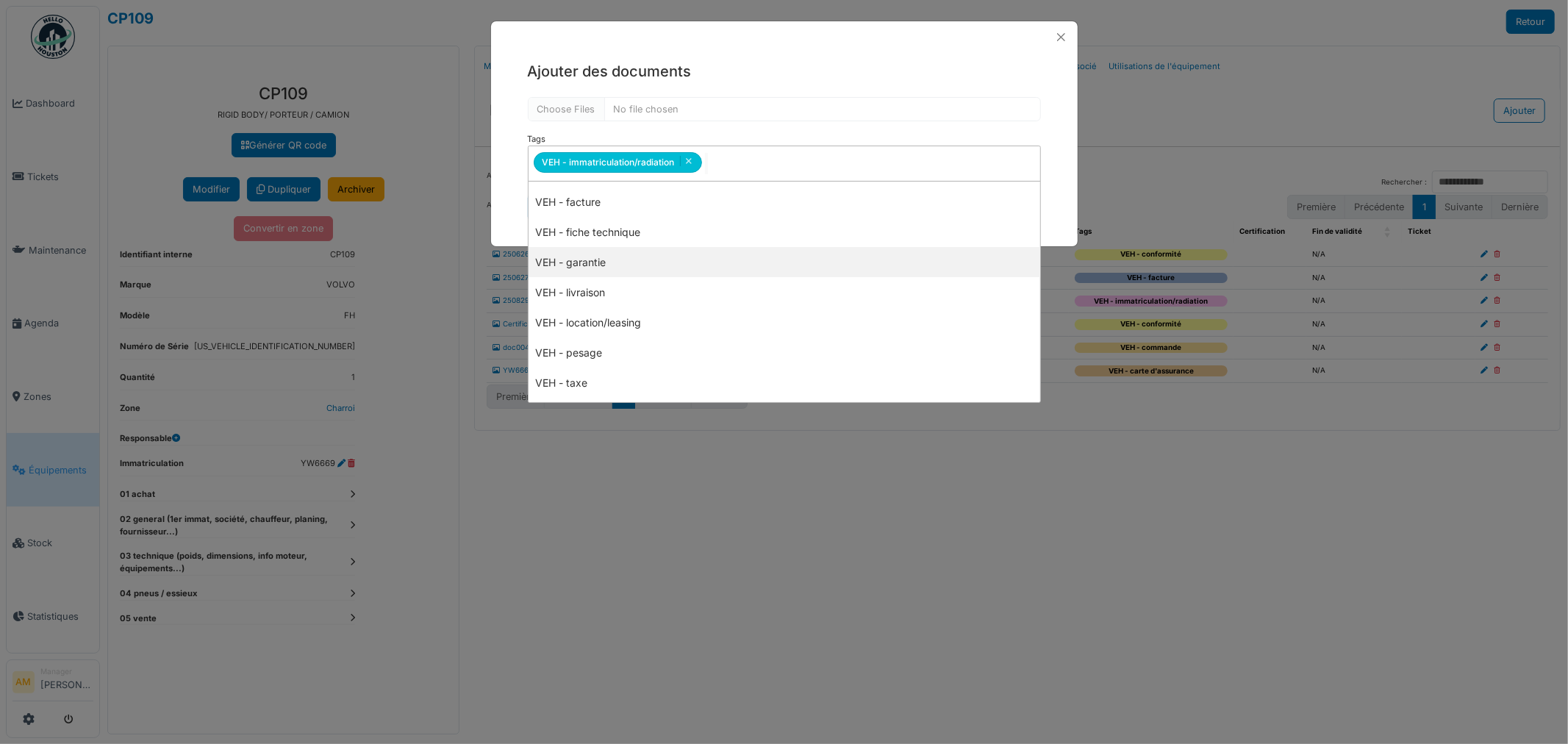
click at [512, 203] on div "**********" at bounding box center [784, 141] width 586 height 176
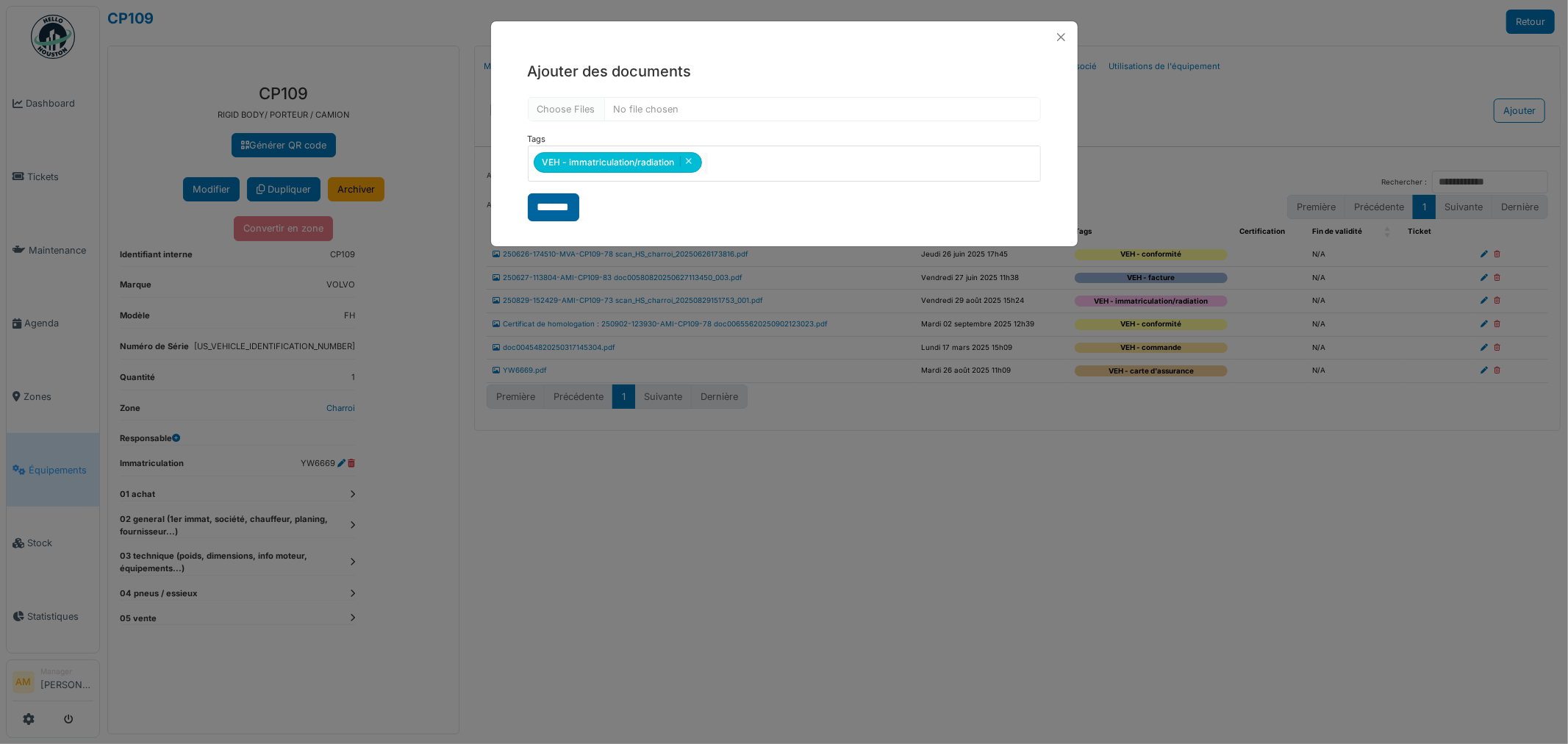
click at [547, 208] on input "*******" at bounding box center [553, 207] width 52 height 28
click at [626, 562] on div "**********" at bounding box center [784, 372] width 1568 height 744
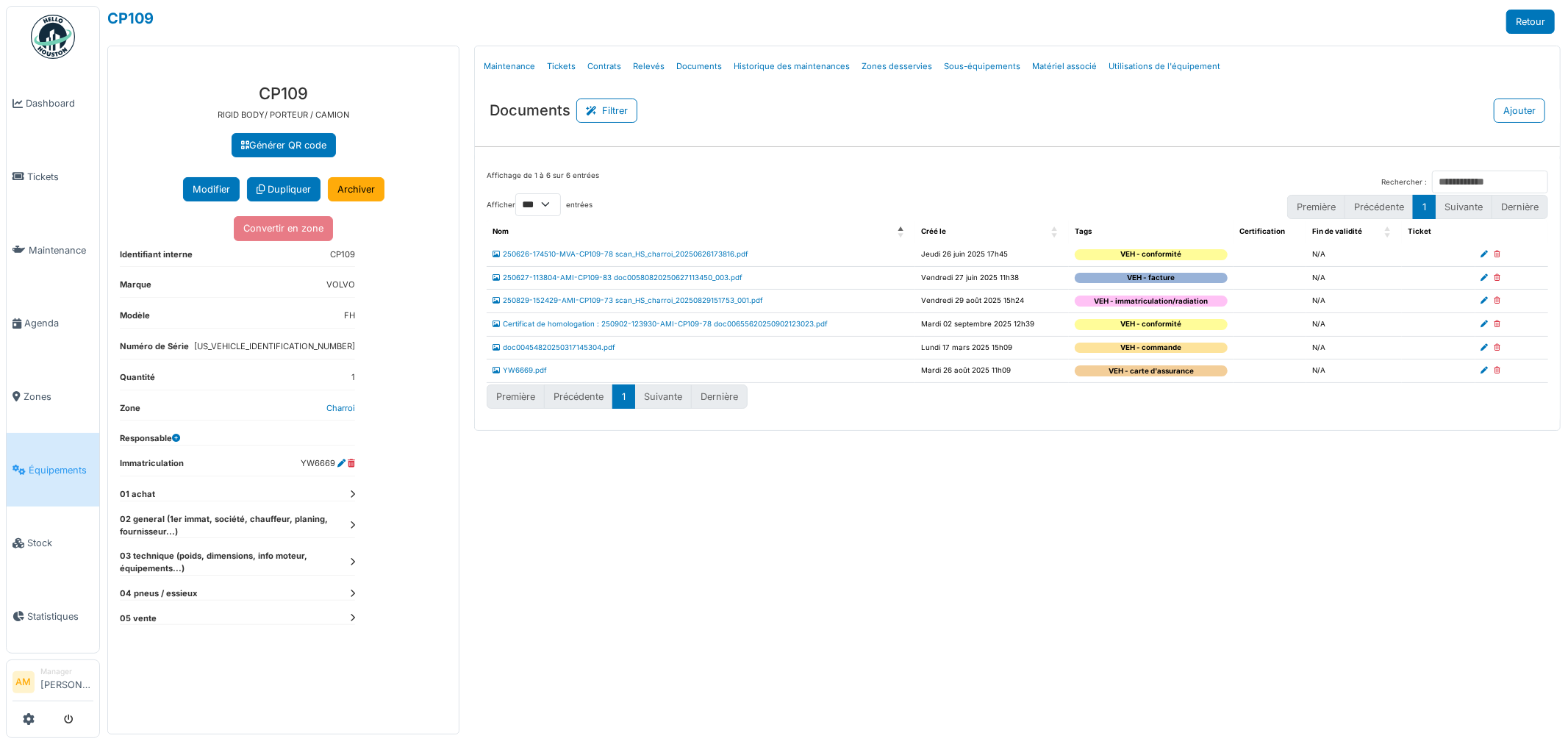
select select "***"
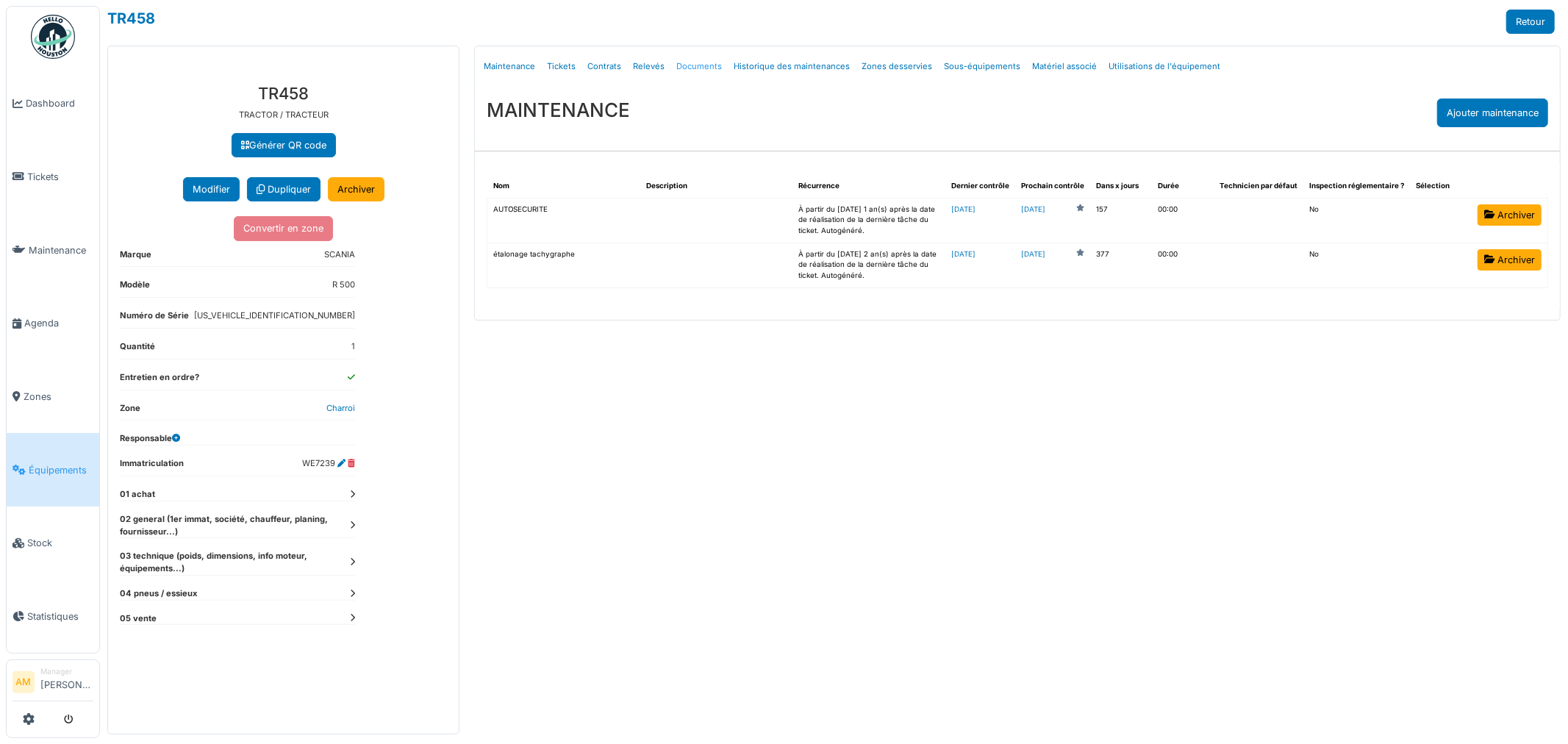
click at [681, 67] on link "Documents" at bounding box center [699, 67] width 57 height 34
select select "***"
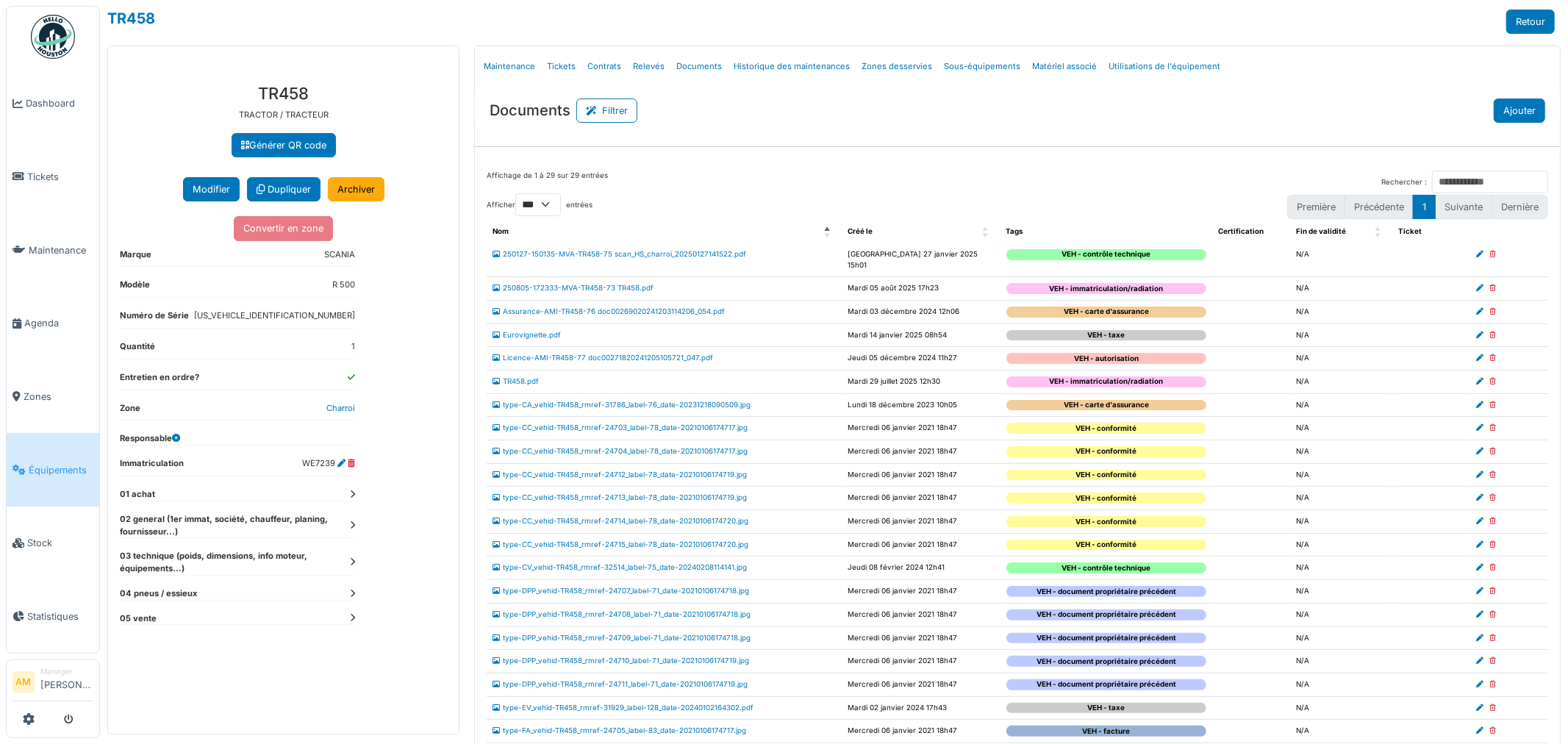
click at [1512, 108] on button "Ajouter" at bounding box center [1519, 110] width 52 height 24
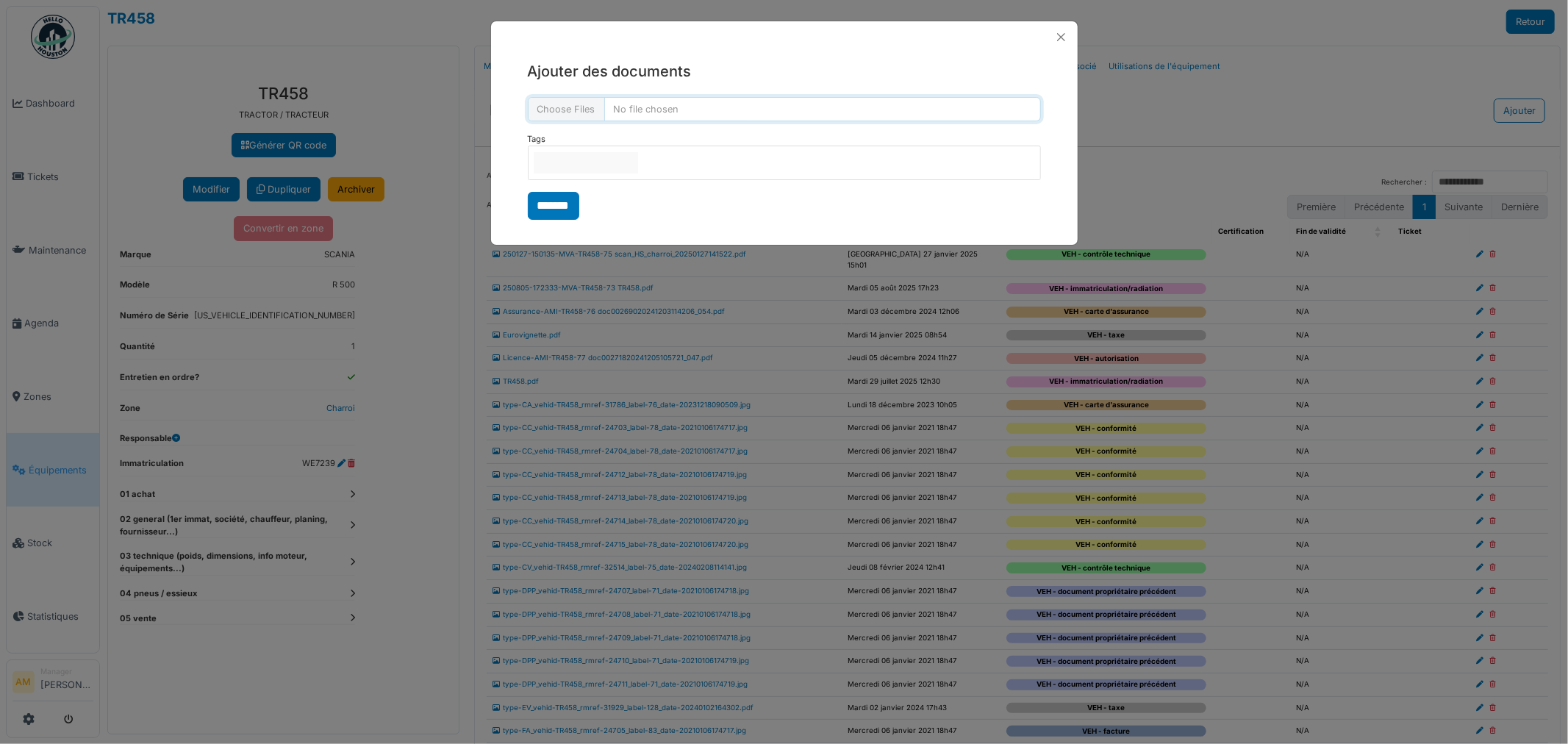
click at [739, 109] on input "file" at bounding box center [784, 109] width 513 height 24
type input "**********"
click at [589, 165] on input "null" at bounding box center [586, 163] width 104 height 21
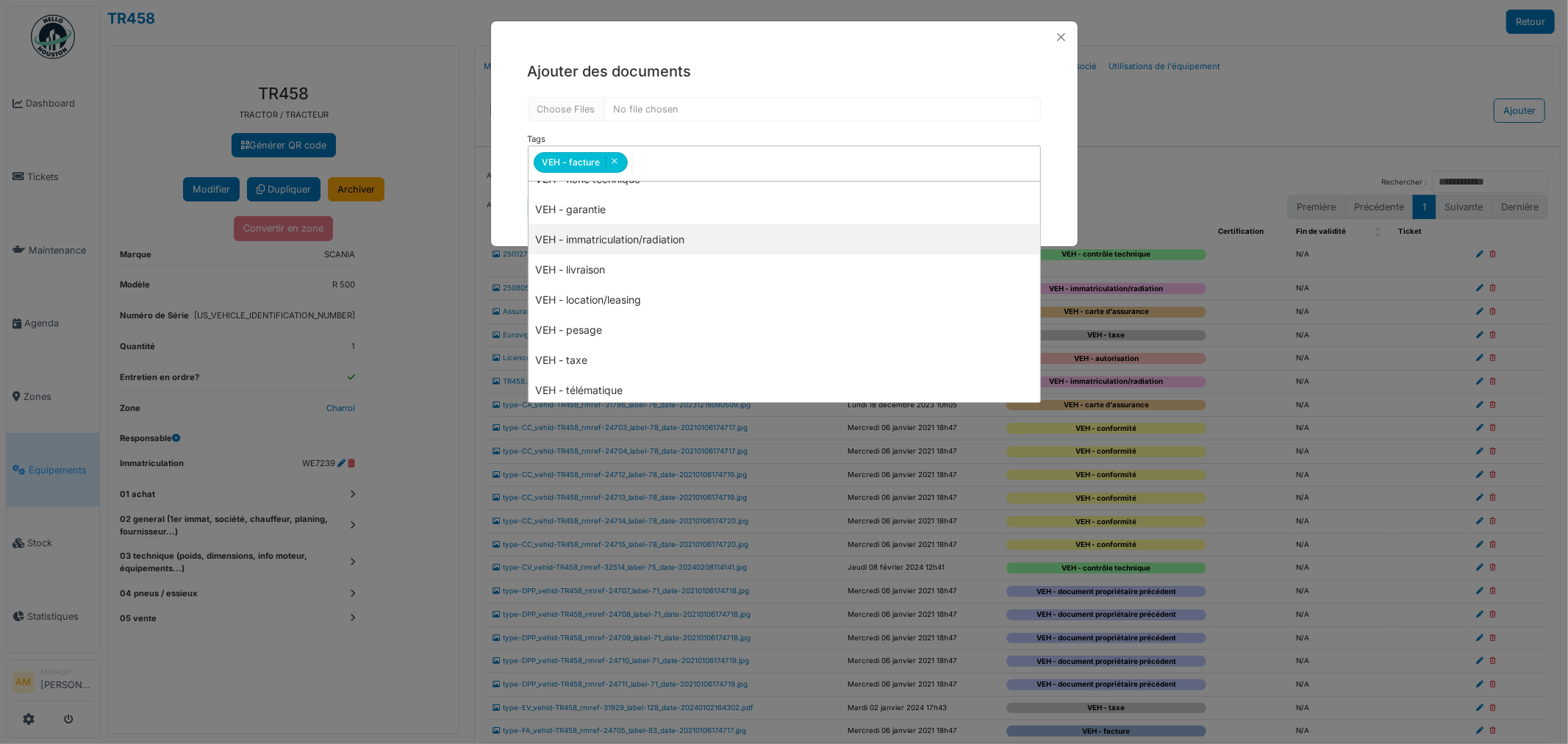
scroll to position [351, 0]
click at [502, 180] on div "**********" at bounding box center [784, 141] width 586 height 176
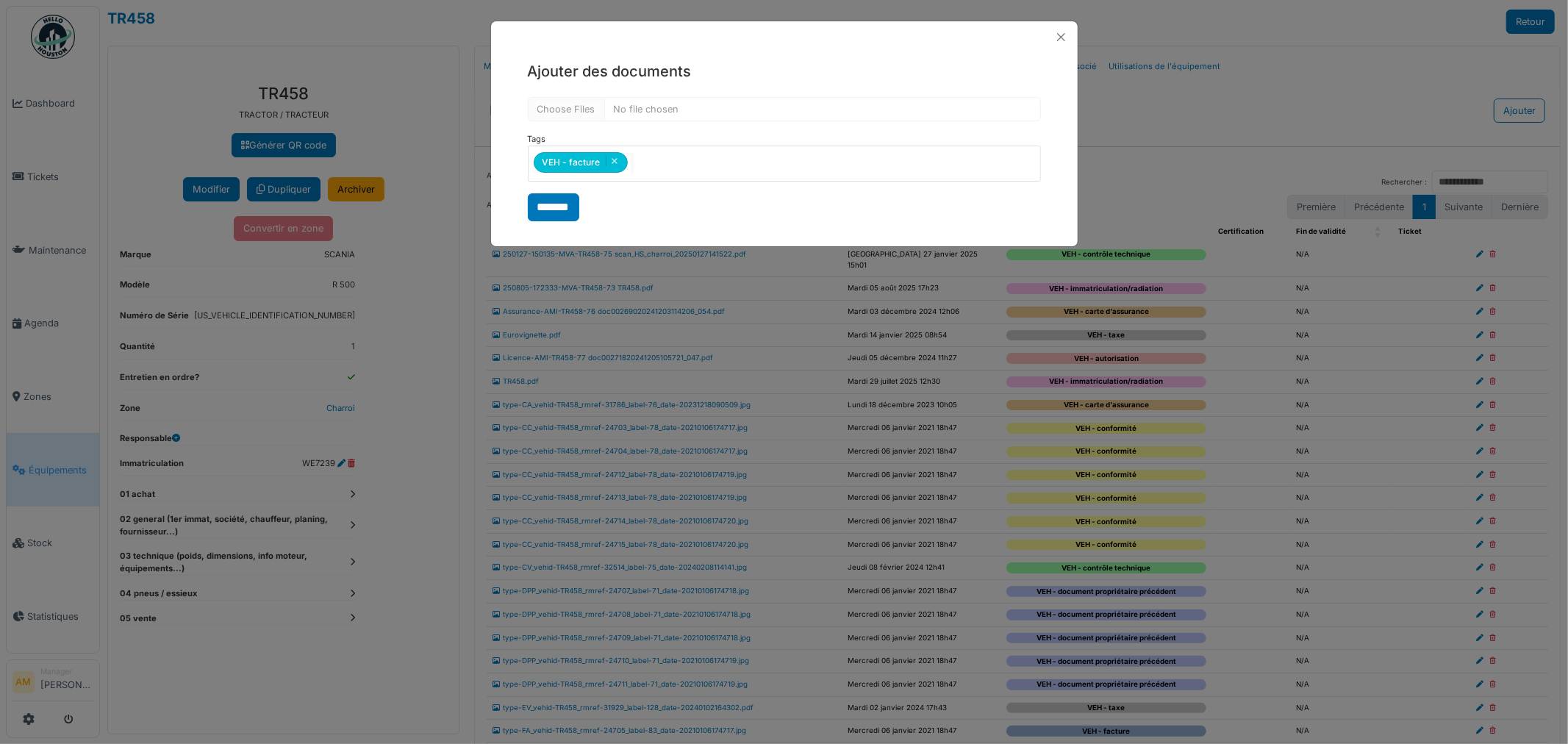
click at [544, 211] on input "*******" at bounding box center [553, 207] width 52 height 28
select select "***"
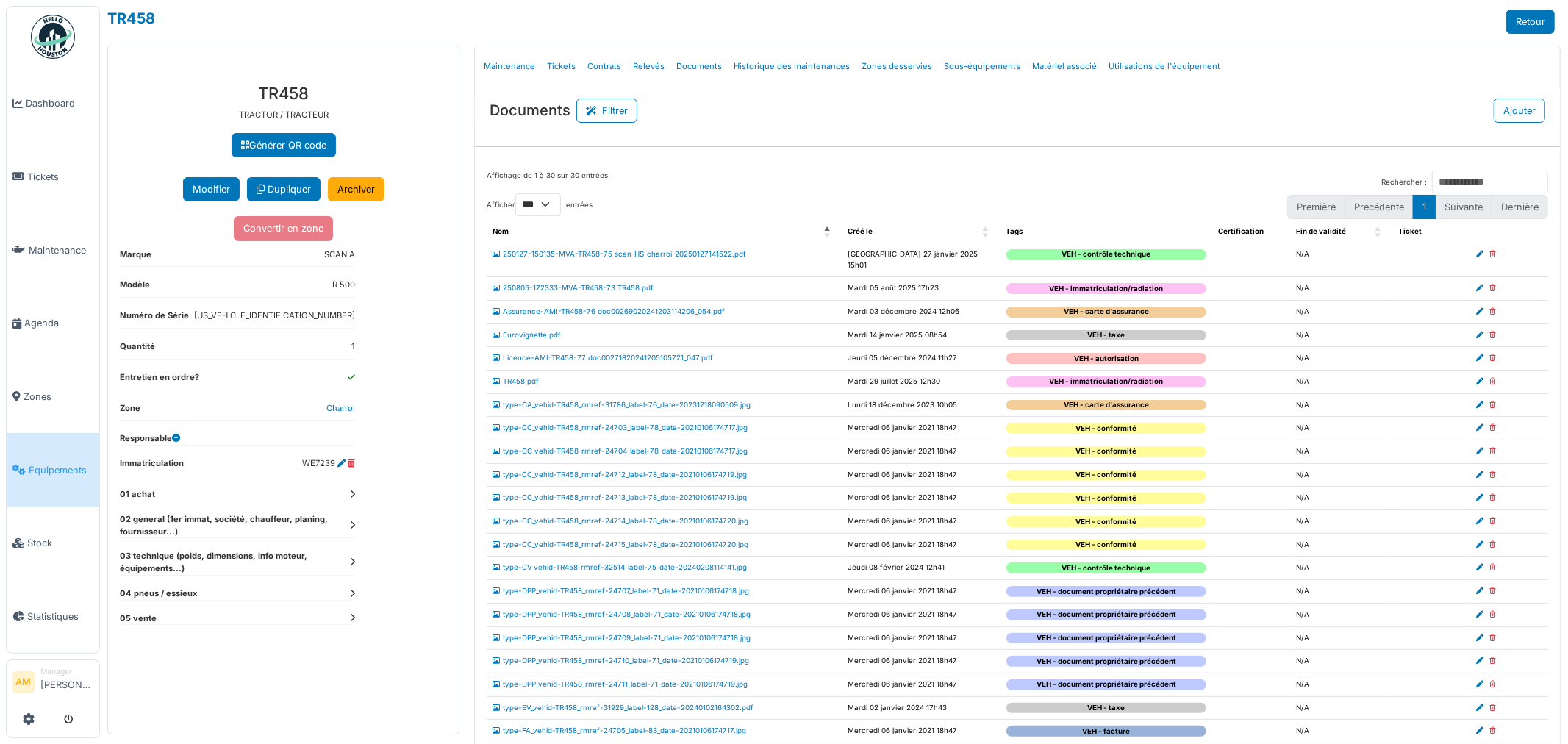
click at [354, 620] on icon at bounding box center [352, 617] width 5 height 8
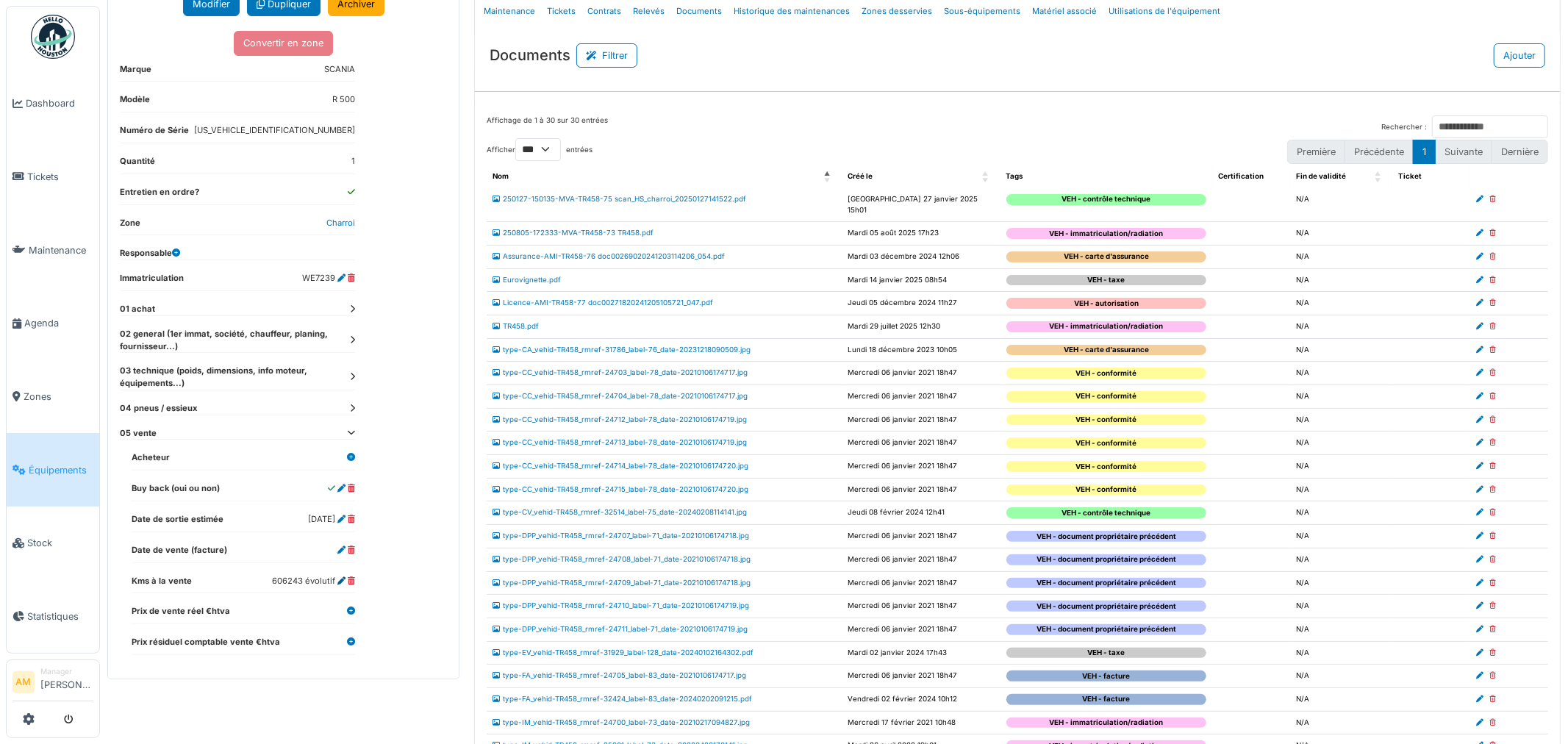
scroll to position [82, 0]
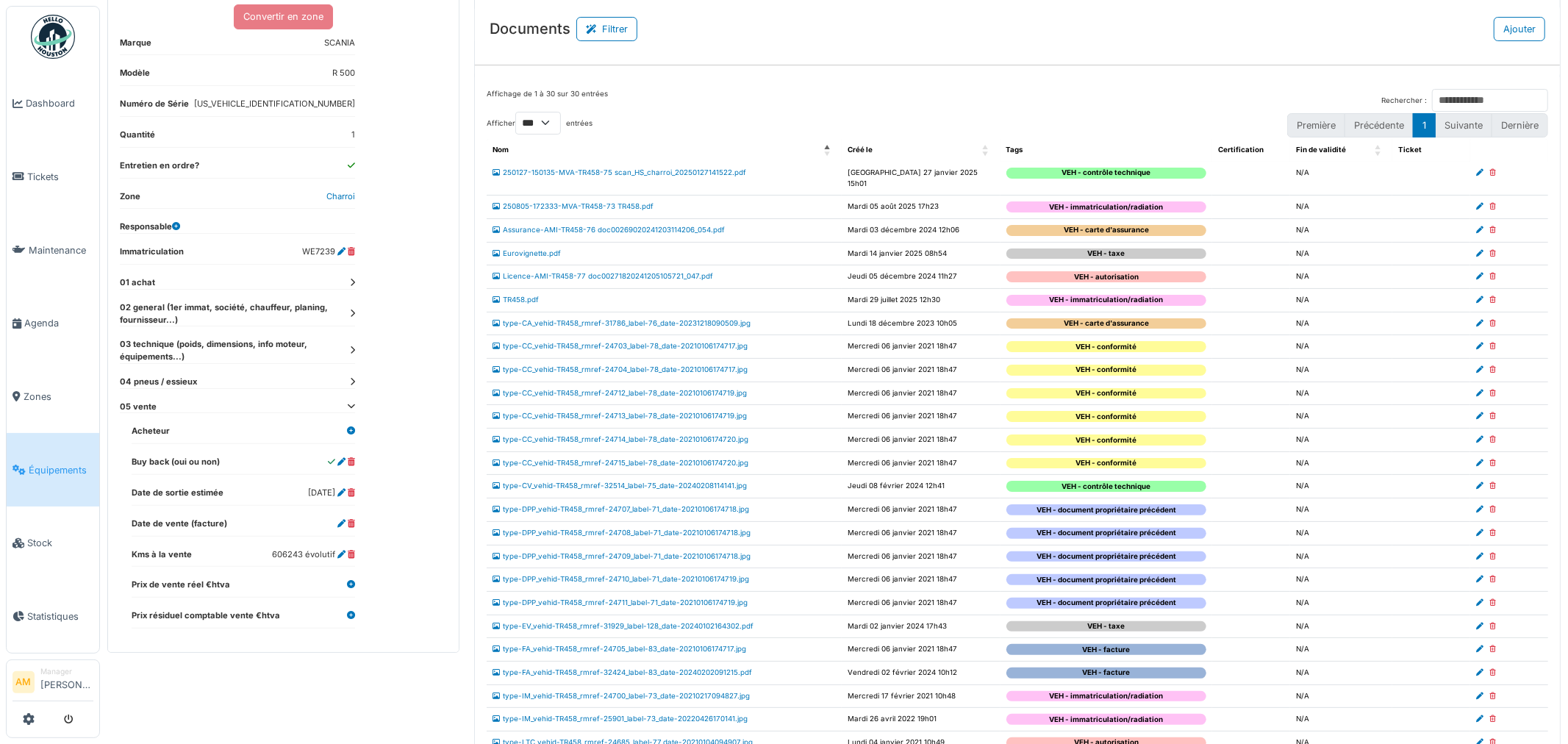
click at [336, 522] on dl "Date de vente (facture)" at bounding box center [243, 526] width 223 height 19
click at [340, 526] on icon at bounding box center [341, 524] width 8 height 8
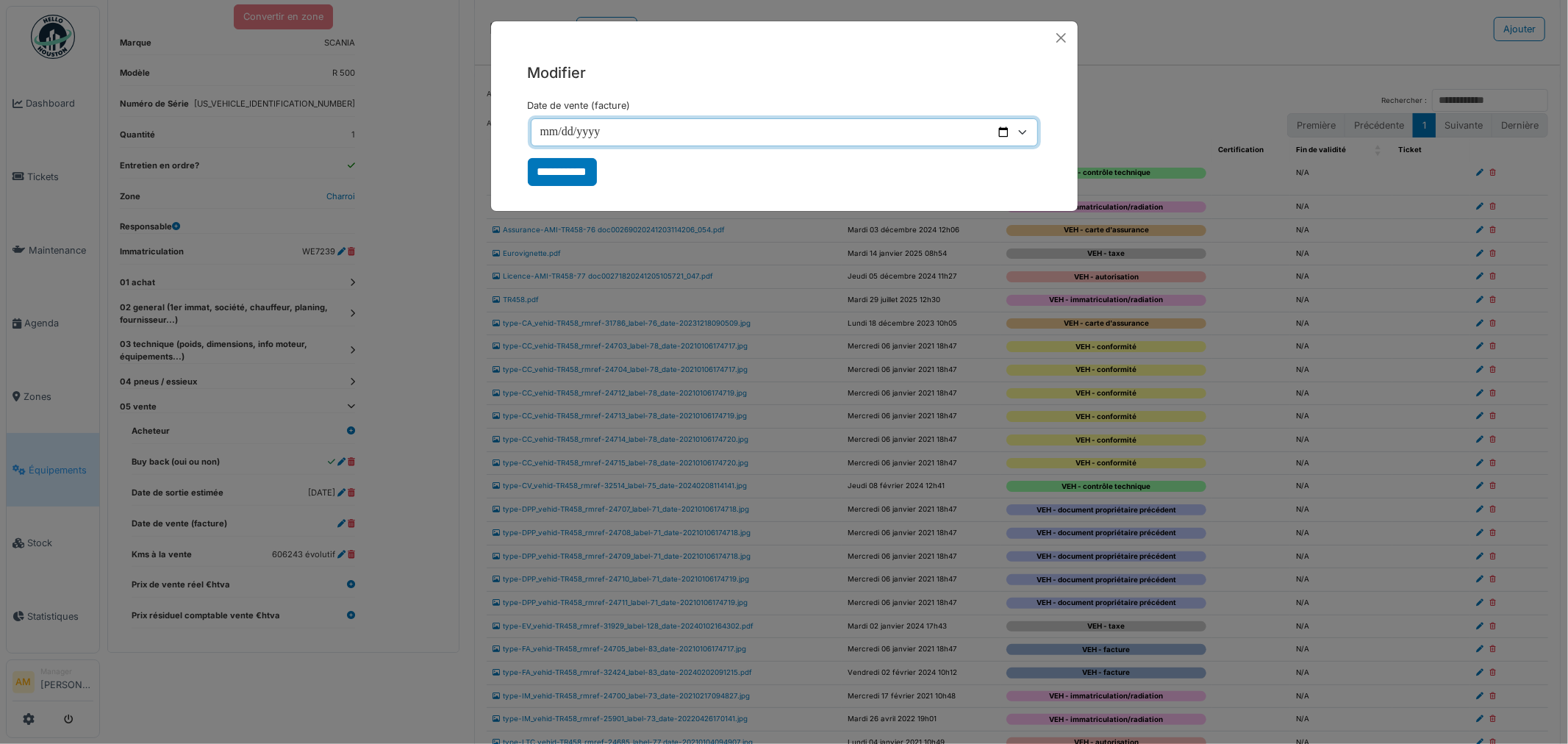
click at [550, 133] on input "Date de vente (facture)" at bounding box center [784, 132] width 507 height 28
click at [541, 129] on input "Date de vente (facture)" at bounding box center [784, 132] width 507 height 28
type input "**********"
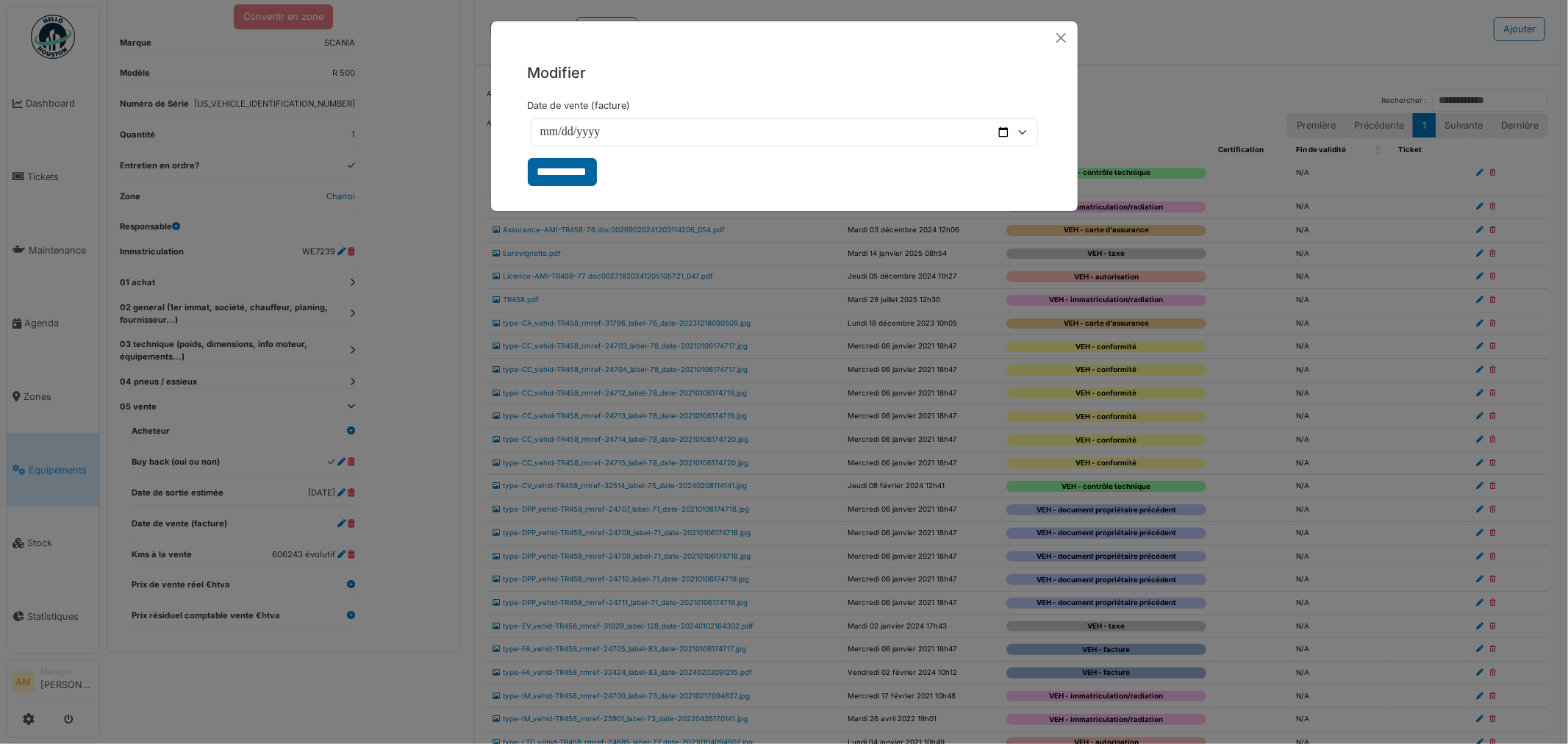
click at [566, 174] on input "**********" at bounding box center [562, 172] width 69 height 28
select select "***"
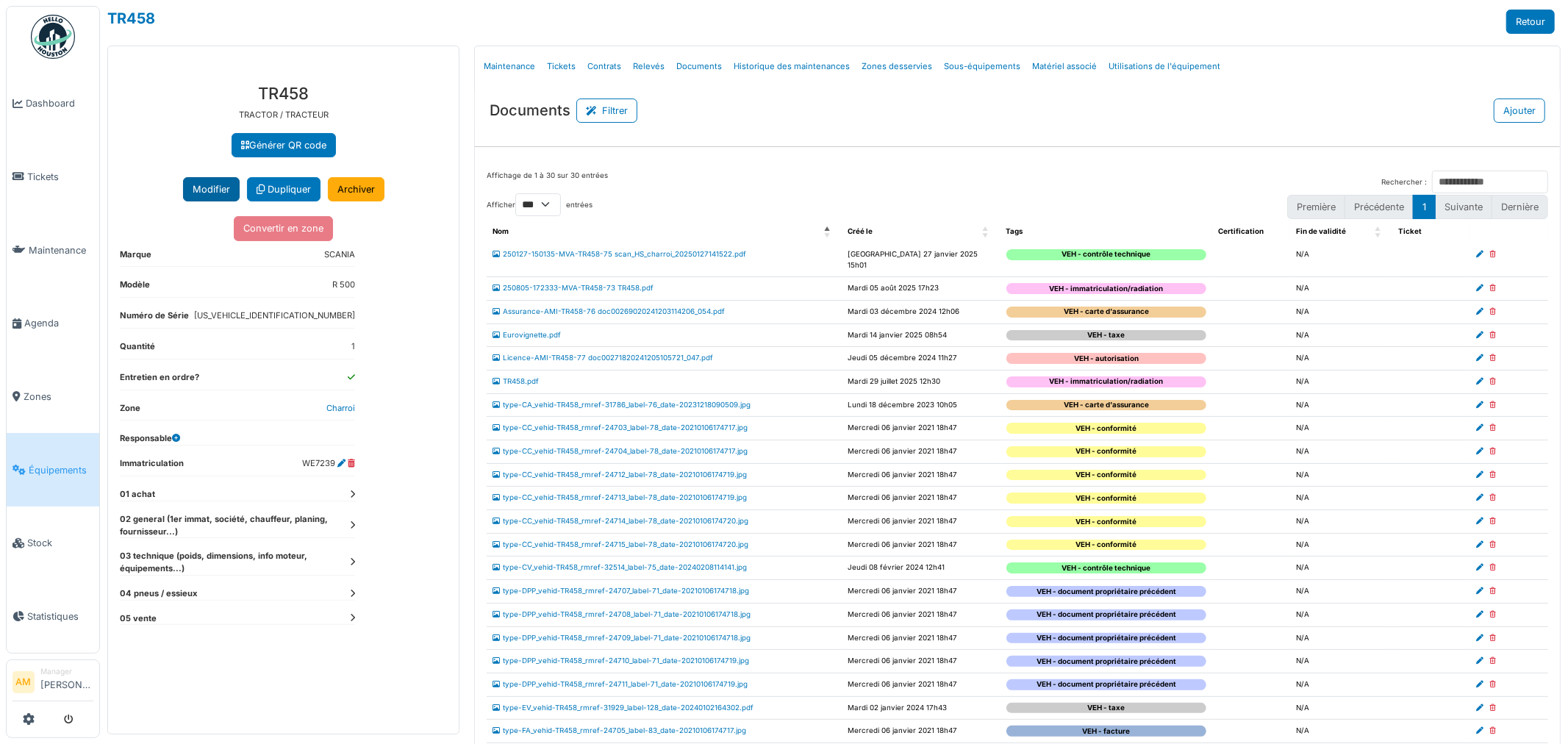
click at [211, 194] on button "Modifier" at bounding box center [211, 189] width 56 height 24
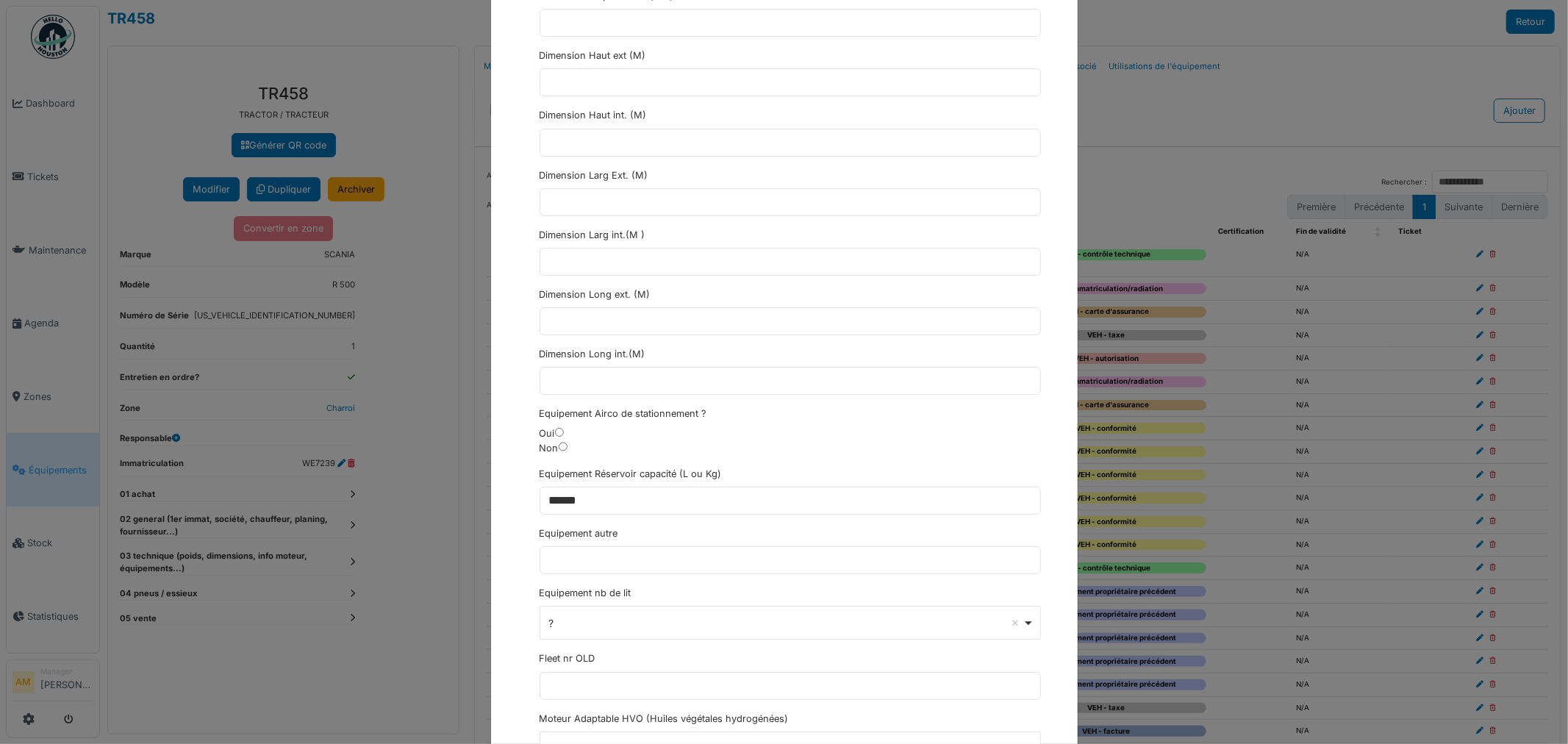
scroll to position [2613, 0]
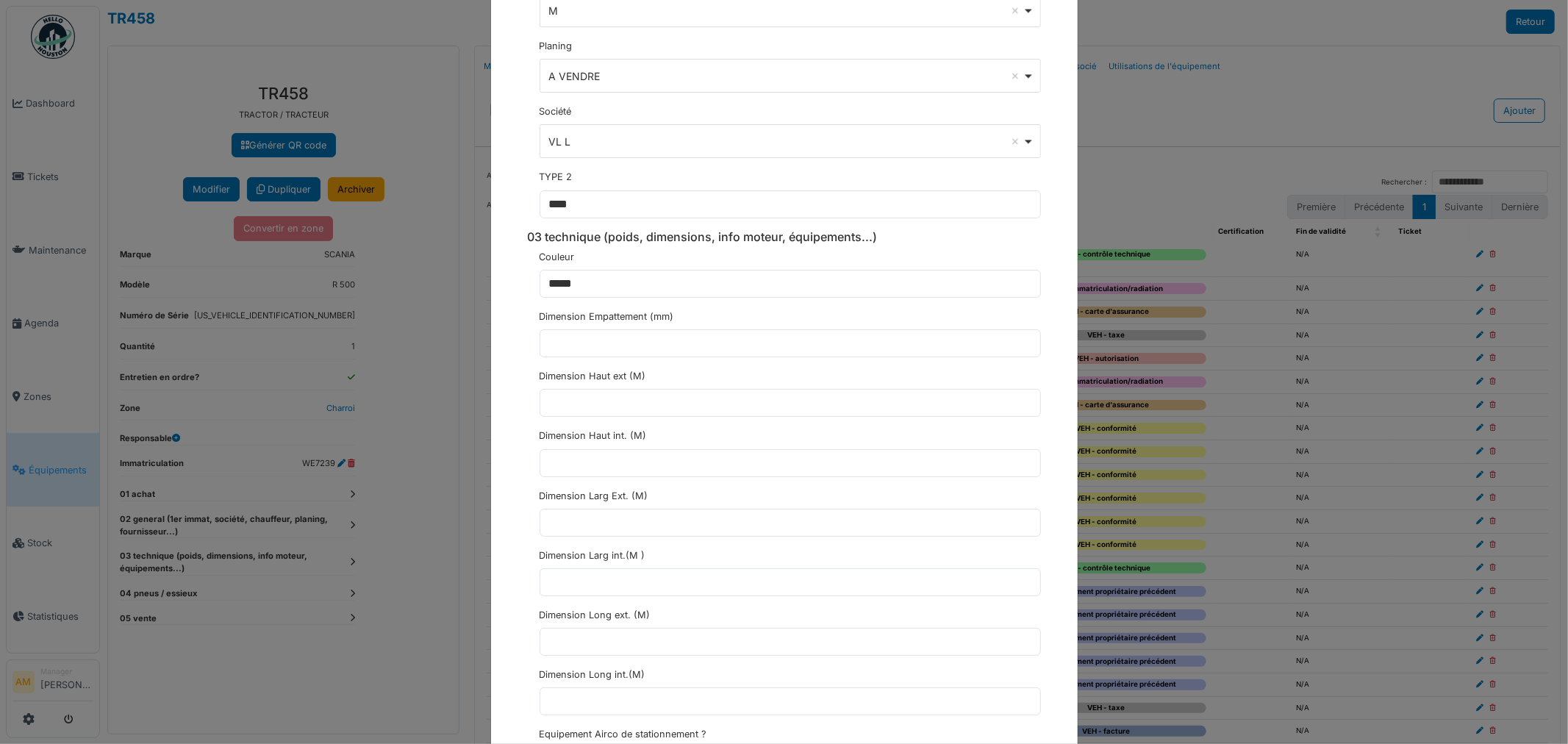
click at [589, 82] on div "A VENDRE Remove item" at bounding box center [785, 76] width 474 height 16
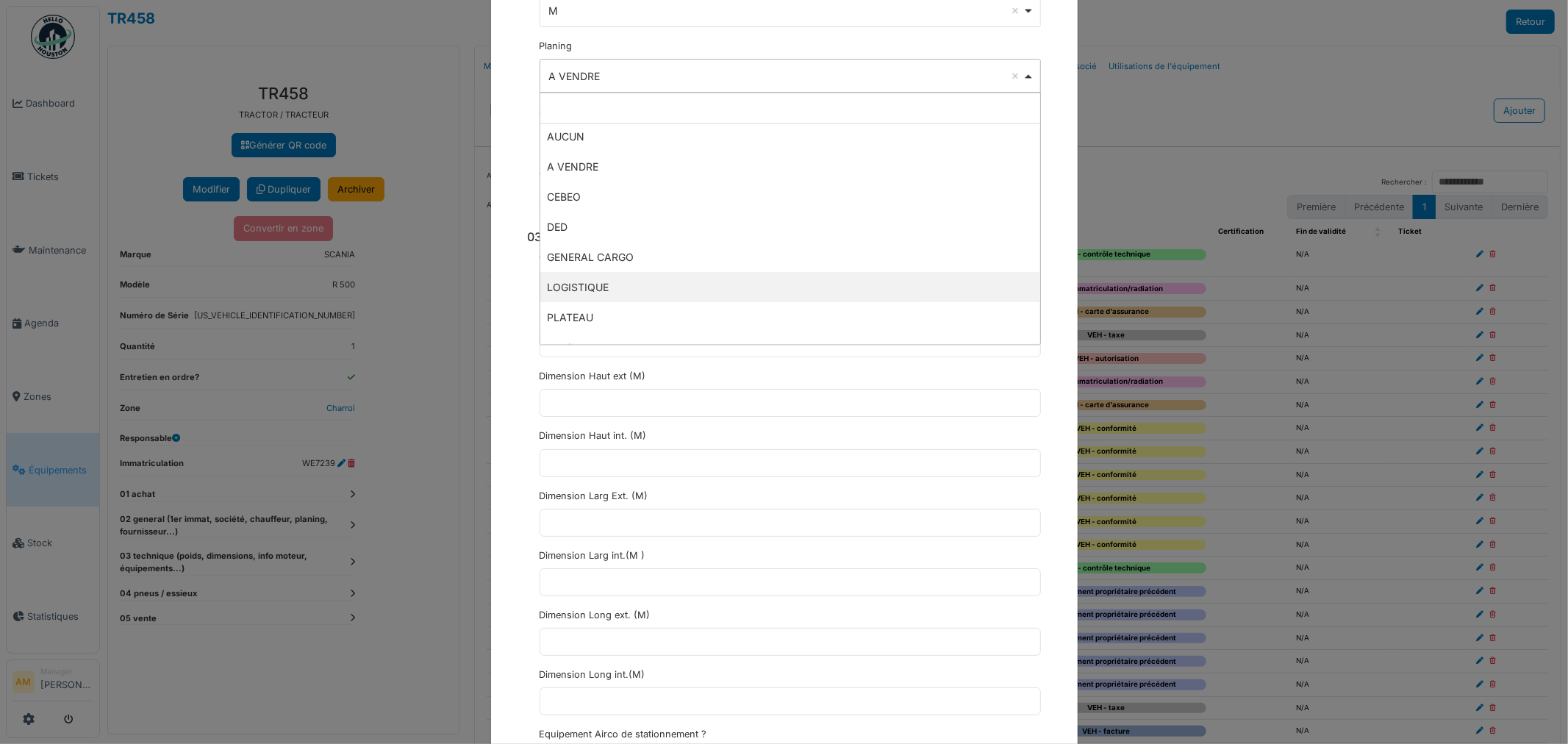
scroll to position [50, 0]
select select "*****"
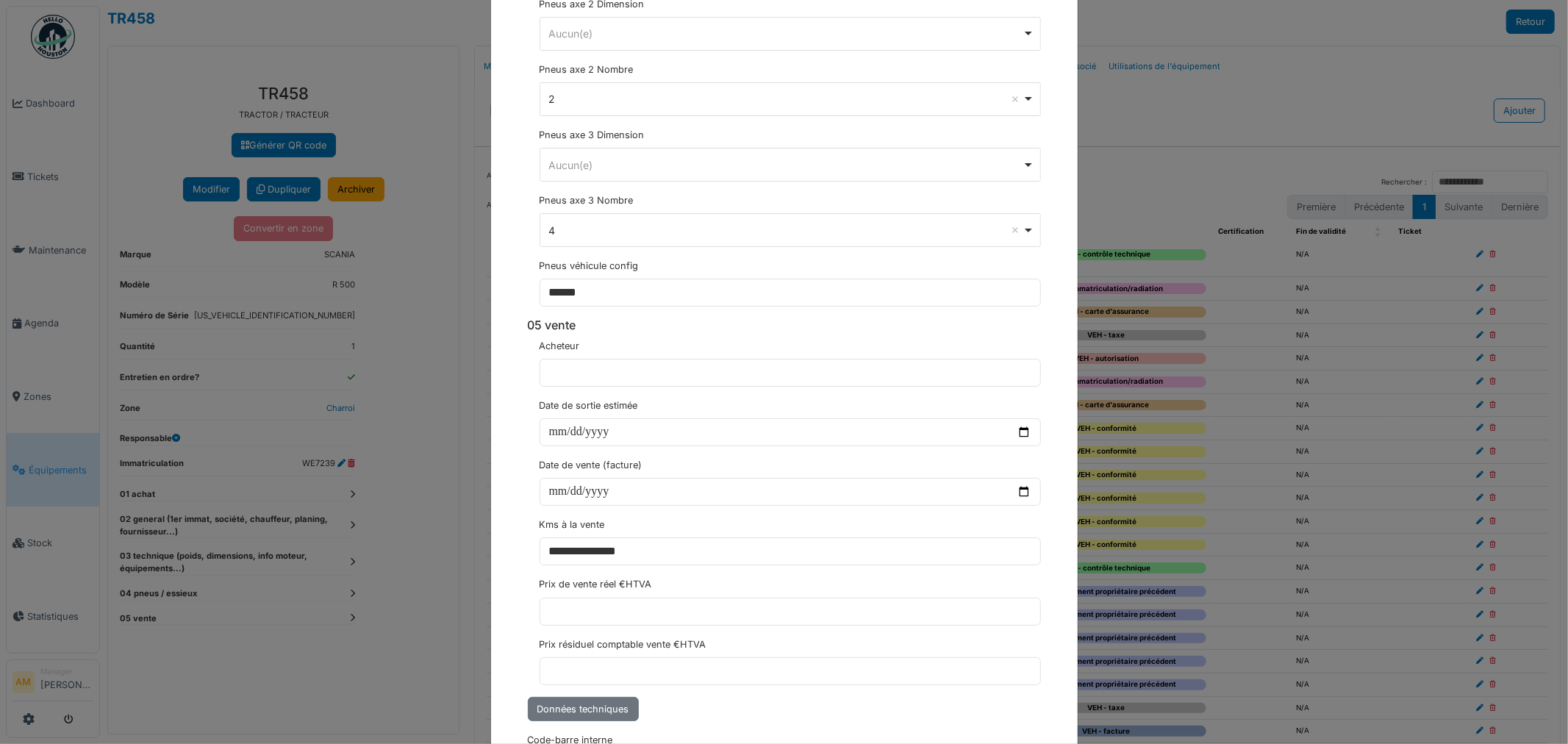
scroll to position [4982, 0]
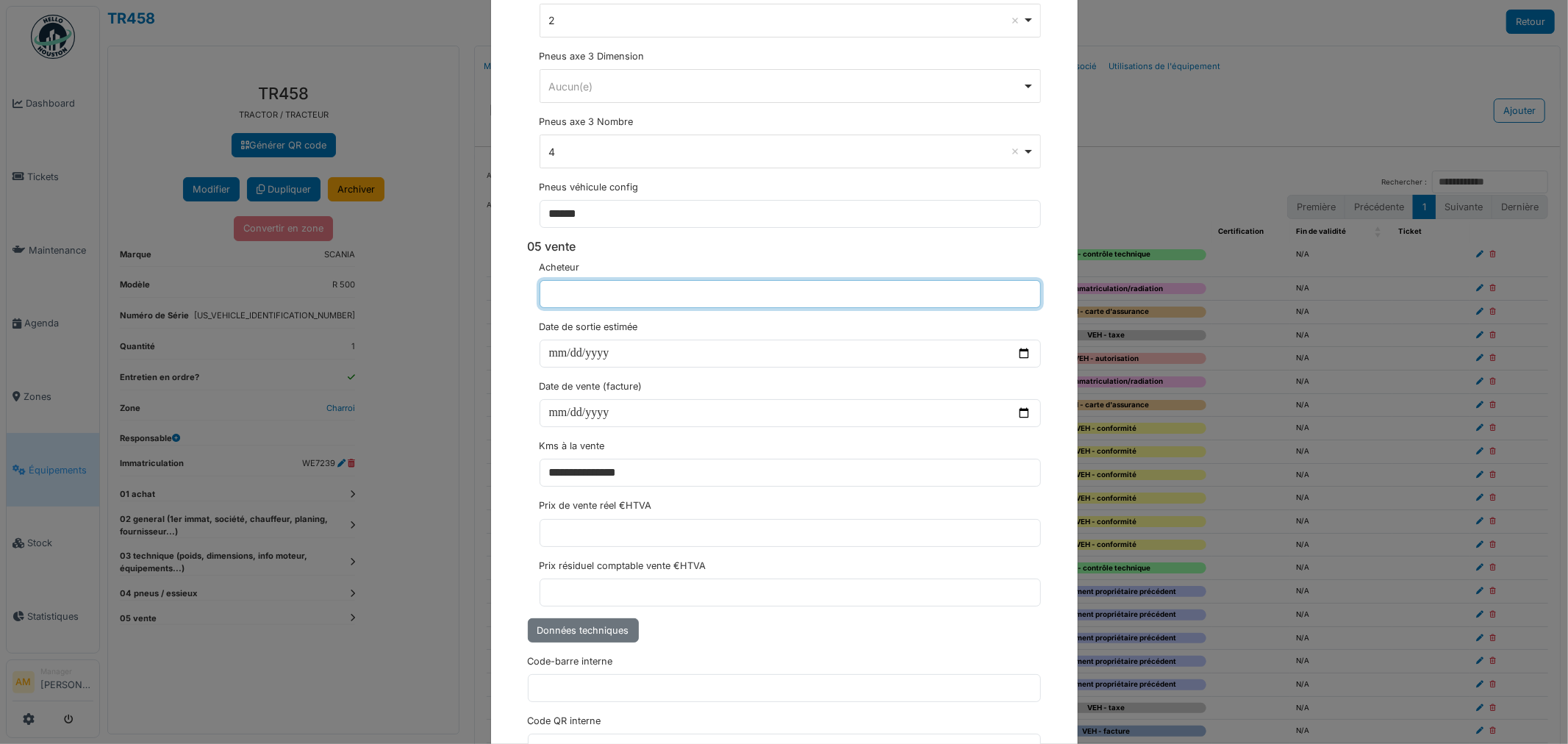
click at [565, 308] on input "text" at bounding box center [790, 293] width 501 height 28
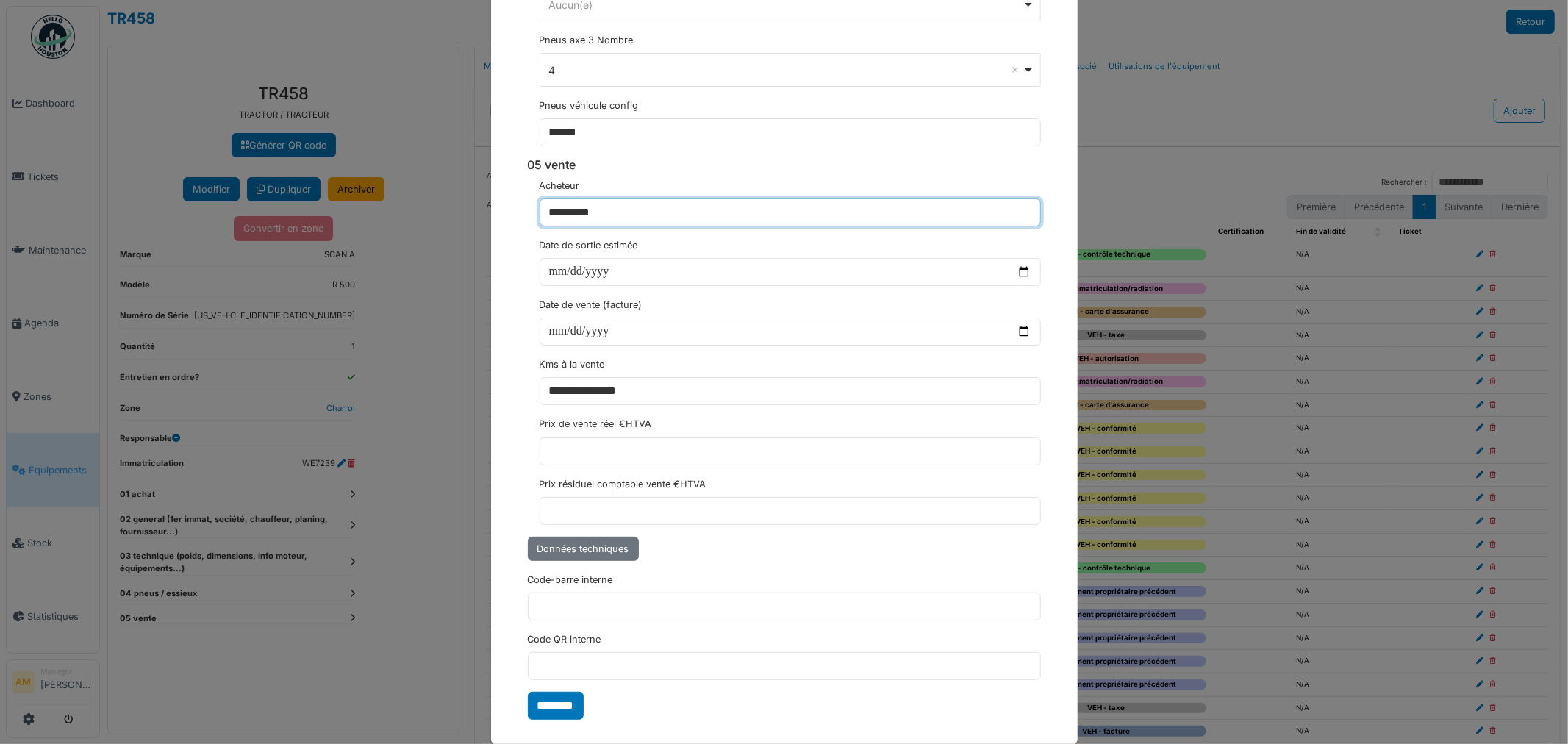
type input "*********"
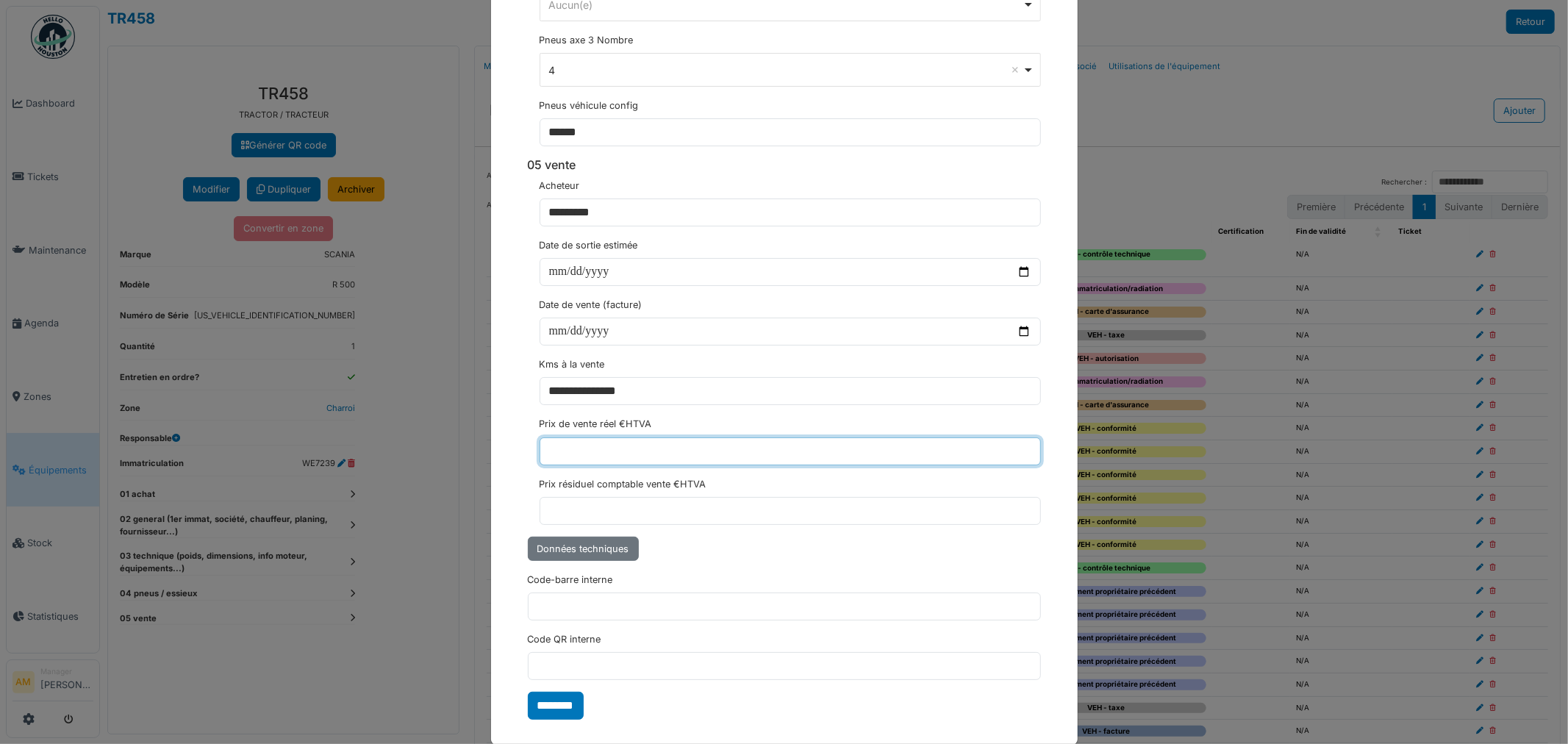
click at [565, 464] on input "text" at bounding box center [790, 451] width 501 height 28
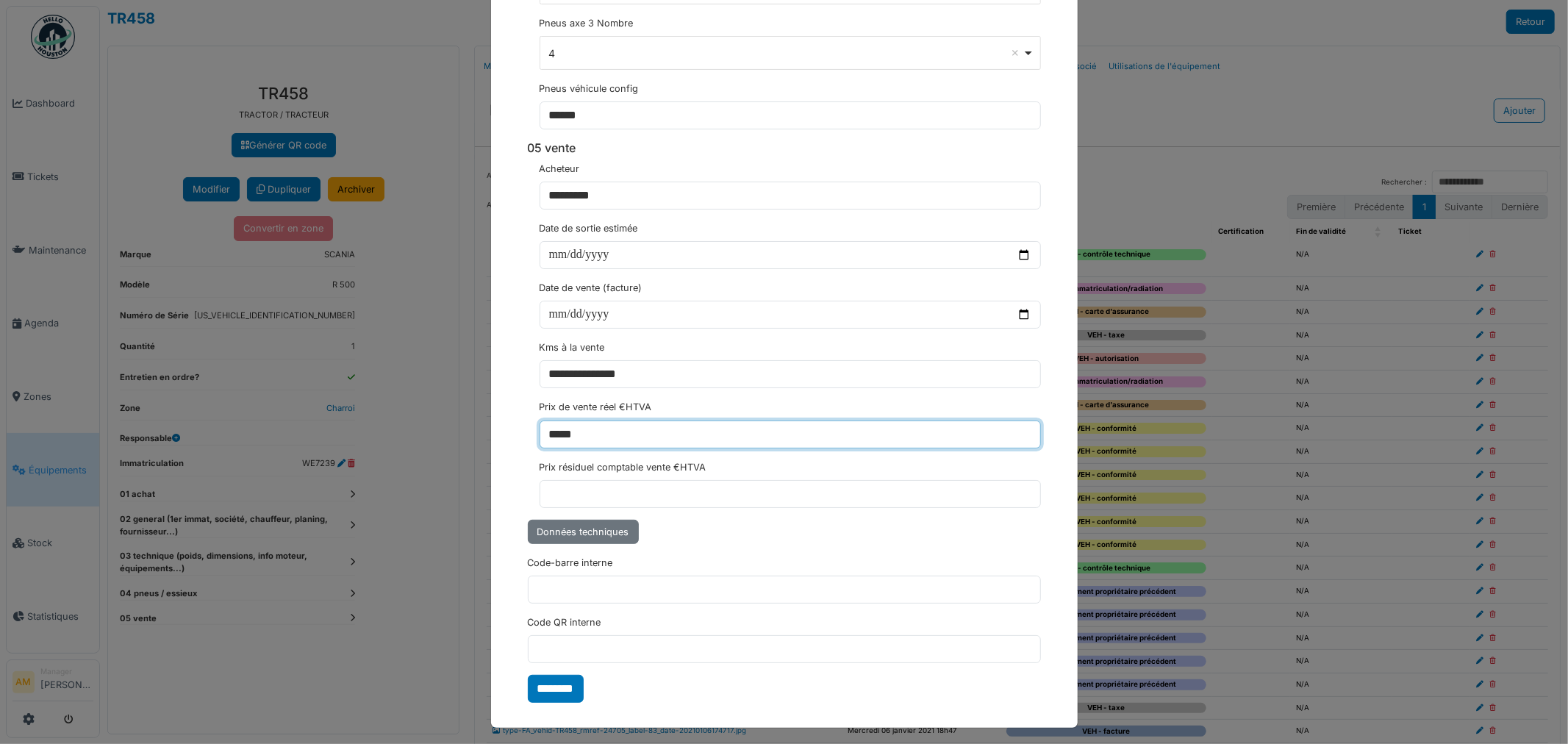
scroll to position [5096, 0]
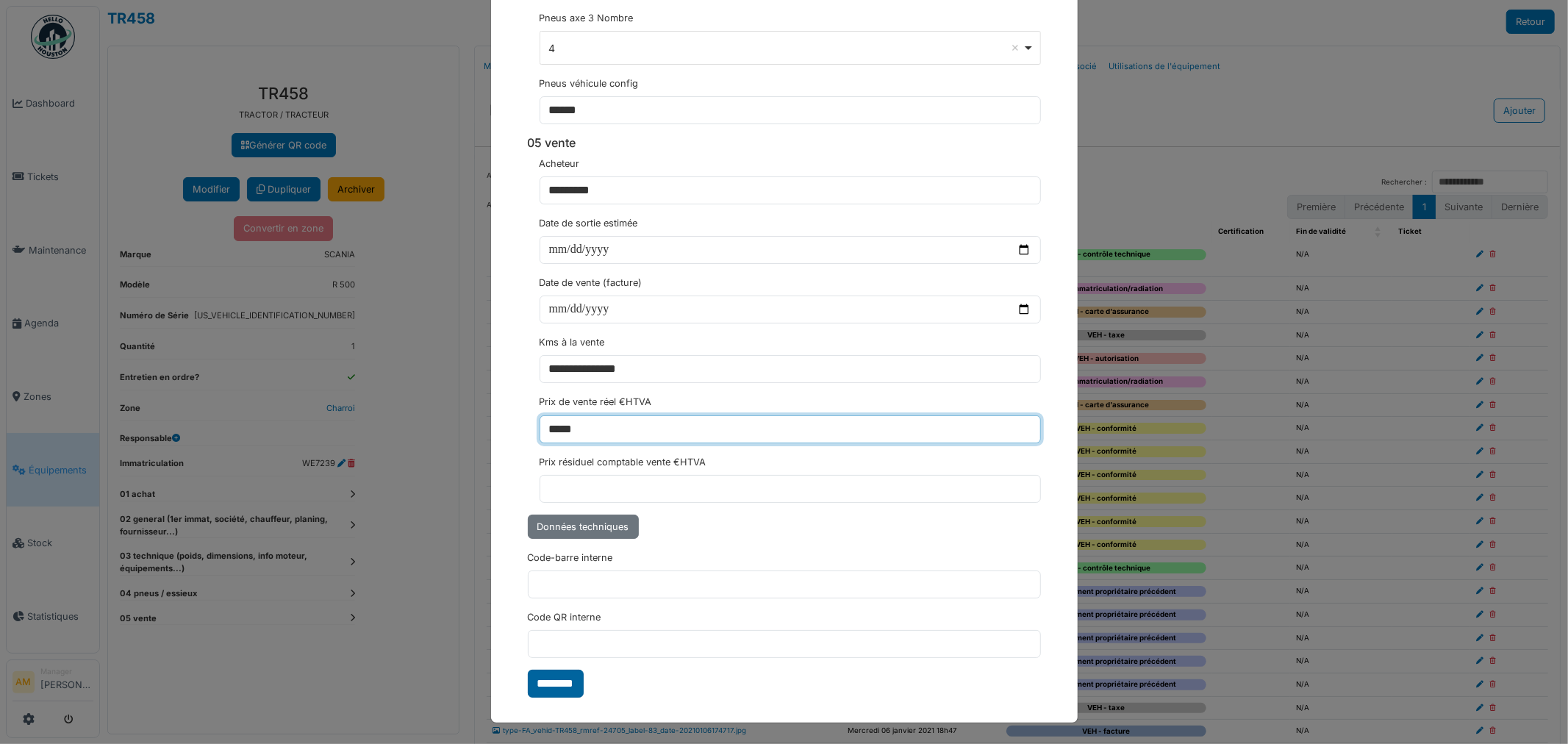
type input "*****"
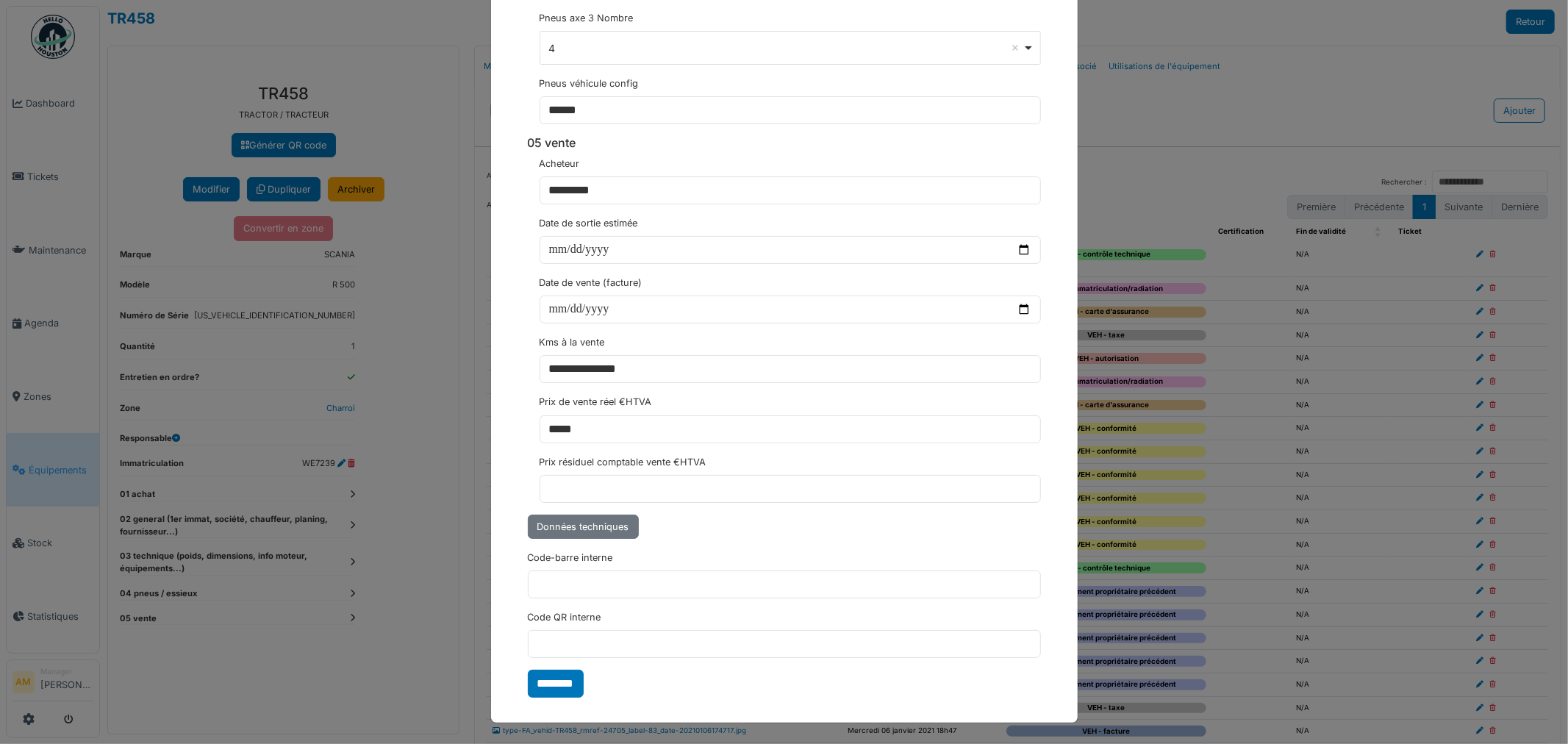
drag, startPoint x: 570, startPoint y: 685, endPoint x: 556, endPoint y: 680, distance: 14.9
click at [563, 686] on input "********" at bounding box center [556, 683] width 55 height 28
select select "***"
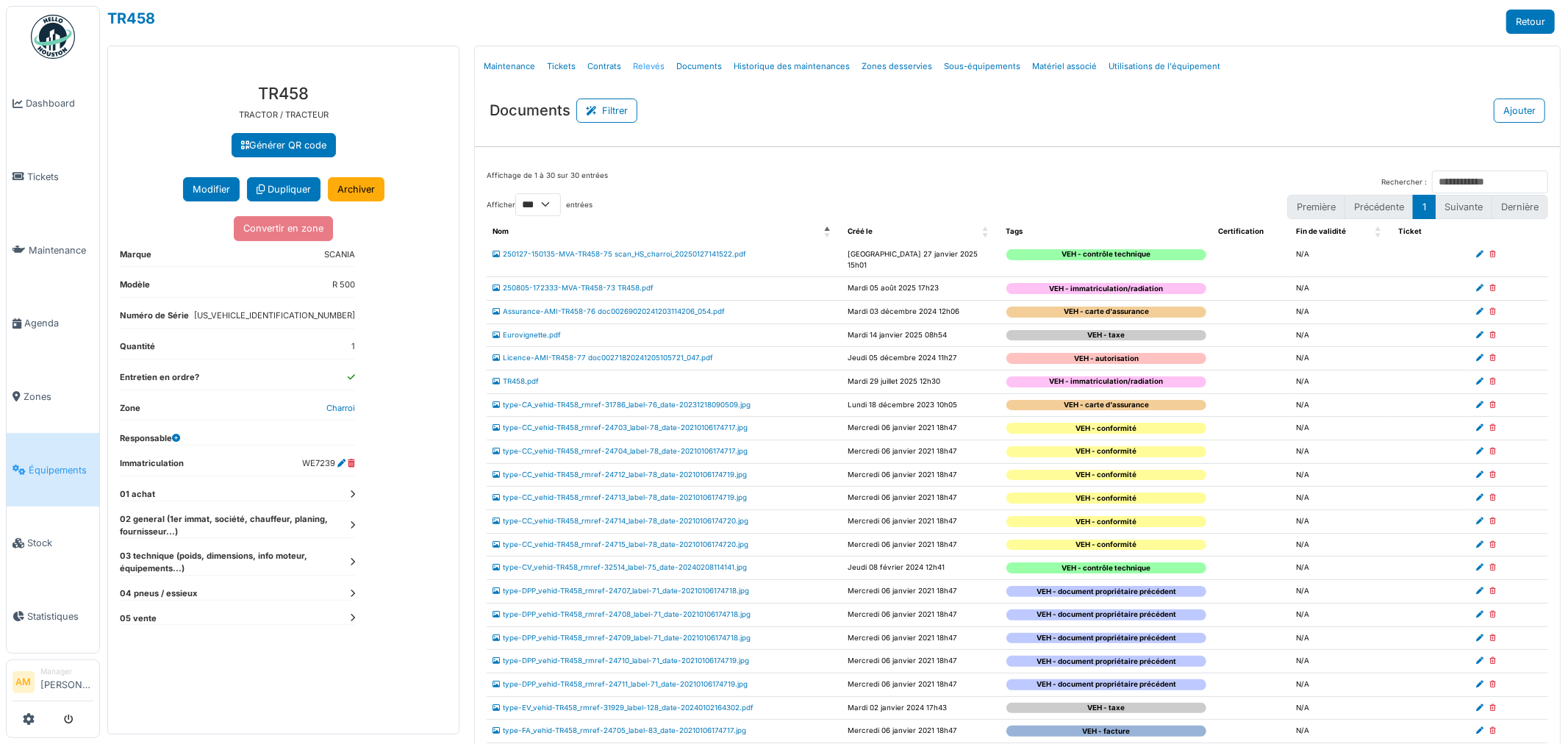
click at [640, 69] on link "Relevés" at bounding box center [649, 67] width 43 height 34
click at [640, 68] on link "Relevés" at bounding box center [649, 67] width 43 height 34
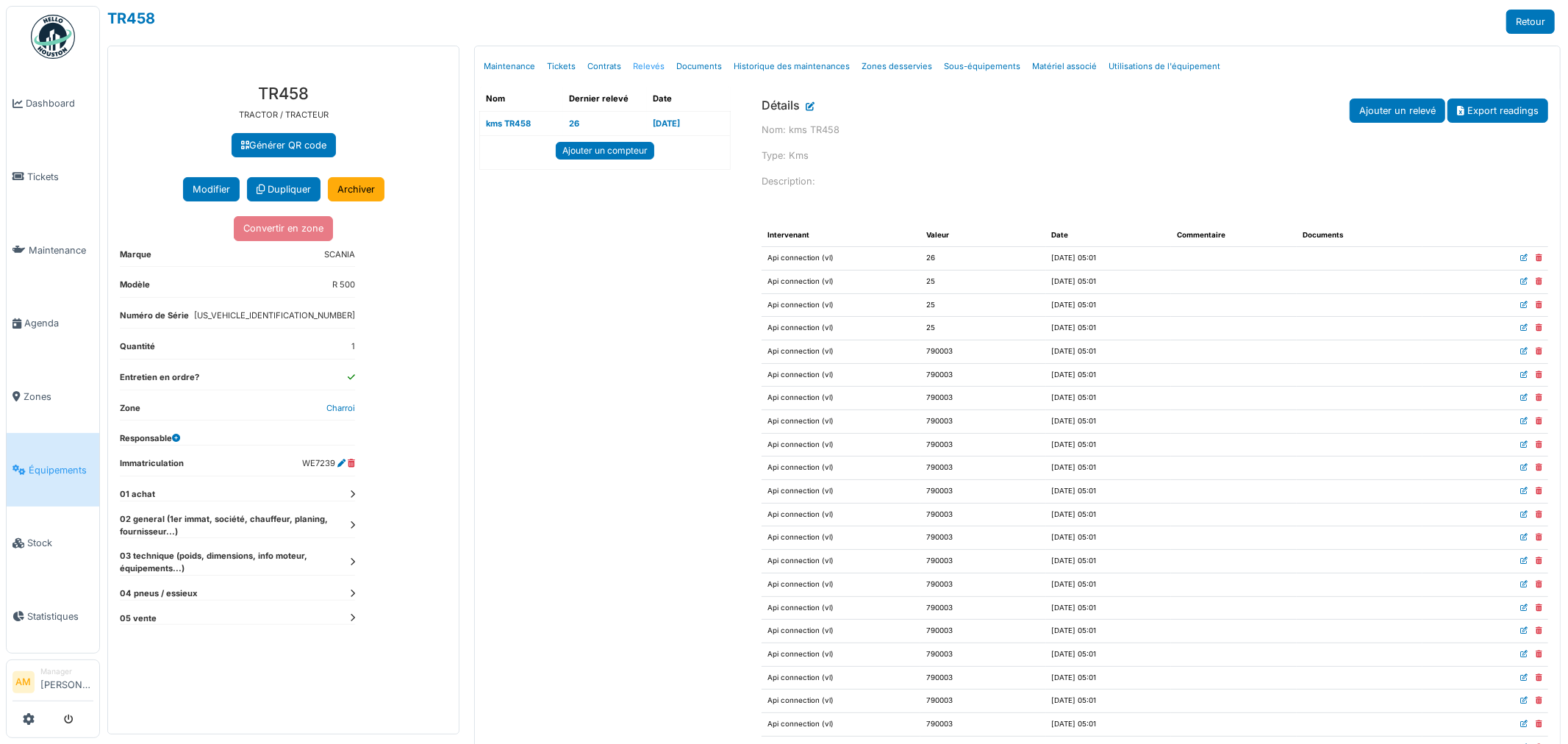
click at [648, 64] on link "Relevés" at bounding box center [649, 67] width 43 height 34
drag, startPoint x: 952, startPoint y: 351, endPoint x: 907, endPoint y: 344, distance: 45.5
click at [920, 344] on td "790003" at bounding box center [983, 351] width 126 height 23
copy td "790003"
click at [351, 616] on icon at bounding box center [352, 617] width 5 height 8
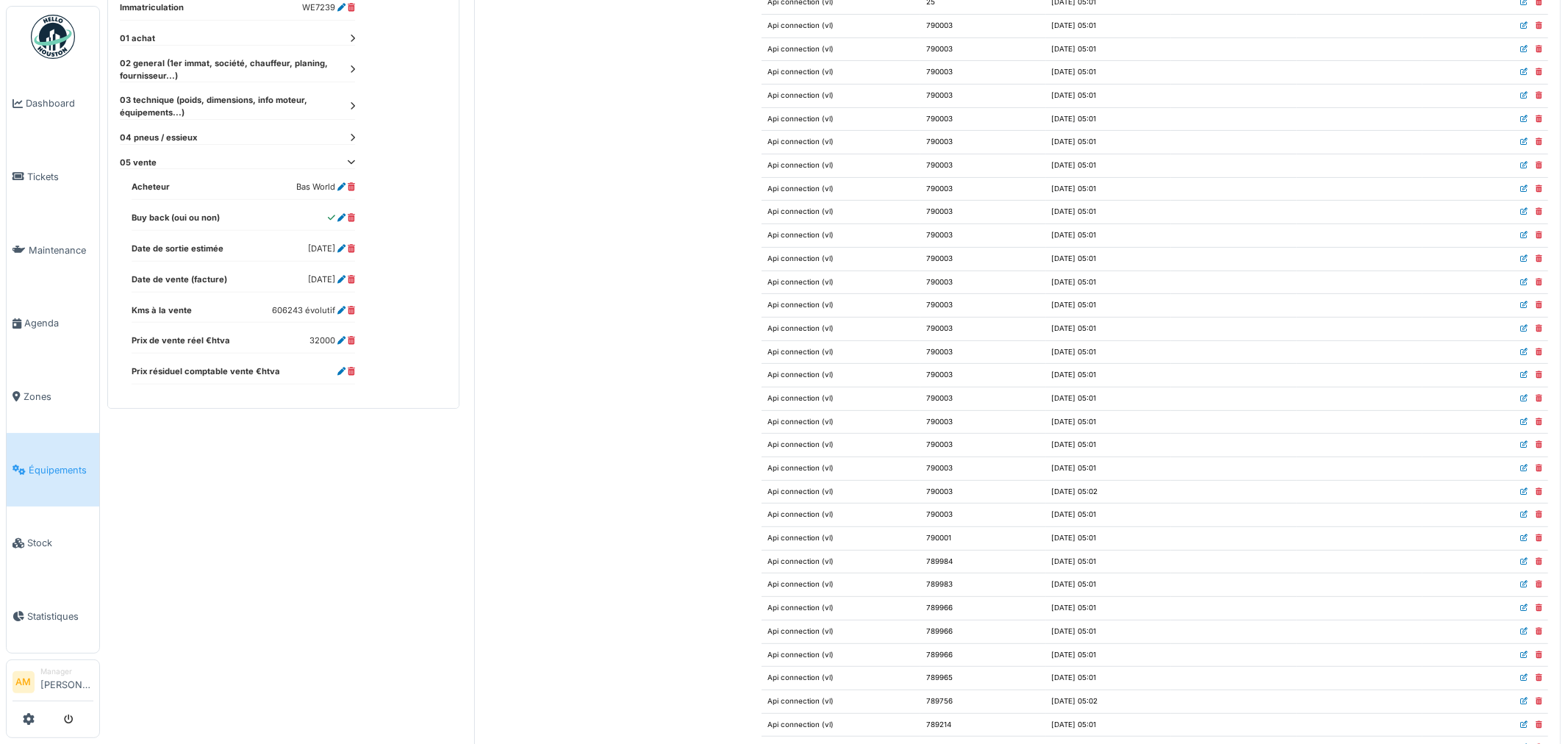
scroll to position [326, 0]
click at [346, 304] on link at bounding box center [341, 310] width 13 height 10
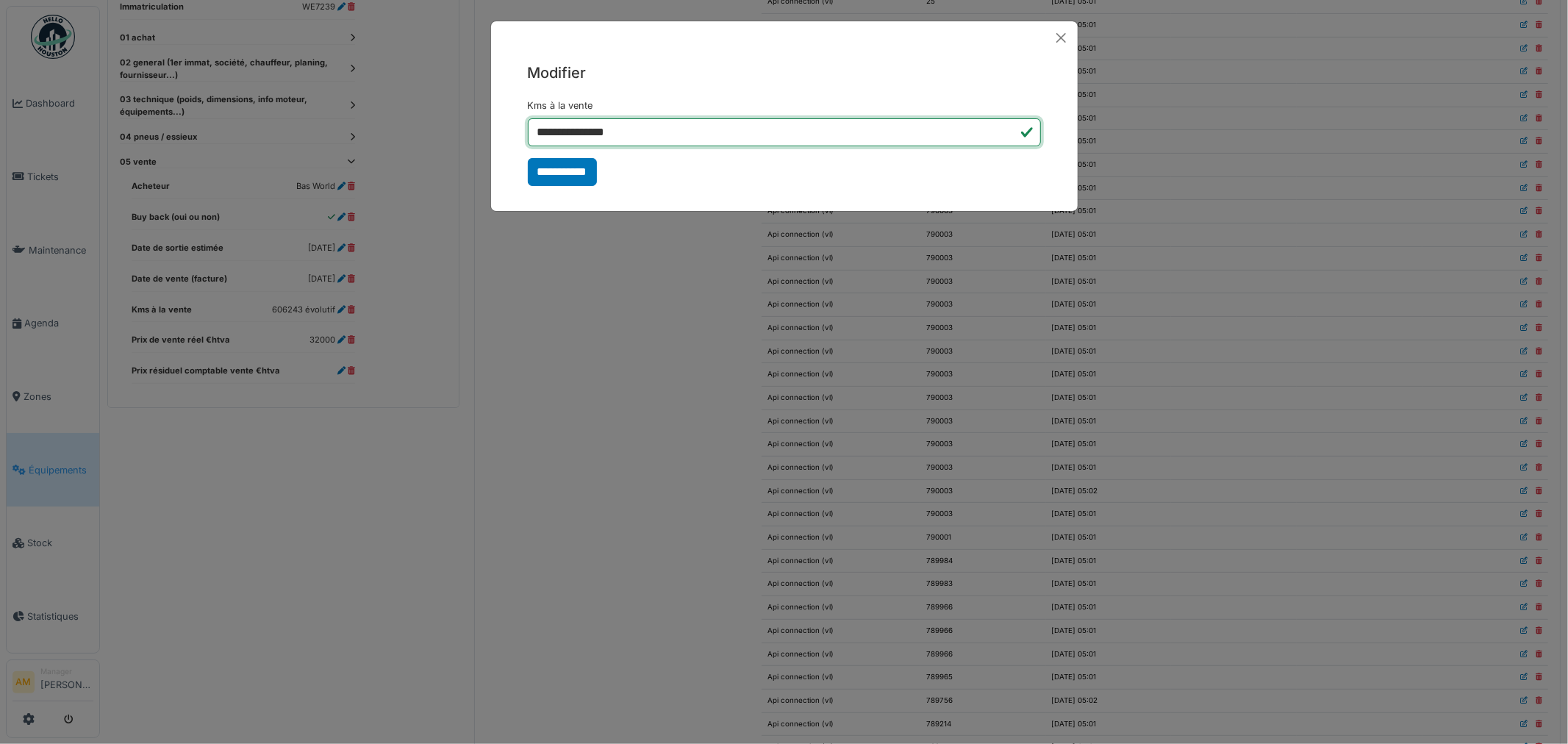
drag, startPoint x: 671, startPoint y: 129, endPoint x: 439, endPoint y: 116, distance: 232.4
click at [439, 118] on div "**********" at bounding box center [784, 372] width 1568 height 744
paste input "text"
type input "******"
click at [1062, 33] on button "Close" at bounding box center [1061, 38] width 21 height 21
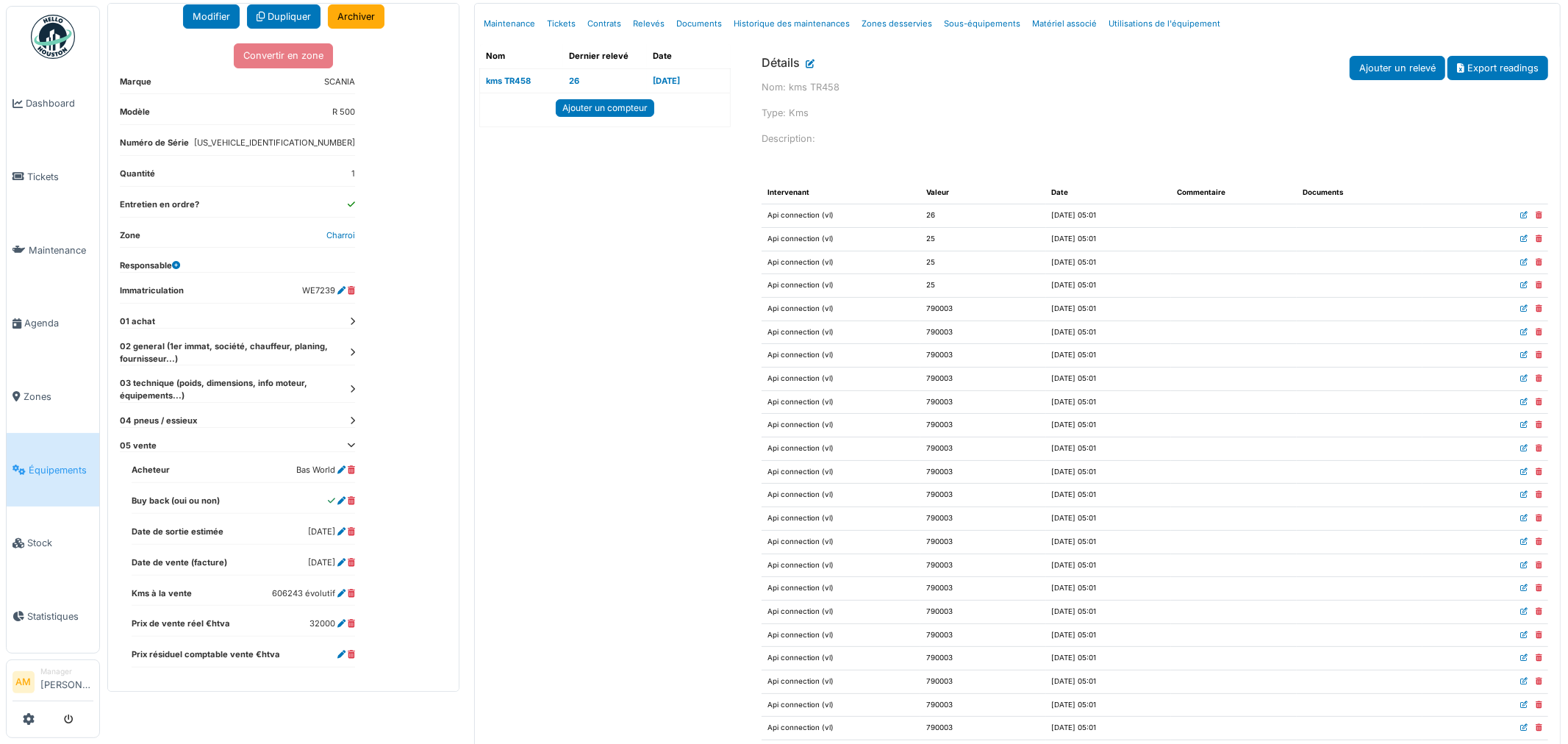
scroll to position [0, 0]
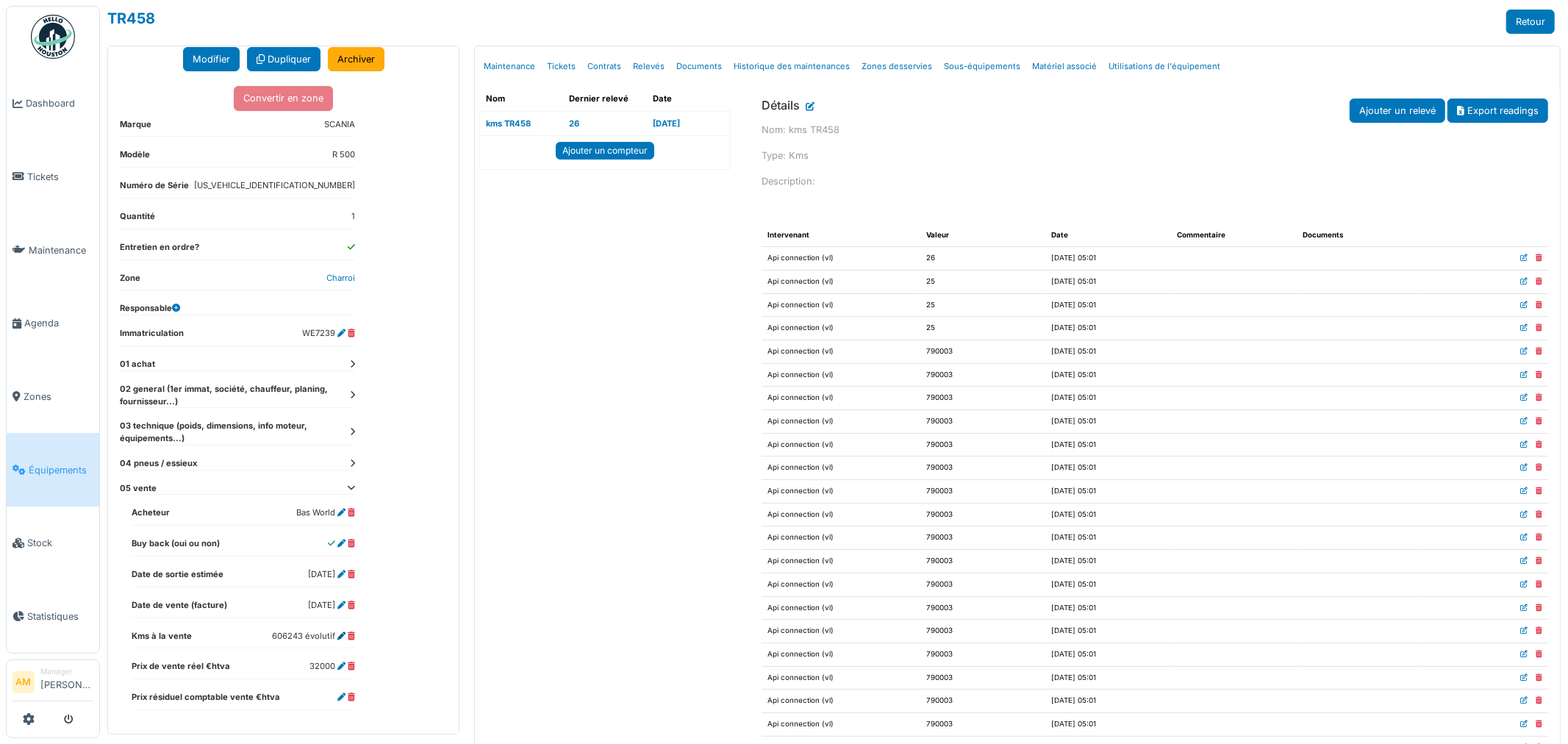
click at [343, 635] on icon at bounding box center [341, 636] width 8 height 8
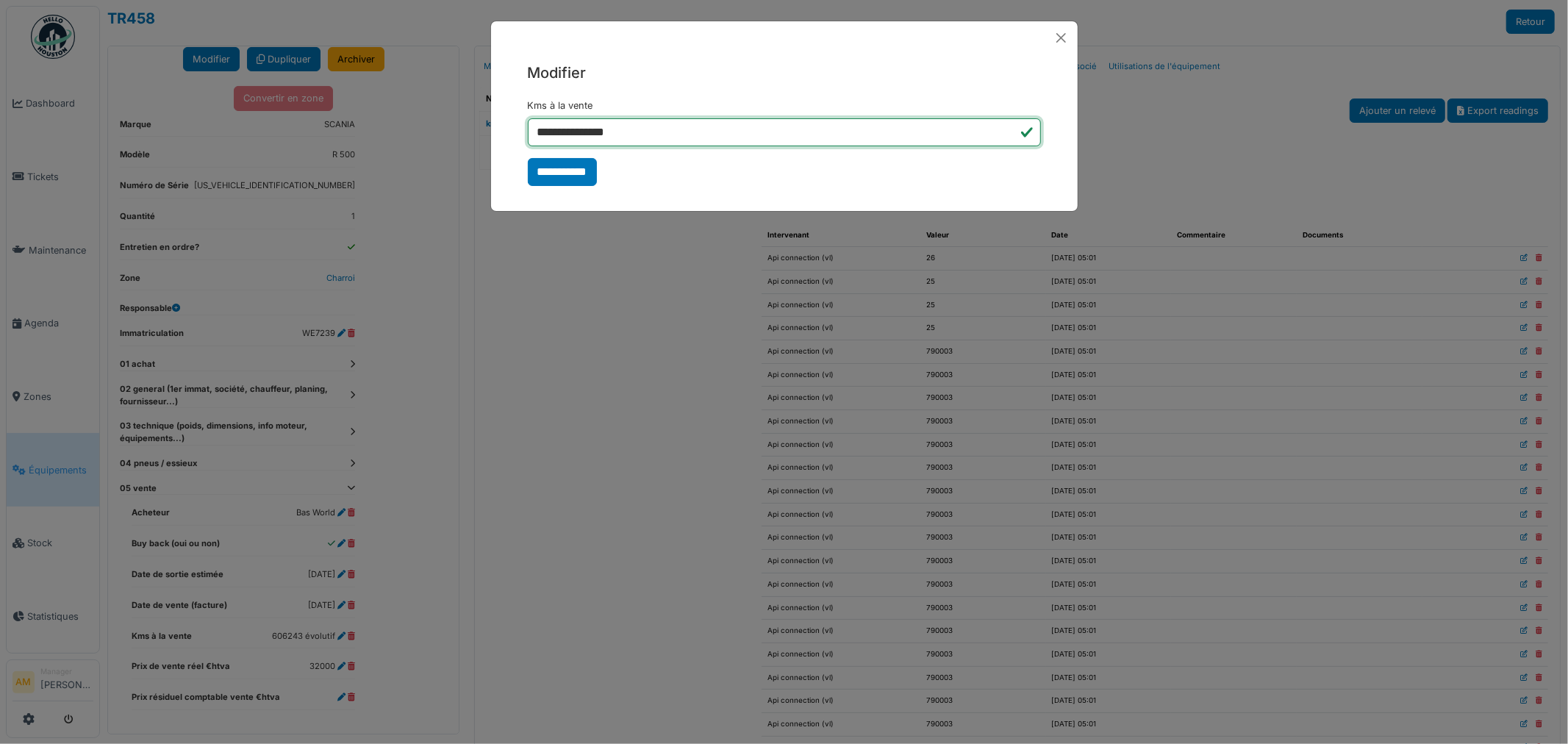
drag, startPoint x: 642, startPoint y: 134, endPoint x: 398, endPoint y: 138, distance: 244.0
click at [400, 138] on div "**********" at bounding box center [784, 372] width 1568 height 744
paste input "text"
type input "******"
click at [539, 170] on input "**********" at bounding box center [562, 172] width 69 height 28
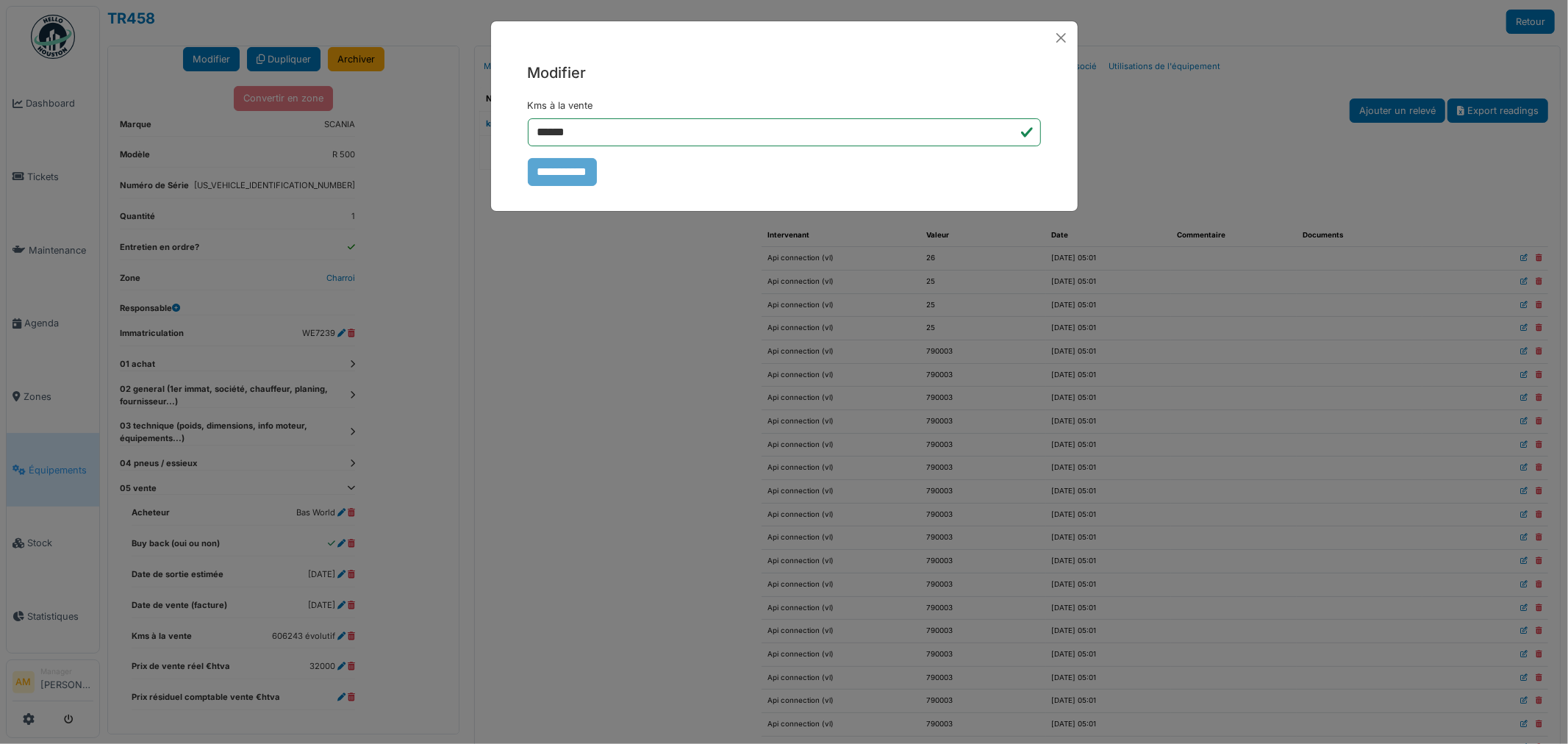
drag, startPoint x: 565, startPoint y: 327, endPoint x: 580, endPoint y: 321, distance: 16.2
click at [577, 333] on div "**********" at bounding box center [784, 372] width 1568 height 744
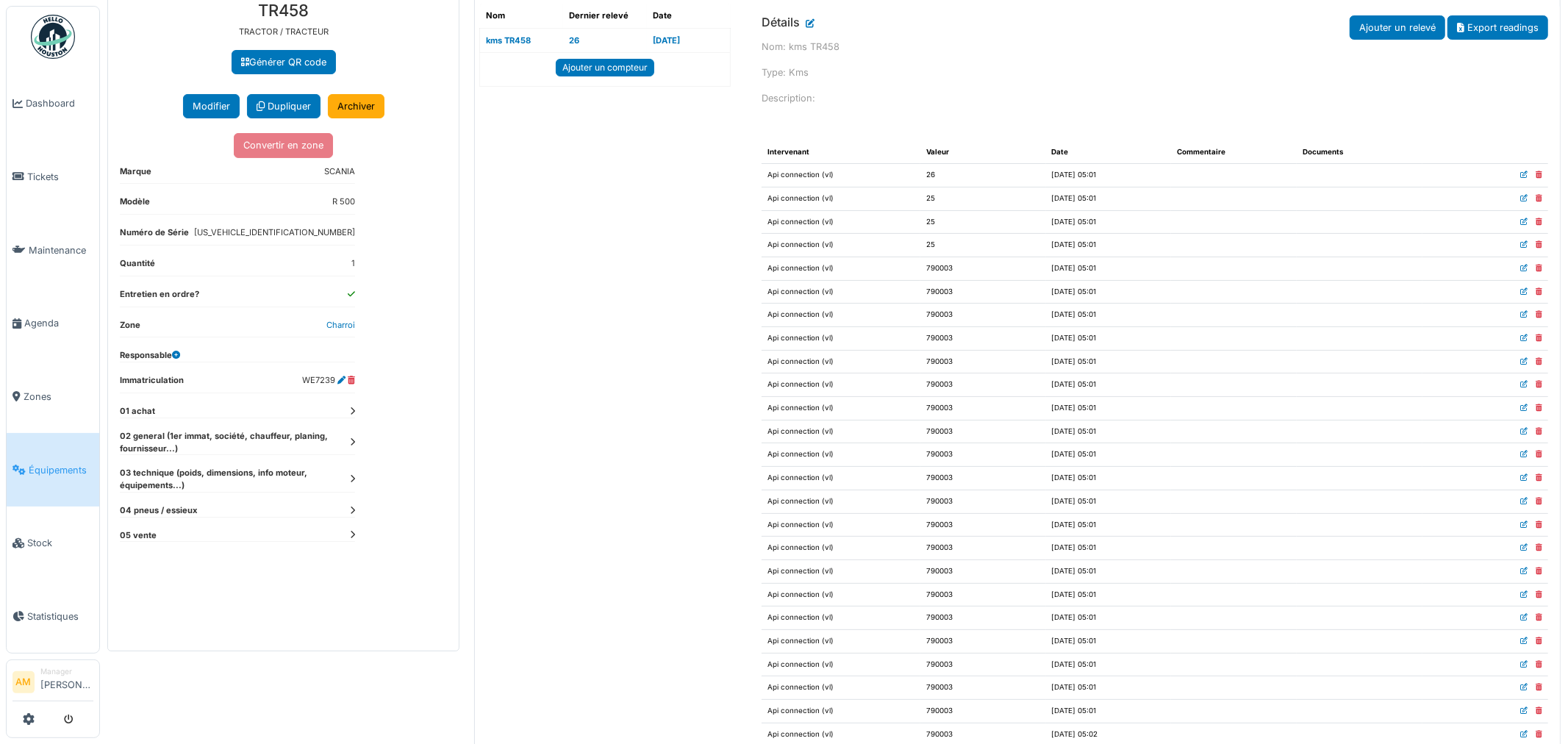
scroll to position [82, 0]
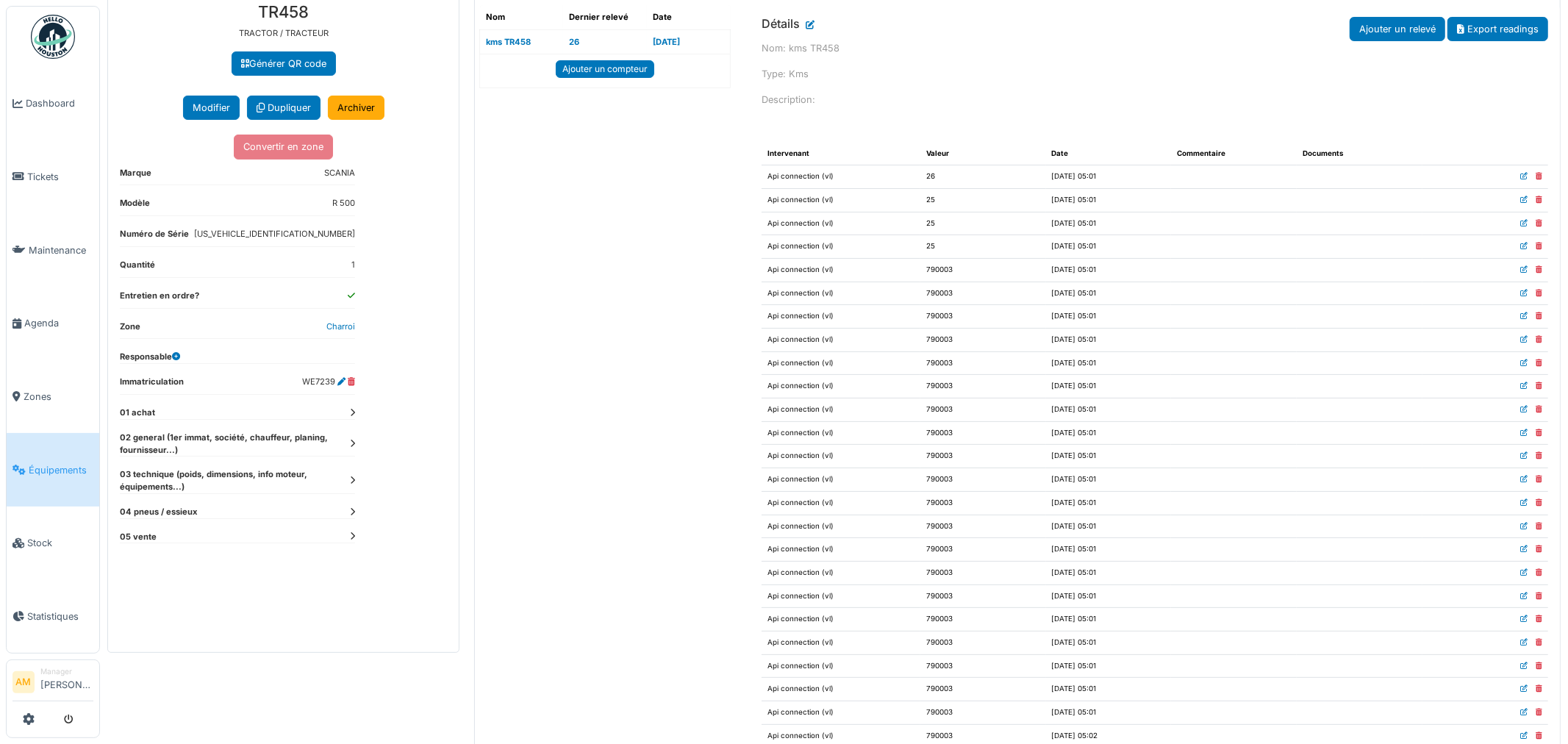
drag, startPoint x: 376, startPoint y: 574, endPoint x: 358, endPoint y: 570, distance: 18.4
click at [369, 577] on div "**********" at bounding box center [283, 321] width 351 height 662
click at [350, 538] on icon at bounding box center [352, 536] width 5 height 8
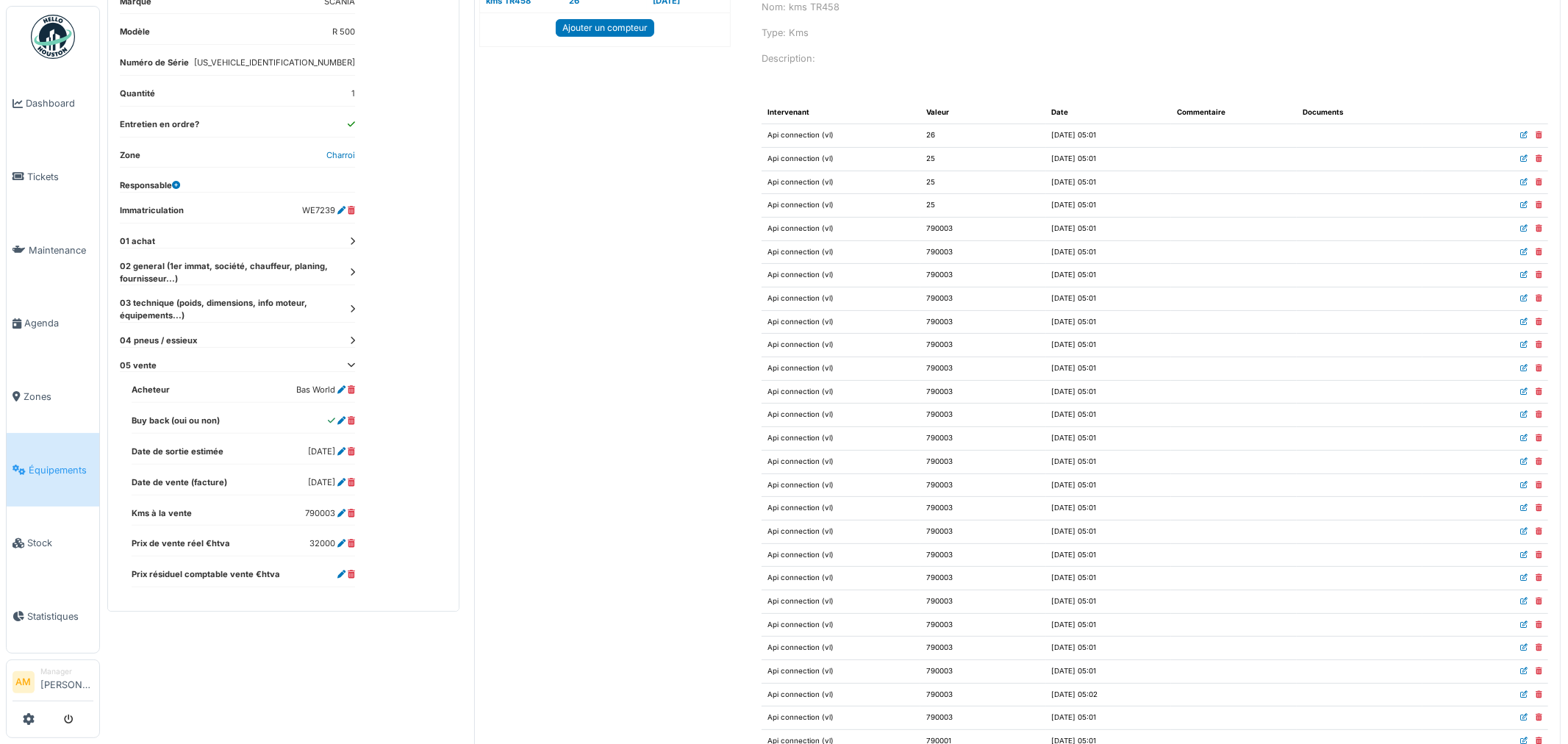
scroll to position [164, 0]
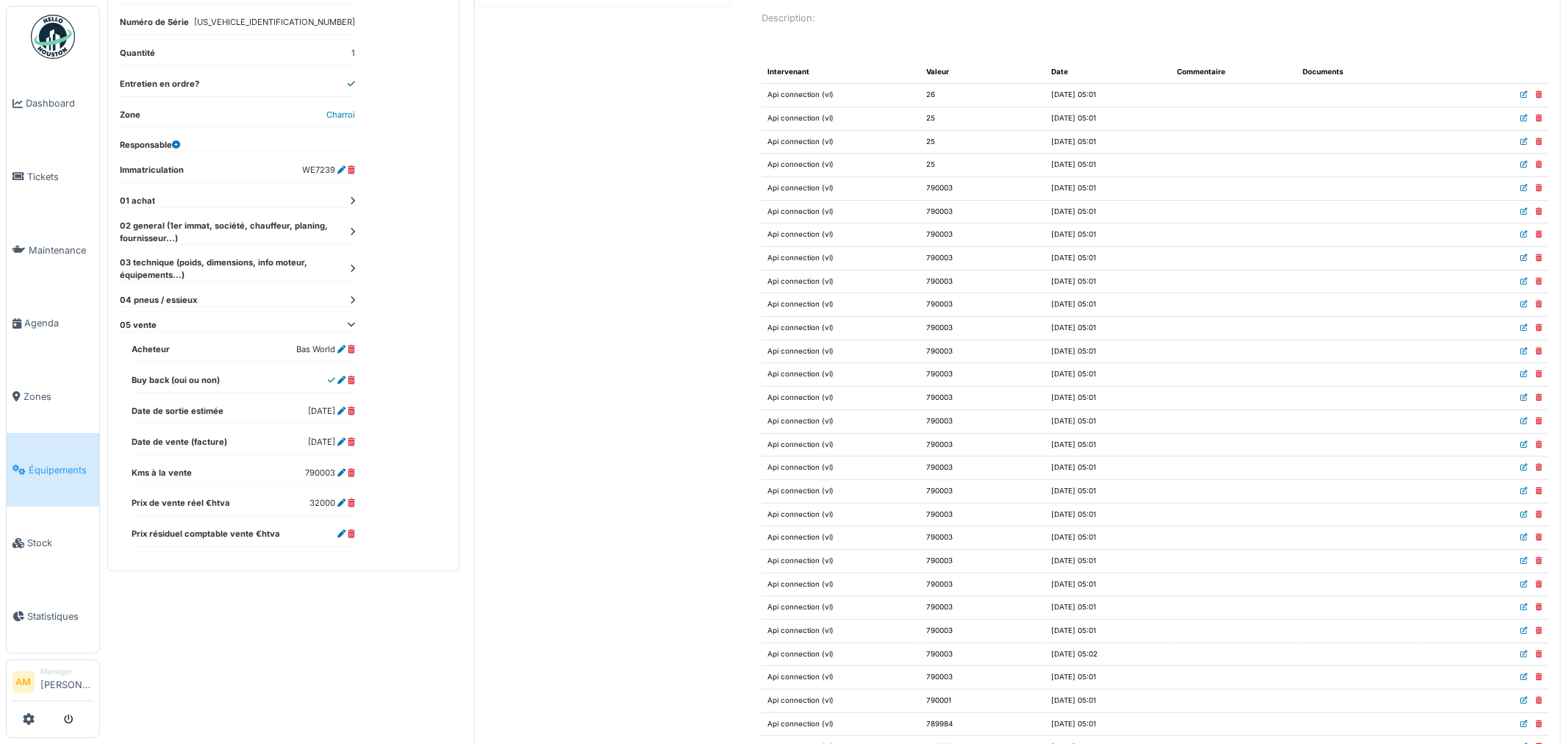
click at [321, 635] on div "TR458 Retour Générer QR code Ajouter un champ personnalisé au type d'équipement…" at bounding box center [833, 372] width 1468 height 744
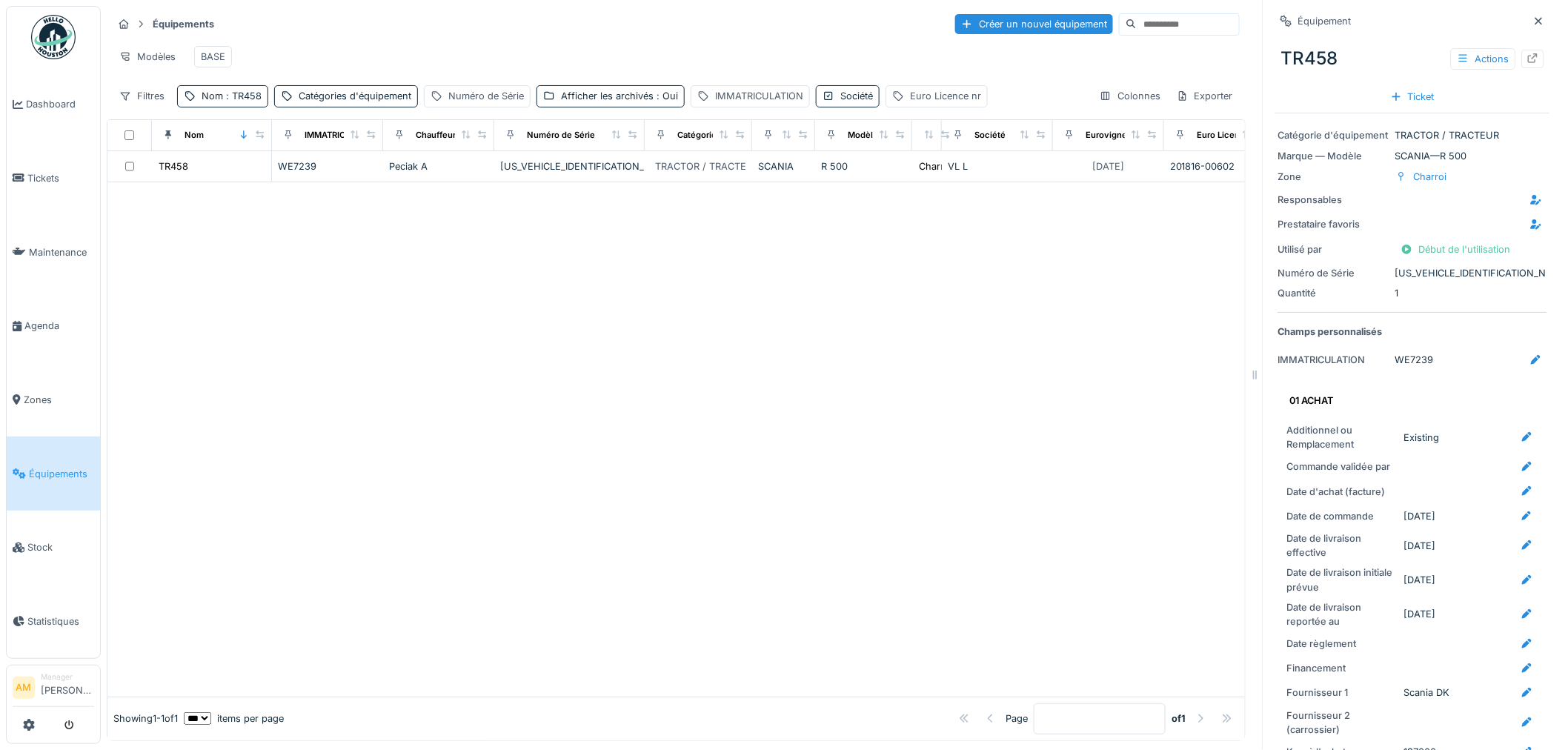
scroll to position [730, 0]
